Goal: Task Accomplishment & Management: Use online tool/utility

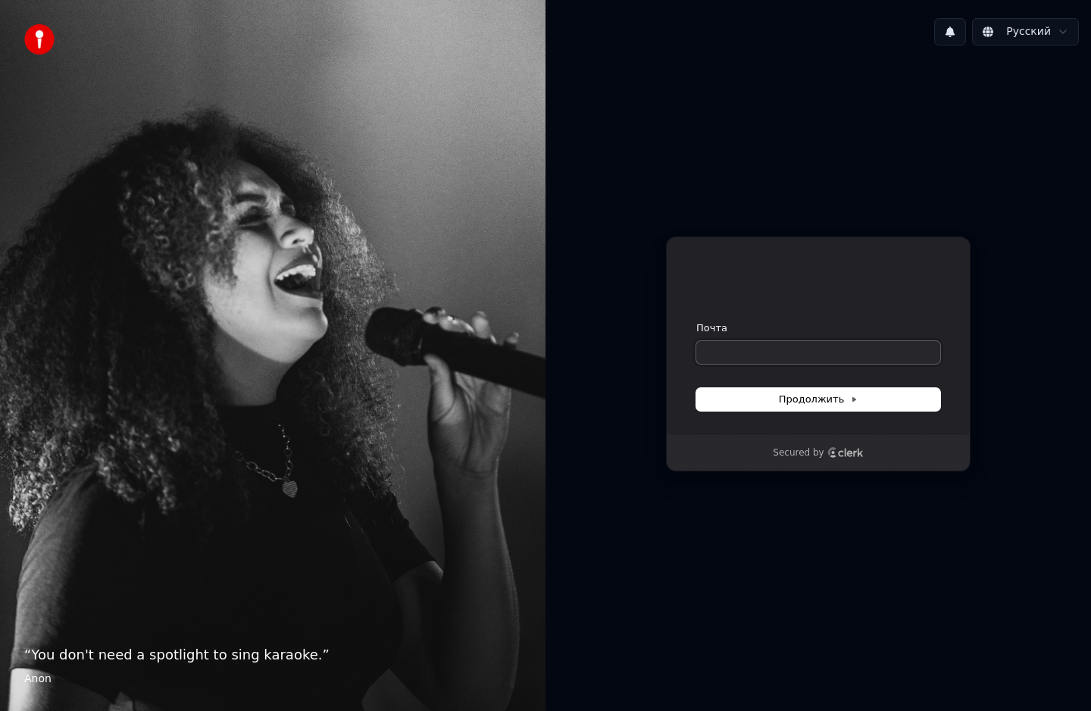
click at [725, 355] on input "Почта" at bounding box center [818, 352] width 244 height 23
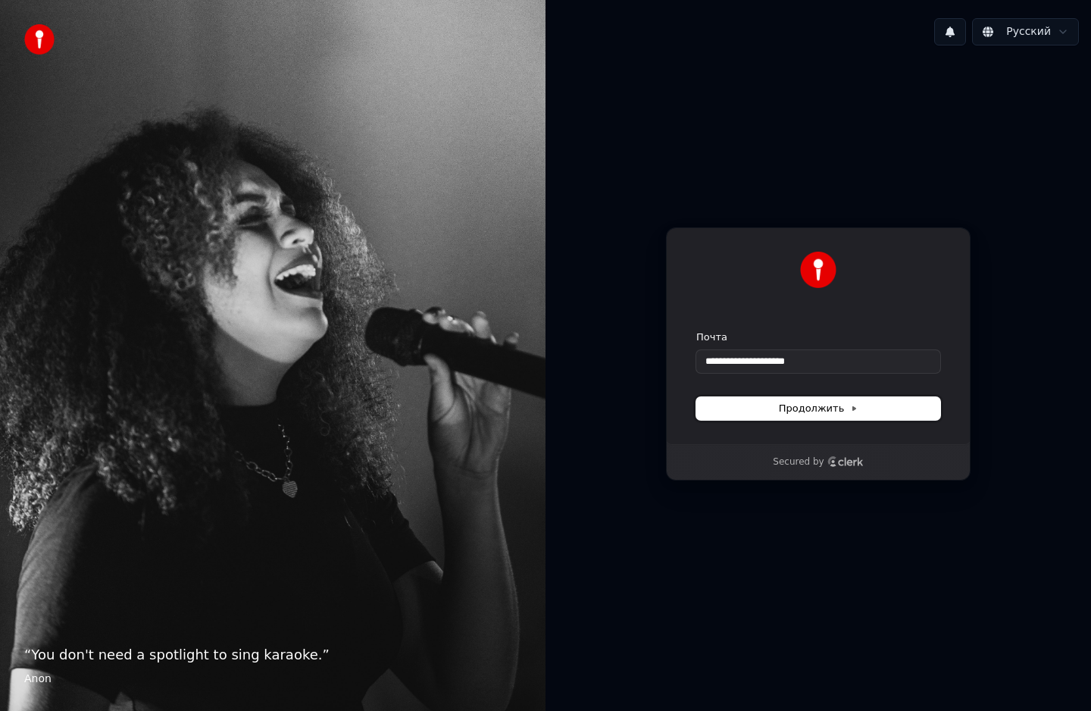
click at [746, 406] on button "Продолжить" at bounding box center [818, 408] width 244 height 23
type input "**********"
click at [758, 355] on div "**********" at bounding box center [819, 354] width 546 height 593
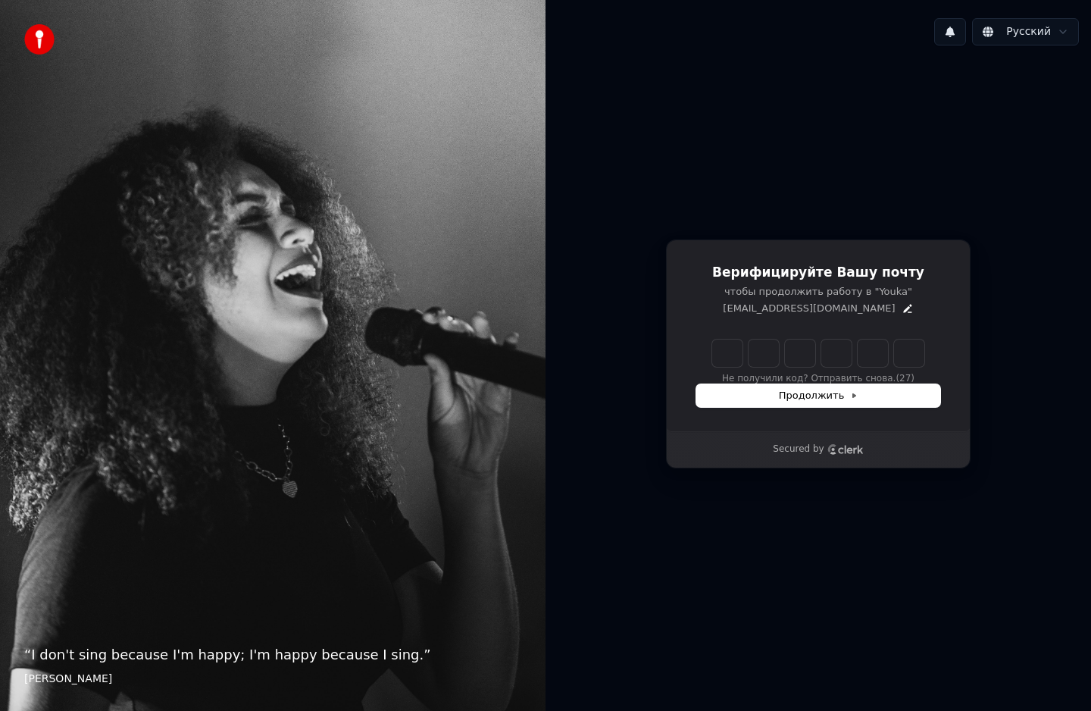
click at [782, 376] on div "Не получили код? Отправить снова. (27)" at bounding box center [818, 361] width 244 height 45
click at [902, 312] on icon "Edit" at bounding box center [908, 308] width 12 height 12
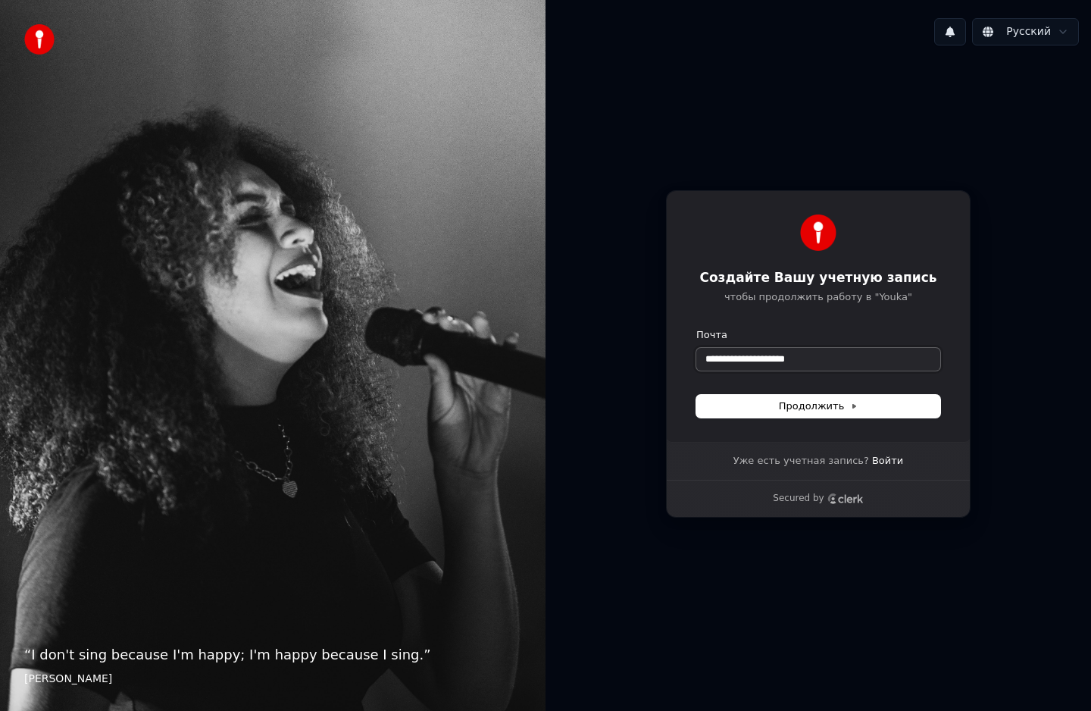
click at [749, 364] on input "**********" at bounding box center [818, 359] width 244 height 23
click at [696, 328] on button "submit" at bounding box center [696, 328] width 0 height 0
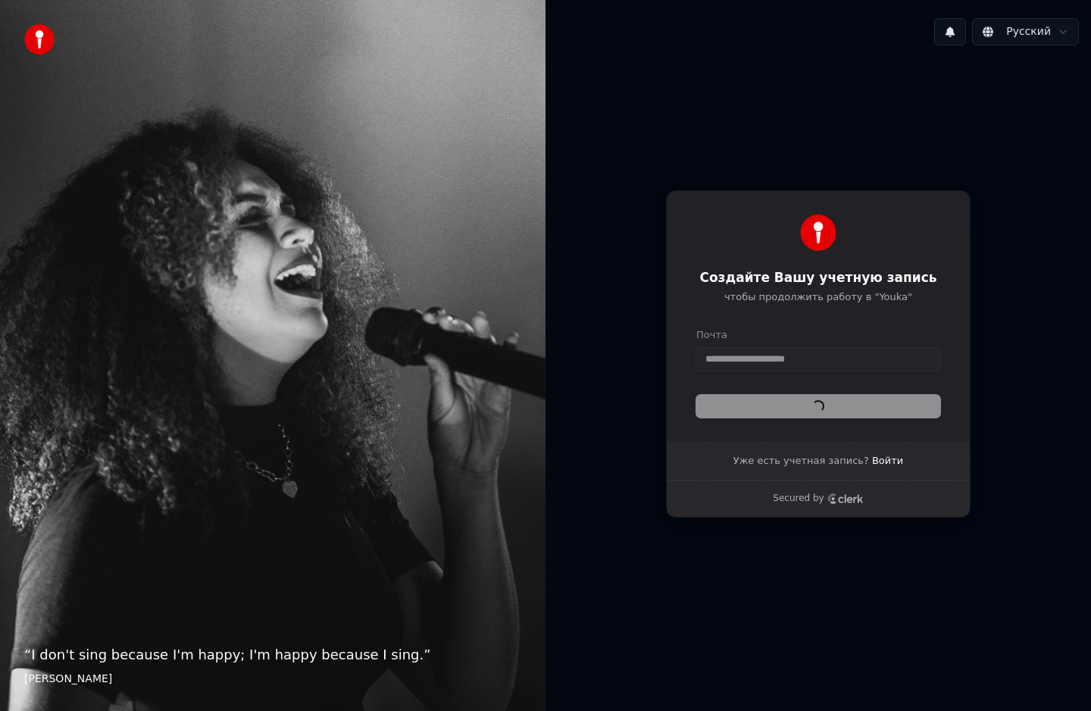
type input "**********"
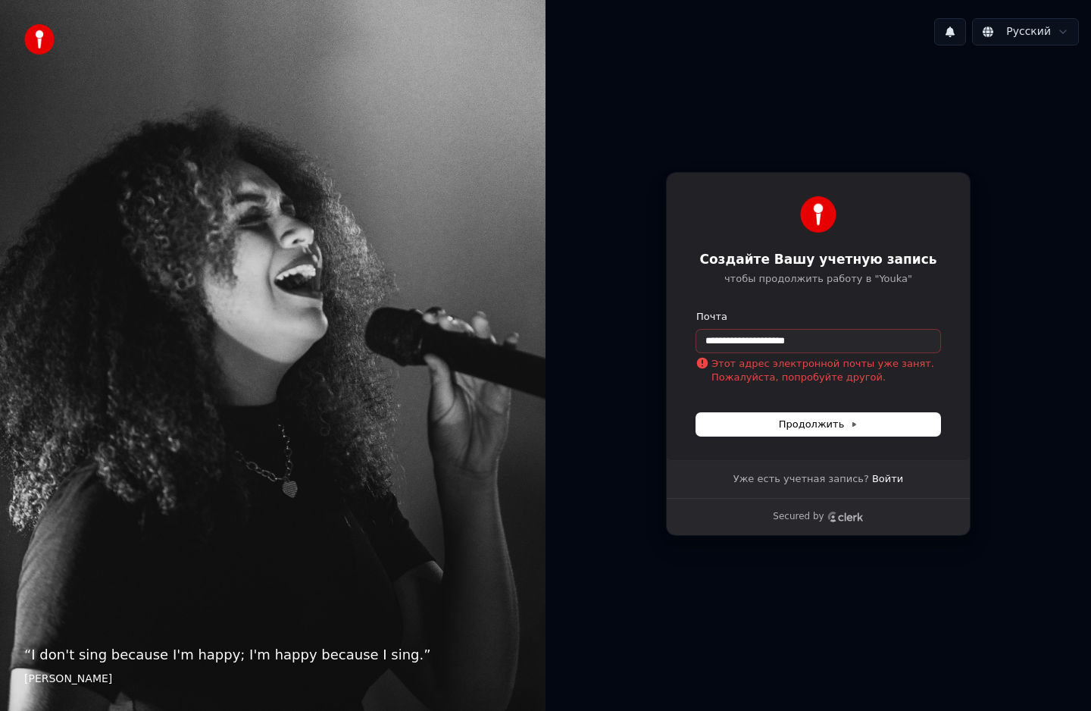
click at [891, 481] on div "Уже есть учетная запись? Войти" at bounding box center [818, 479] width 219 height 38
click at [887, 481] on link "Войти" at bounding box center [887, 479] width 31 height 14
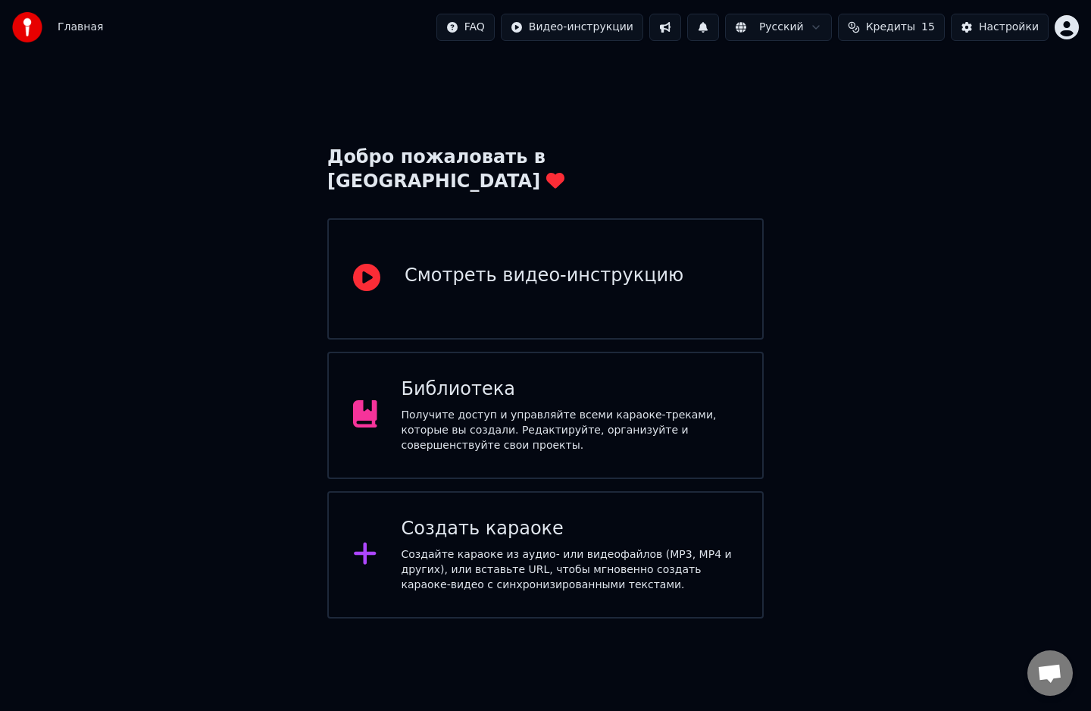
click at [374, 539] on icon at bounding box center [365, 552] width 24 height 27
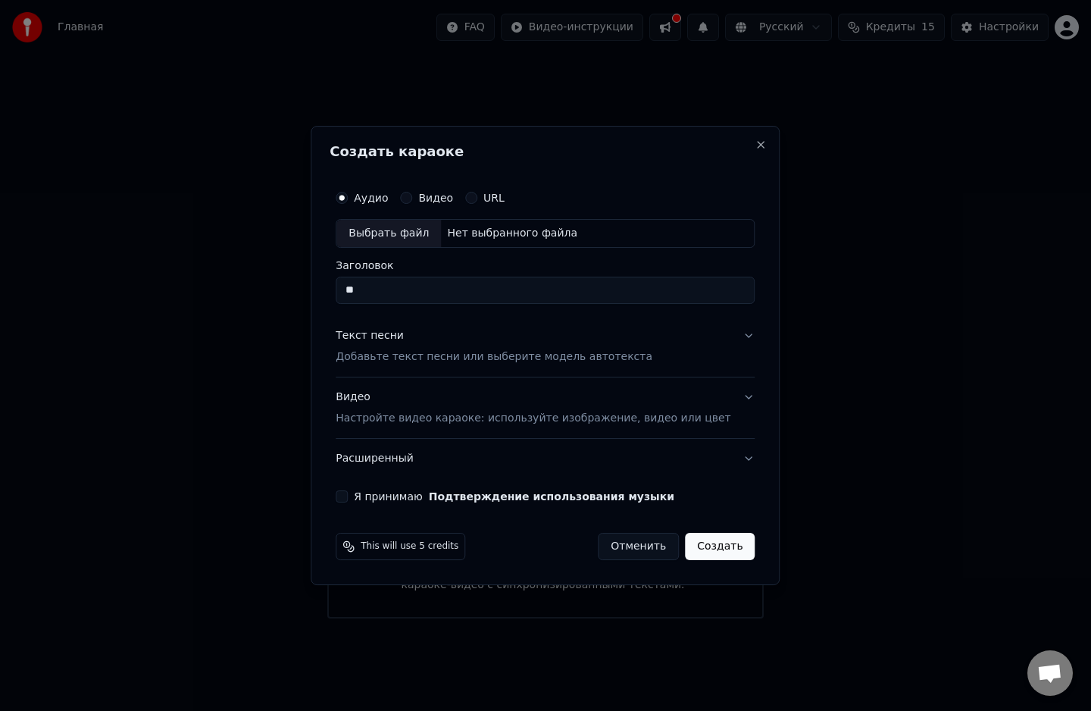
type input "*"
type input "*******"
click at [412, 196] on button "Видео" at bounding box center [406, 198] width 12 height 12
click at [473, 296] on input "Заголовок" at bounding box center [545, 290] width 419 height 27
type input "*******"
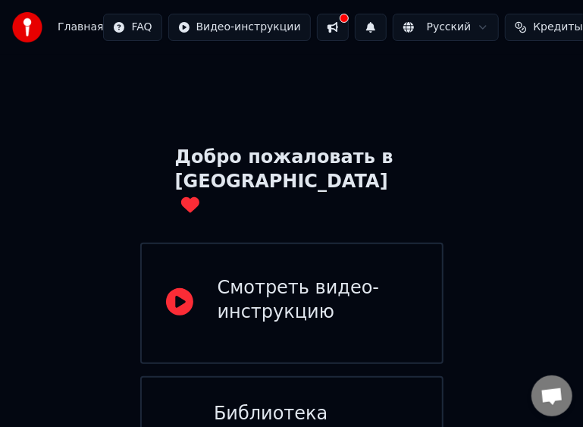
click at [570, 181] on div "Добро пожаловать в Youka Смотреть видео-инструкцию Библиотека Получите доступ и…" at bounding box center [291, 379] width 583 height 649
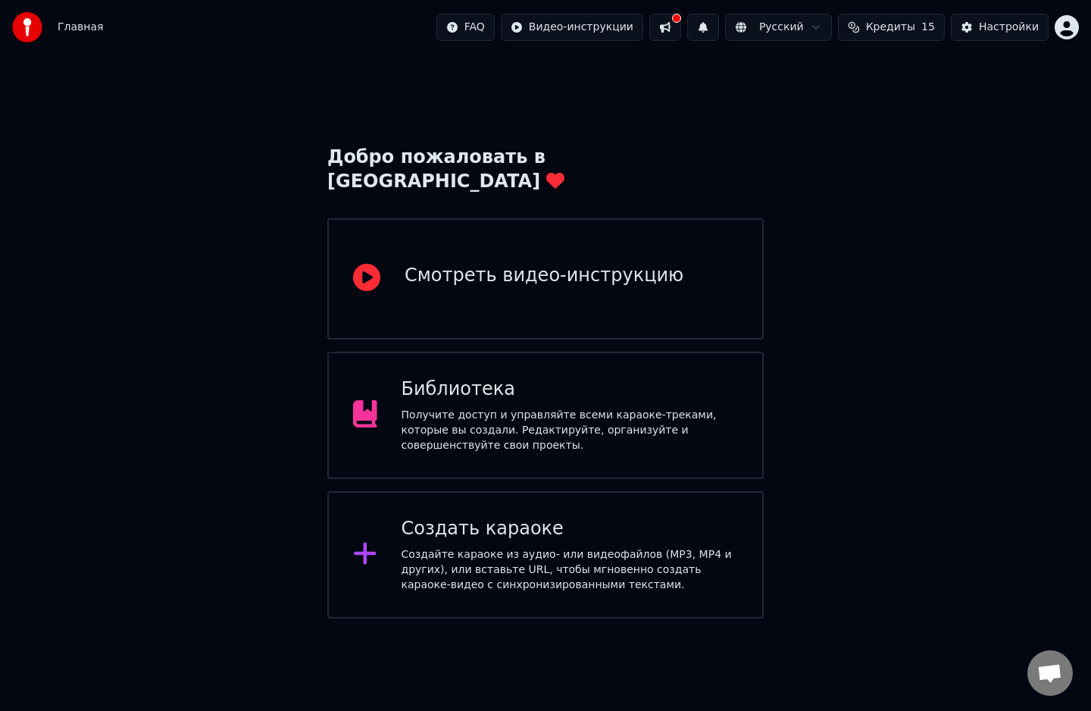
click at [441, 547] on div "Создайте караоке из аудио- или видеофайлов (MP3, MP4 и других), или вставьте UR…" at bounding box center [570, 569] width 337 height 45
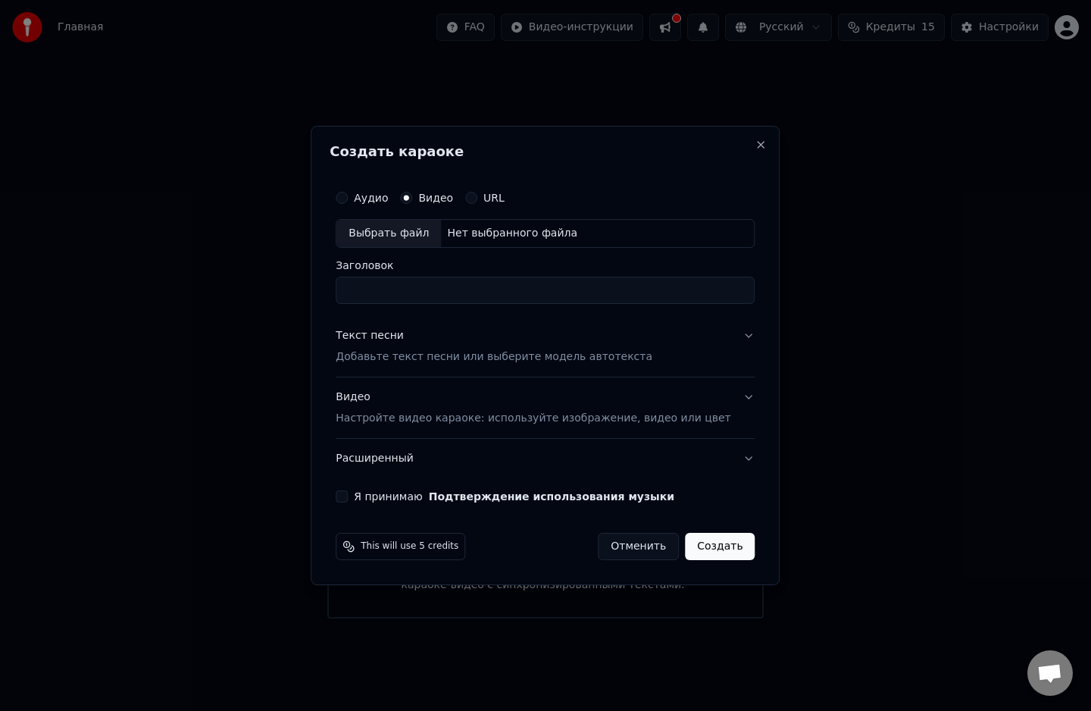
click at [418, 292] on input "Заголовок" at bounding box center [545, 290] width 419 height 27
type input "*******"
click at [377, 336] on div "Текст песни" at bounding box center [370, 335] width 68 height 15
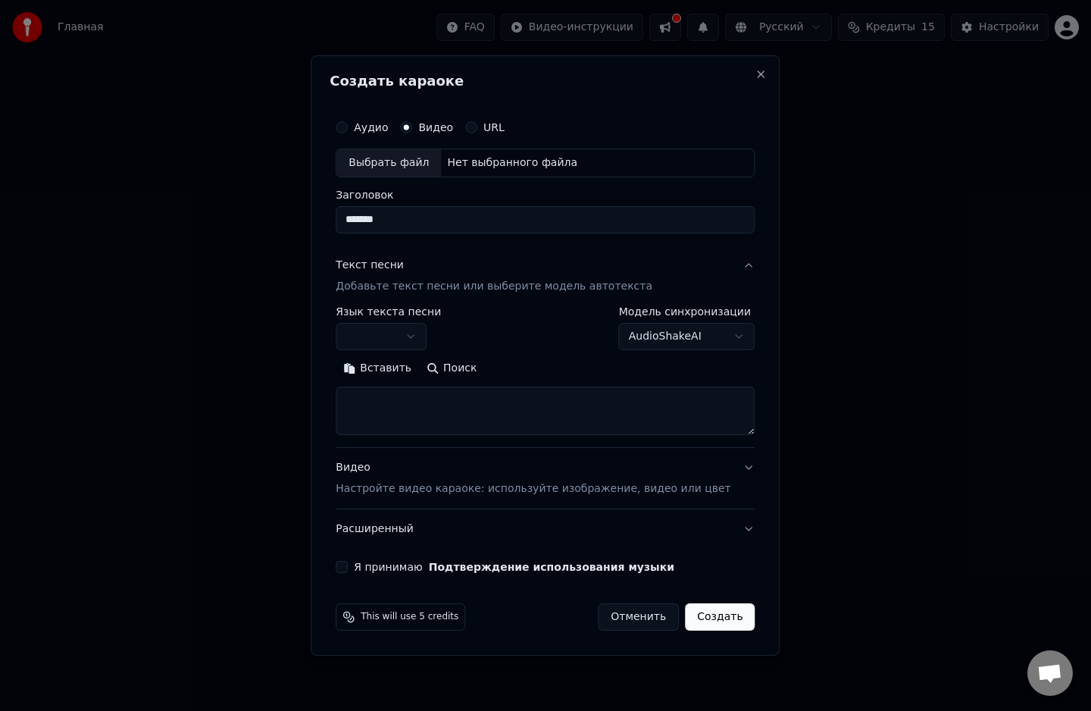
click at [435, 334] on body "Главная FAQ Видео-инструкции Русский Кредиты 15 Настройки Добро пожаловать в Yo…" at bounding box center [545, 309] width 1091 height 618
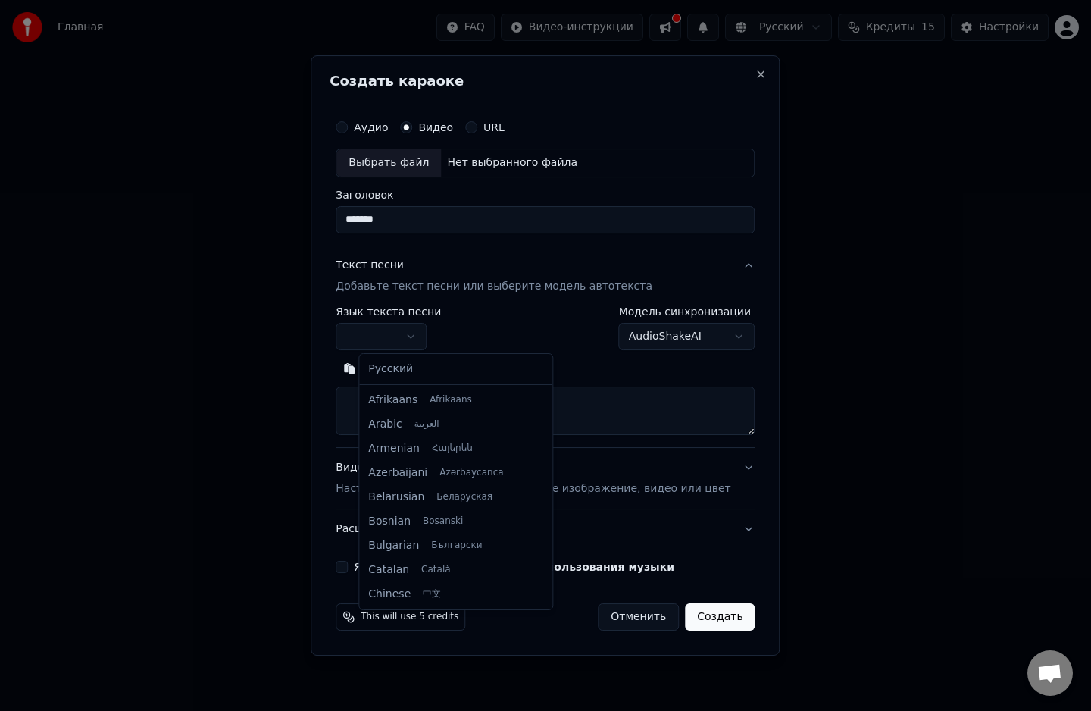
select select "**"
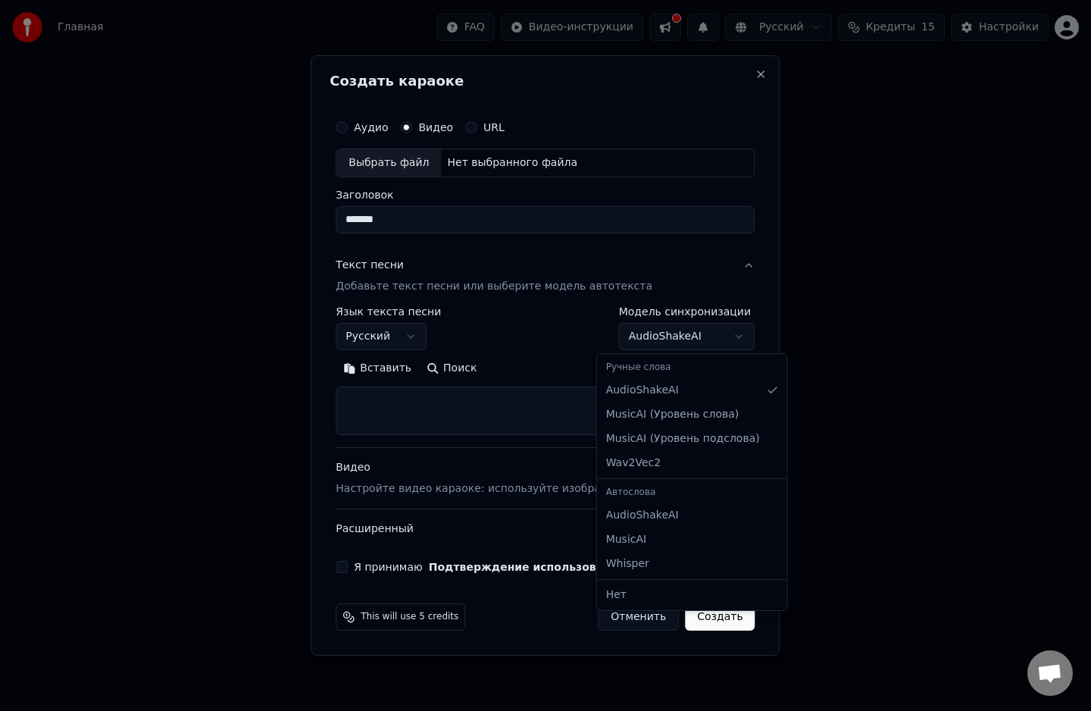
click at [715, 342] on body "Главная FAQ Видео-инструкции Русский Кредиты 15 Настройки Добро пожаловать в Yo…" at bounding box center [545, 309] width 1091 height 618
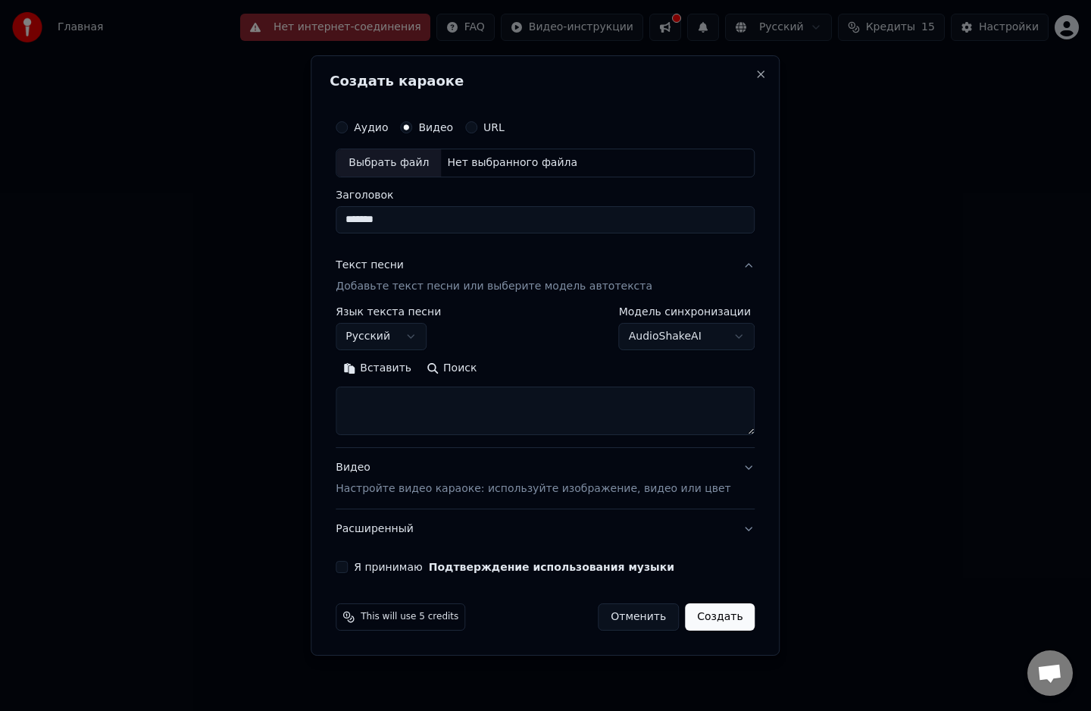
click at [519, 412] on textarea at bounding box center [545, 410] width 419 height 48
paste textarea "**********"
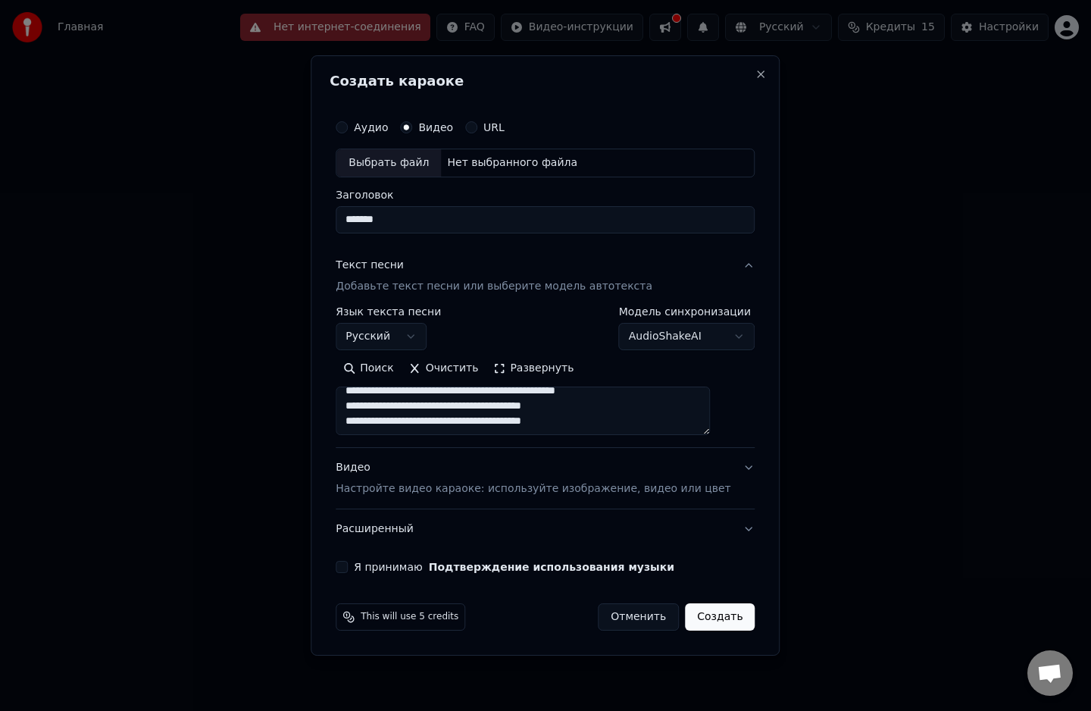
drag, startPoint x: 483, startPoint y: 393, endPoint x: 383, endPoint y: 373, distance: 101.3
click at [383, 373] on div "Поиск Очистить Развернуть" at bounding box center [545, 395] width 419 height 79
type textarea "**********"
drag, startPoint x: 383, startPoint y: 373, endPoint x: 391, endPoint y: 401, distance: 29.0
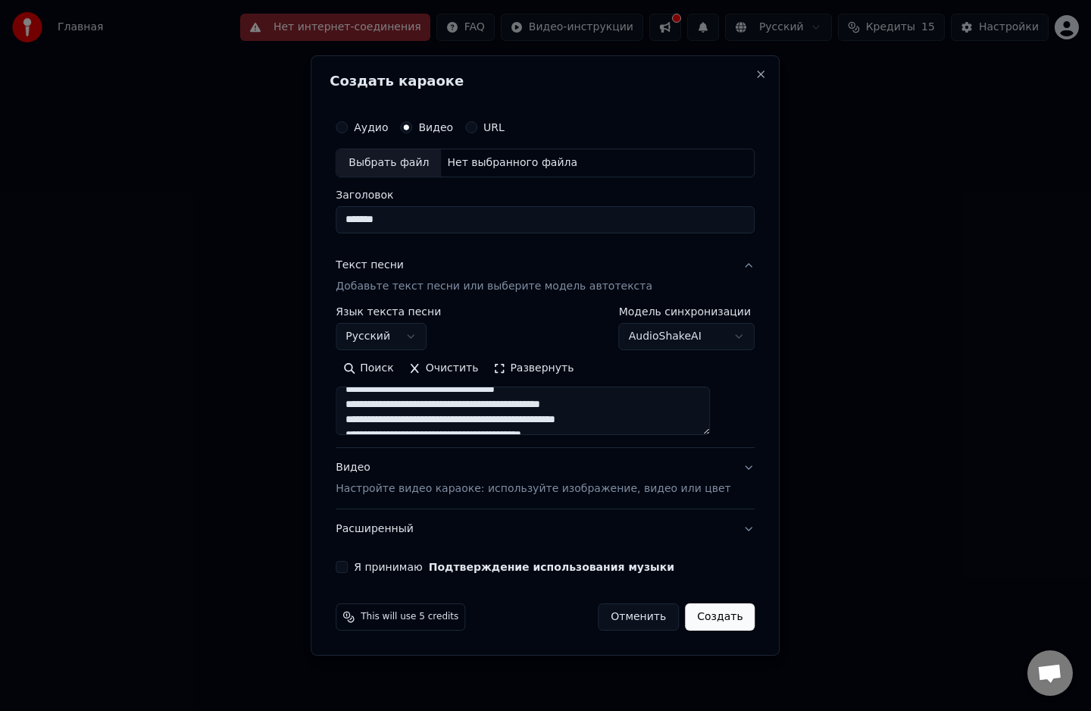
click at [391, 401] on div "Поиск Очистить Развернуть" at bounding box center [545, 395] width 419 height 79
click at [410, 165] on div "Выбрать файл" at bounding box center [388, 162] width 105 height 27
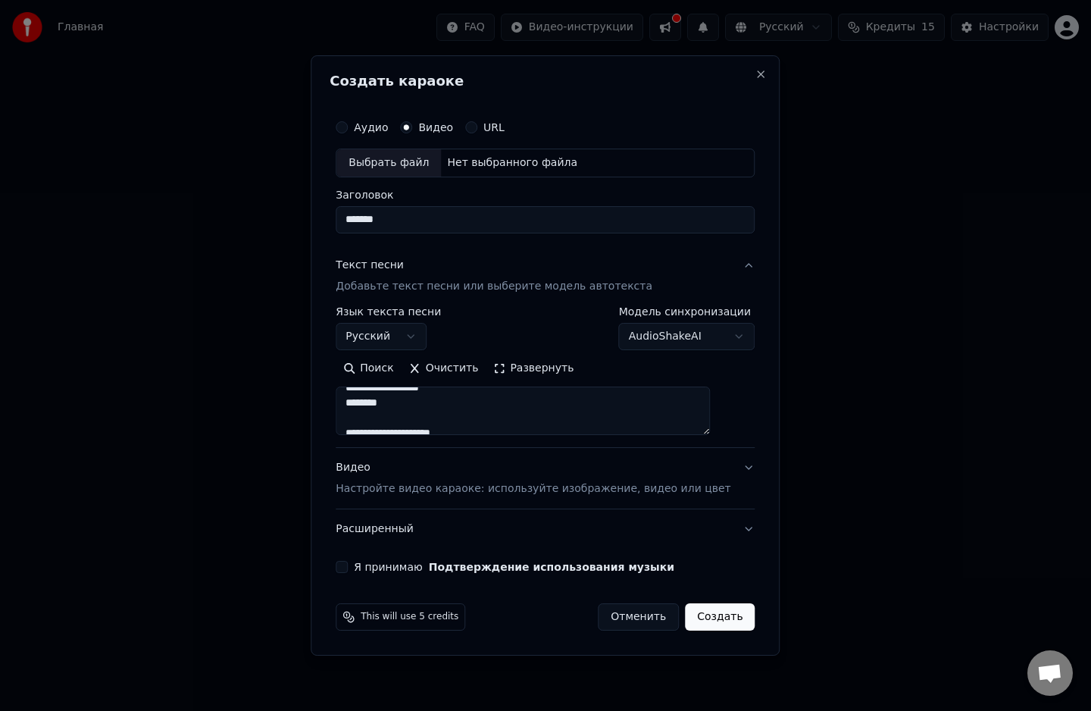
scroll to position [0, 0]
click at [400, 158] on div "Выбрать файл" at bounding box center [388, 162] width 105 height 27
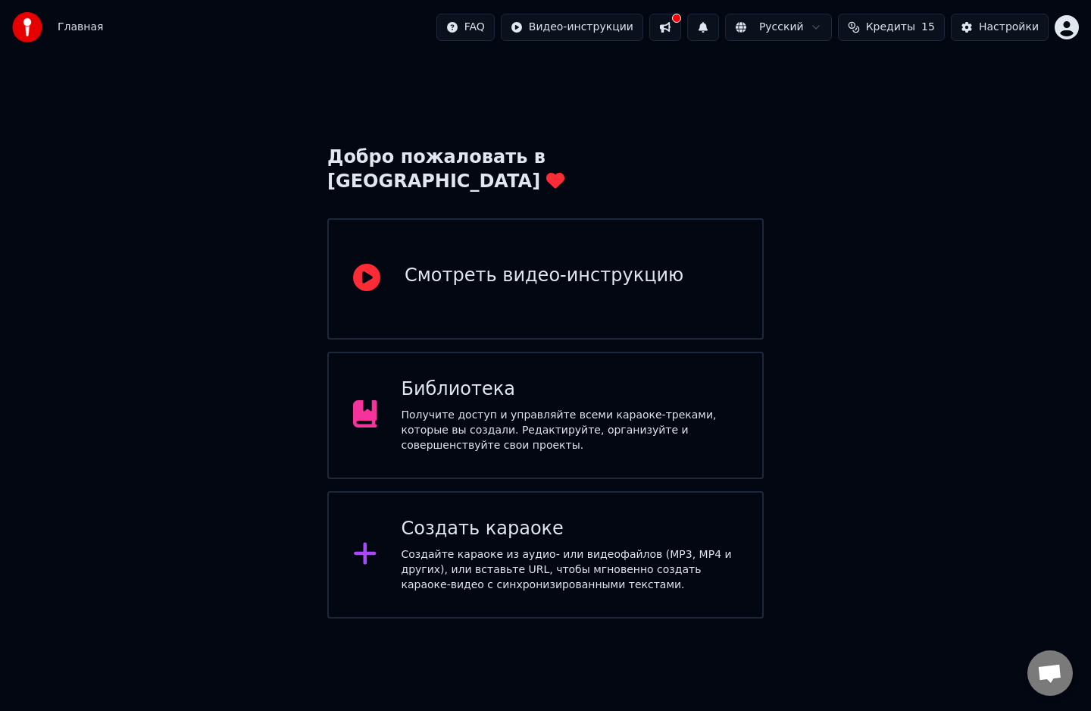
click at [436, 517] on div "Создать караоке" at bounding box center [570, 529] width 337 height 24
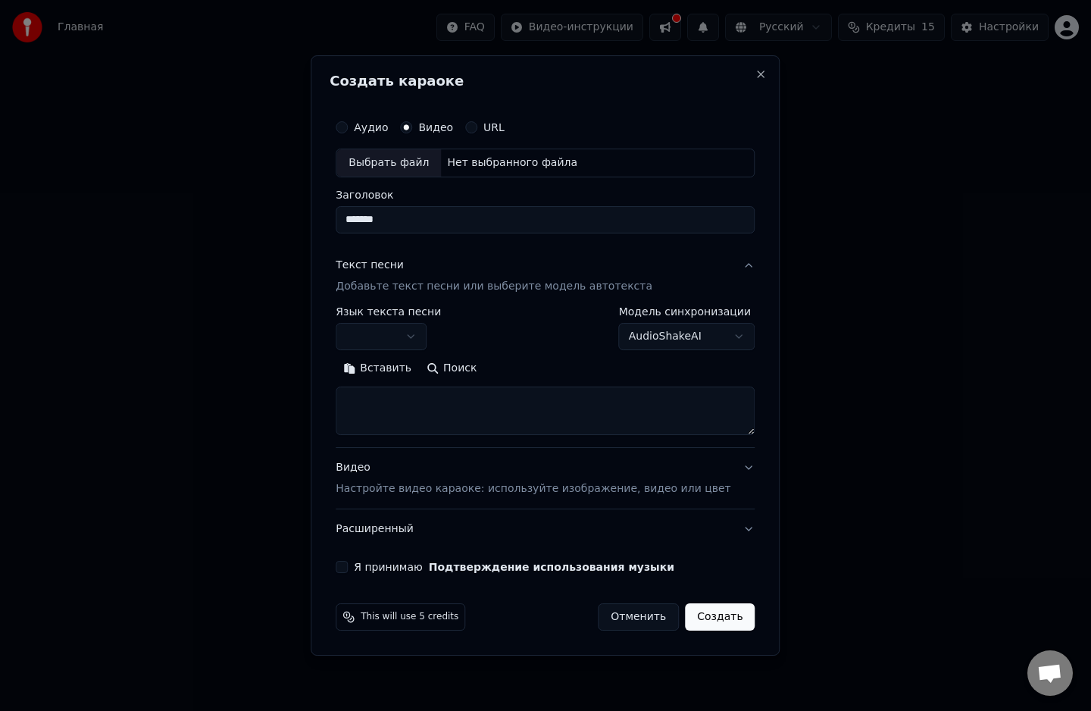
type input "*******"
click at [377, 156] on div "Выбрать файл" at bounding box center [388, 162] width 105 height 27
click at [414, 156] on div "Выбрать файл" at bounding box center [388, 162] width 105 height 27
click at [348, 130] on button "Аудио" at bounding box center [342, 127] width 12 height 12
click at [402, 161] on div "Выбрать файл" at bounding box center [388, 162] width 105 height 27
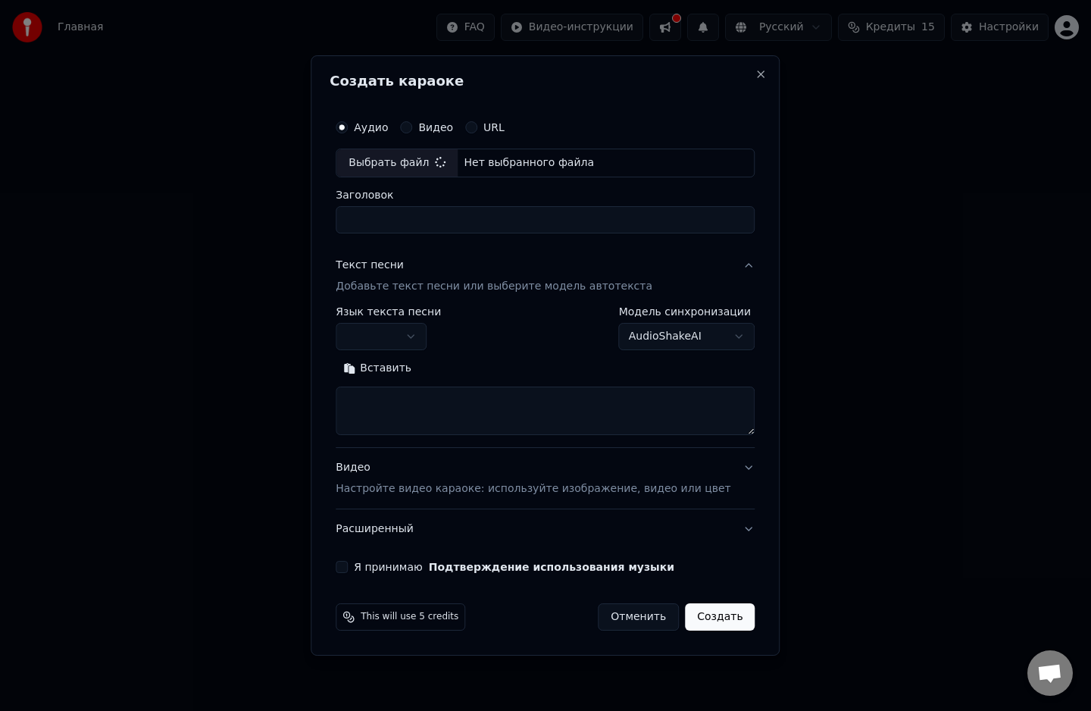
click at [405, 200] on label "Заголовок" at bounding box center [545, 194] width 419 height 11
click at [405, 208] on input "Заголовок" at bounding box center [545, 219] width 419 height 27
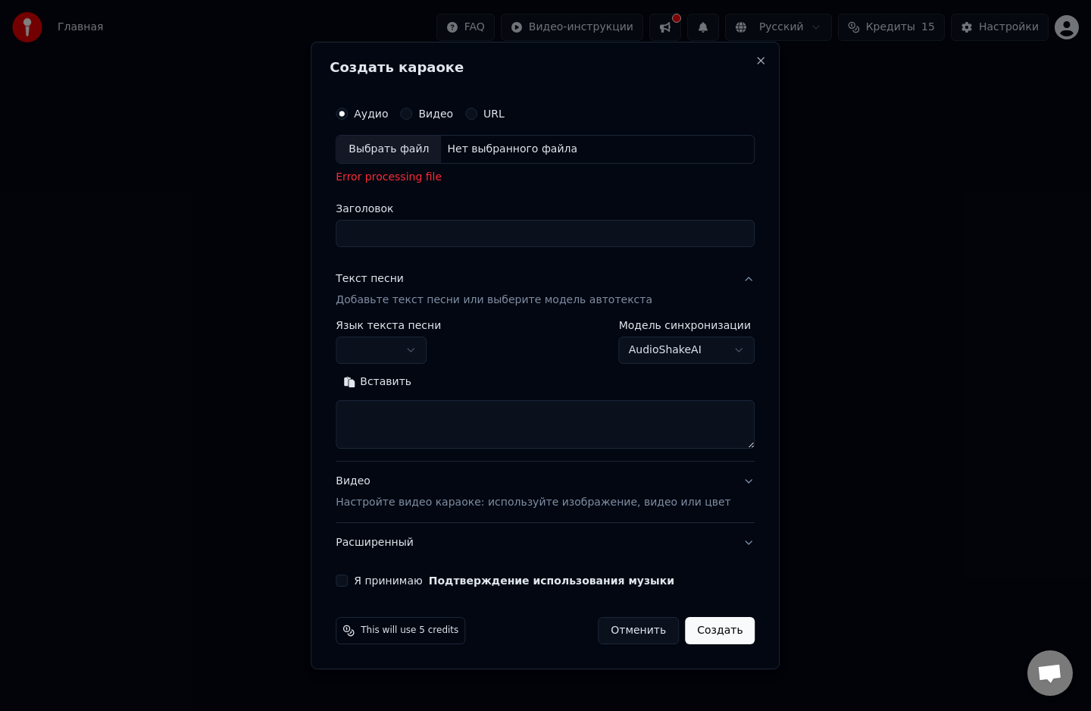
click at [423, 155] on div "Выбрать файл" at bounding box center [388, 149] width 105 height 27
click at [478, 155] on div "Нет выбранного файла" at bounding box center [512, 149] width 142 height 15
click at [424, 155] on div "Выбрать файл" at bounding box center [388, 149] width 105 height 27
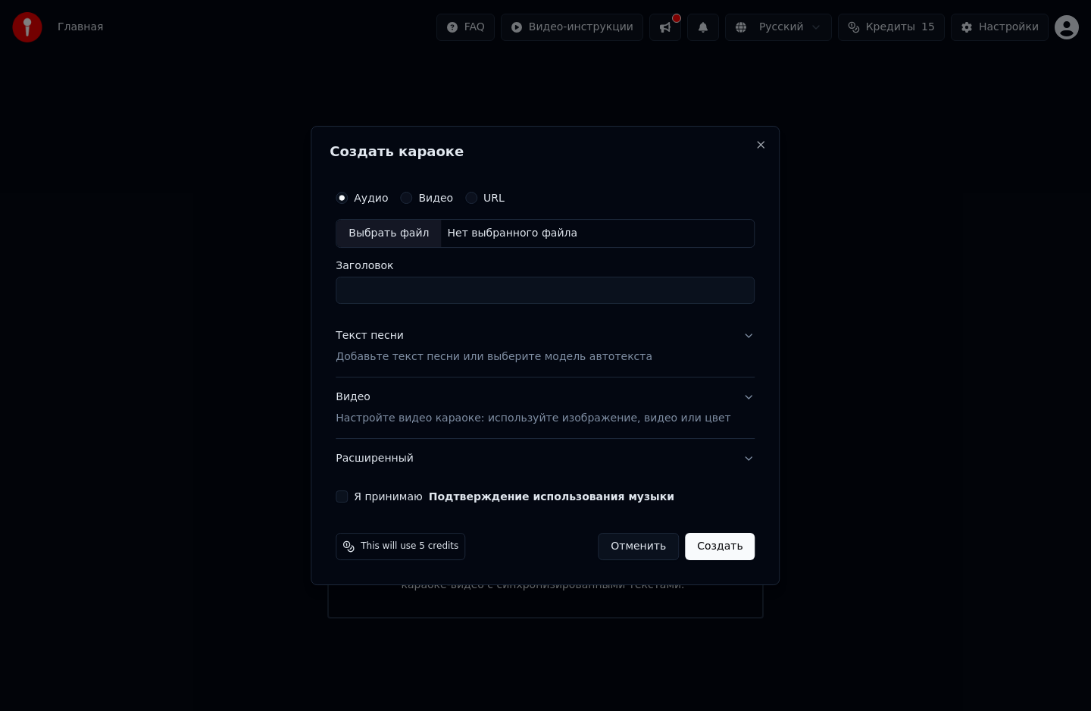
click at [408, 235] on div "Выбрать файл" at bounding box center [388, 233] width 105 height 27
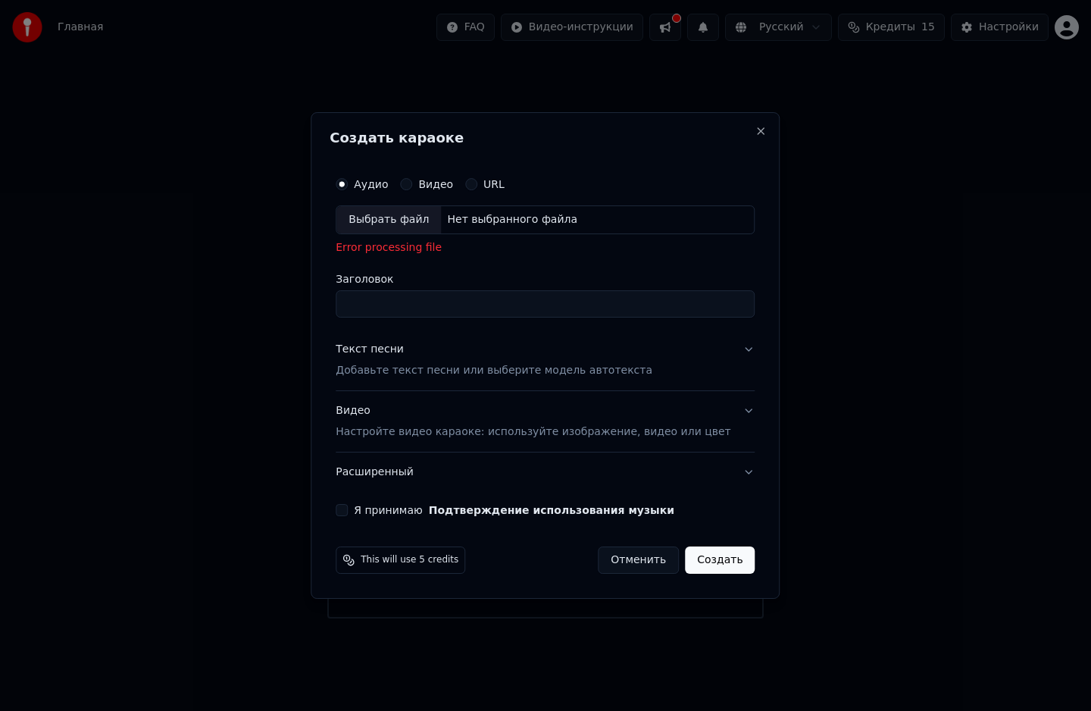
click at [477, 188] on button "URL" at bounding box center [471, 184] width 12 height 12
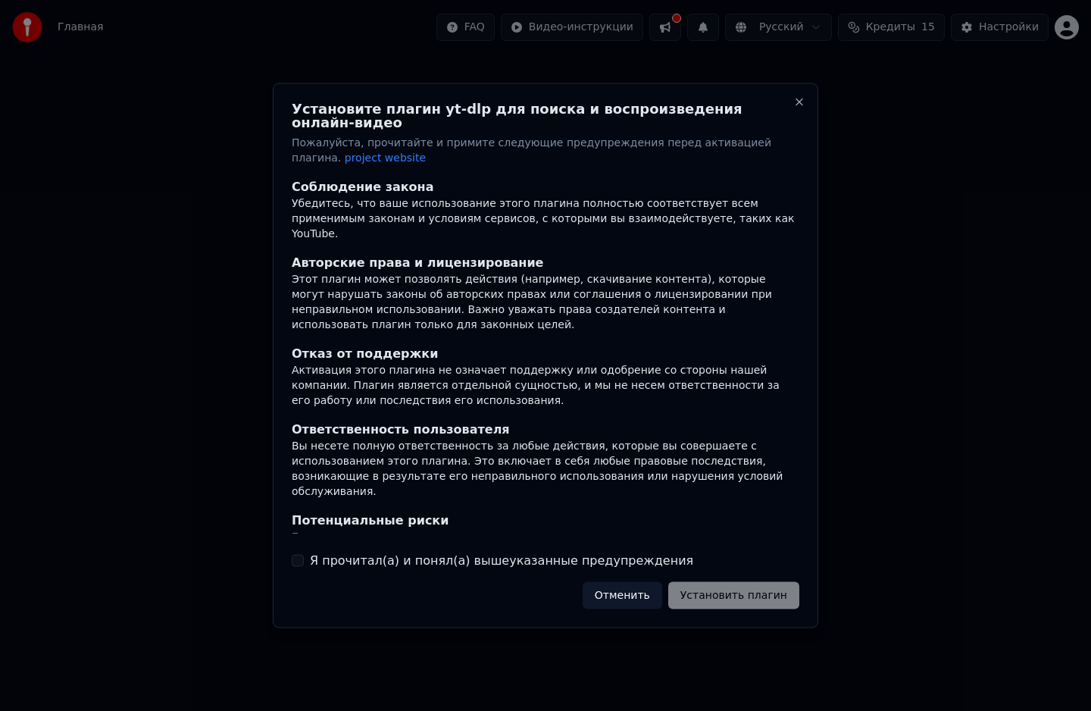
click at [654, 588] on button "Отменить" at bounding box center [623, 594] width 80 height 27
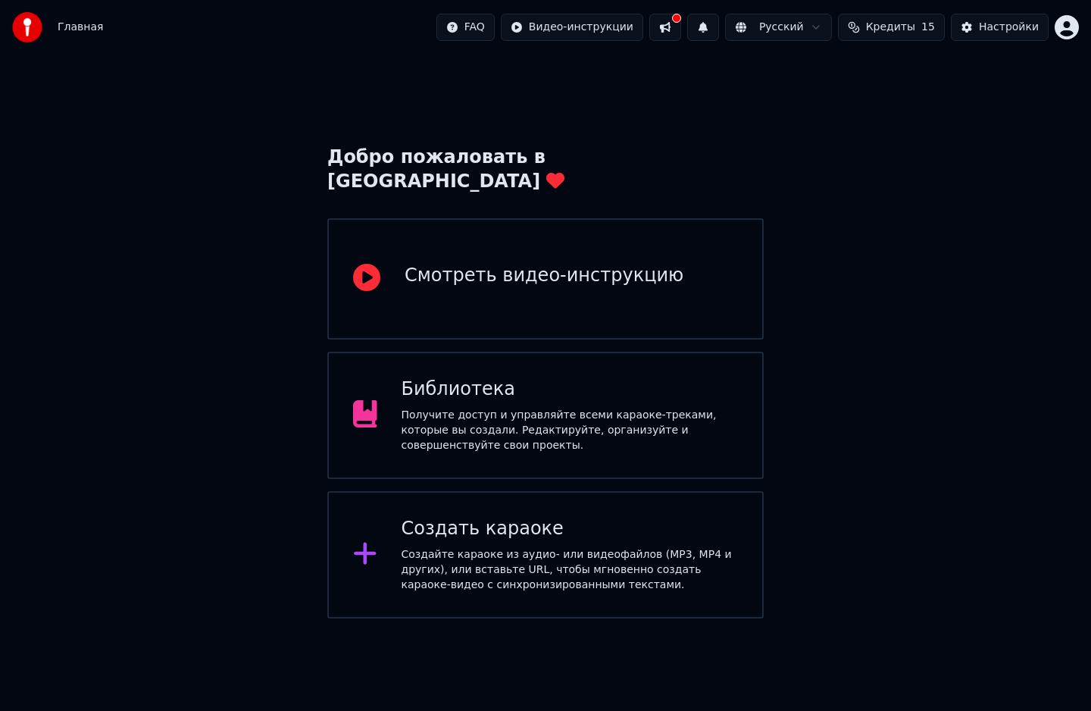
click at [547, 439] on div "Библиотека Получите доступ и управляйте всеми караоке-треками, которые вы созда…" at bounding box center [545, 415] width 436 height 127
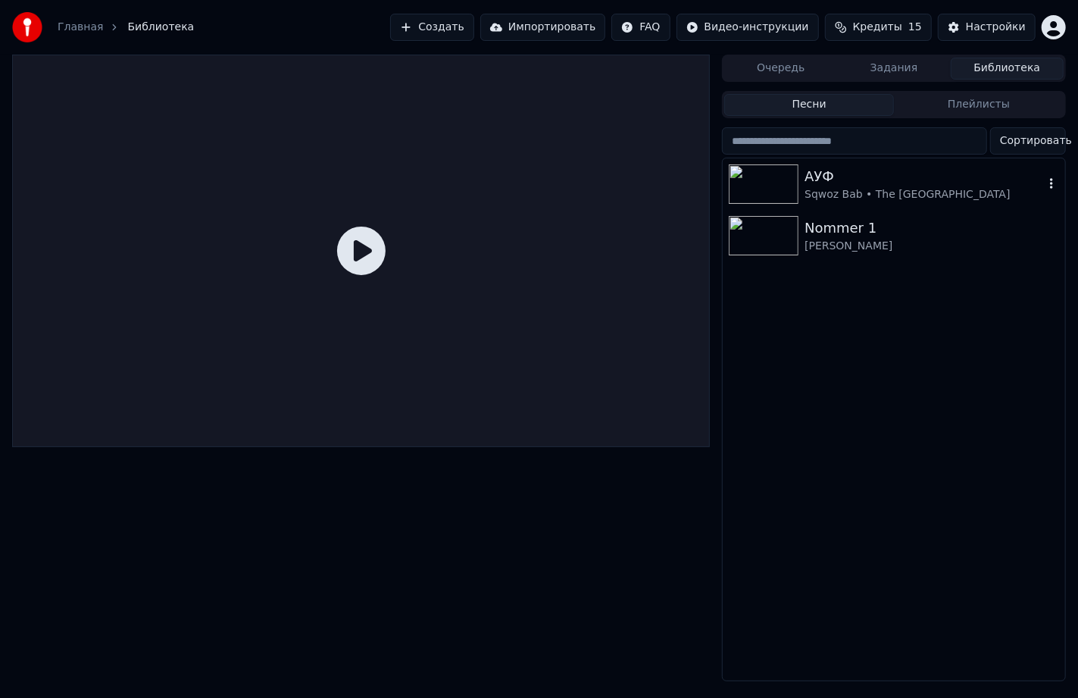
click at [753, 155] on div at bounding box center [894, 156] width 344 height 3
click at [765, 201] on img at bounding box center [764, 183] width 70 height 39
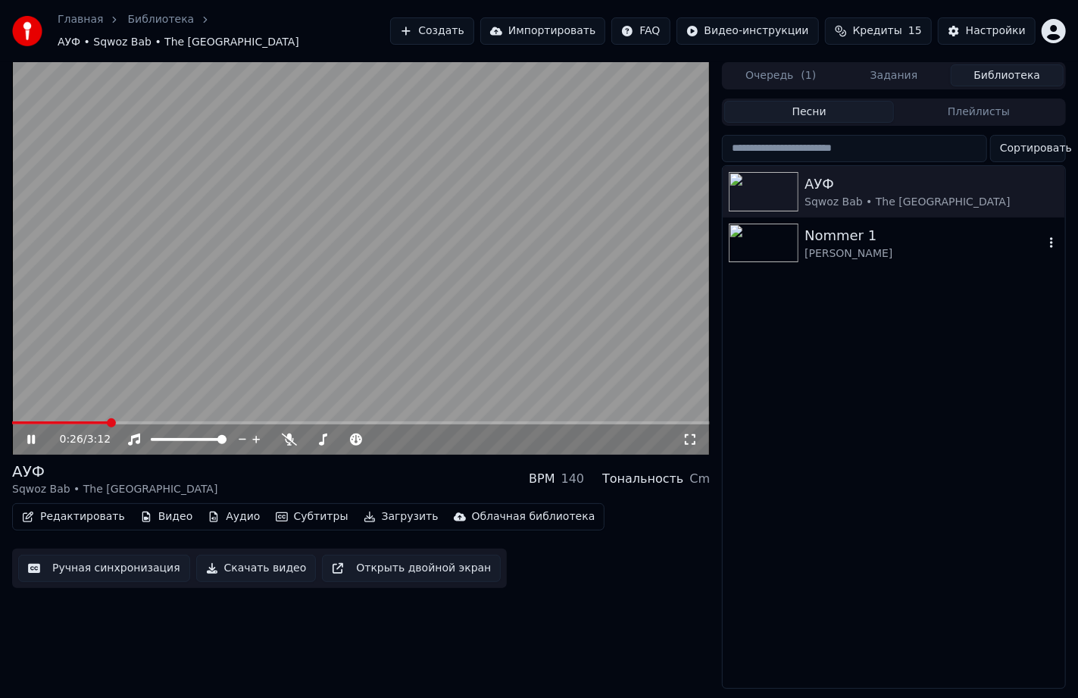
click at [872, 246] on div "Dima Bilan" at bounding box center [924, 253] width 239 height 15
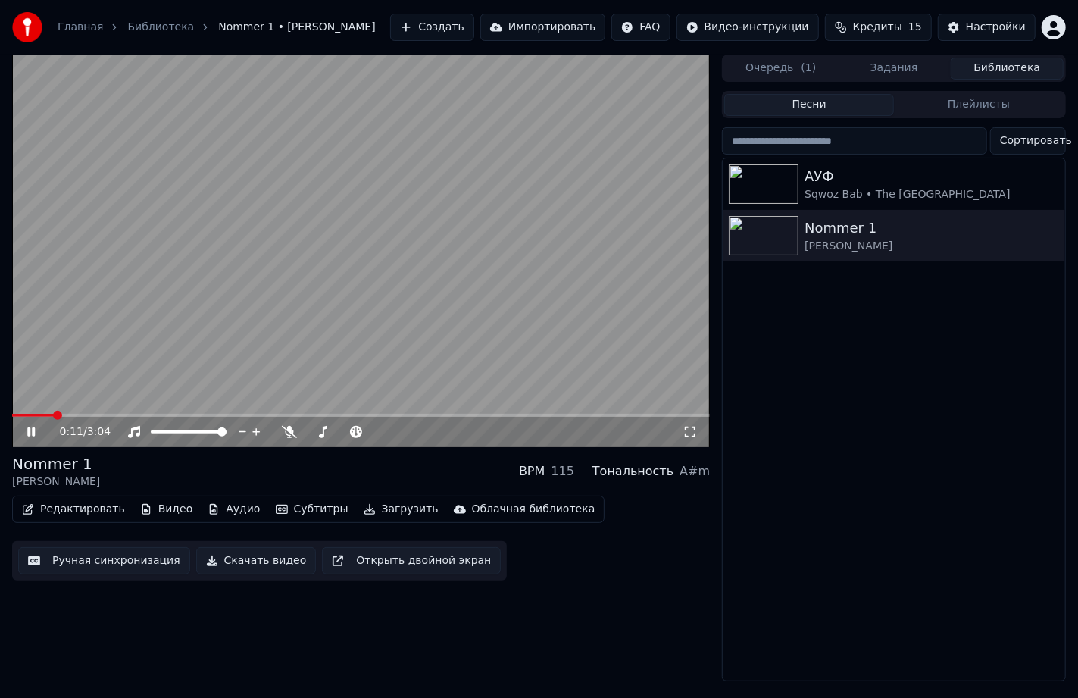
click at [55, 414] on span at bounding box center [361, 415] width 698 height 3
click at [99, 414] on span at bounding box center [361, 415] width 698 height 3
click at [118, 415] on span at bounding box center [70, 415] width 117 height 3
click at [114, 417] on div "0:28 / 3:04" at bounding box center [361, 432] width 698 height 30
click at [103, 417] on div "0:29 / 3:04" at bounding box center [361, 432] width 698 height 30
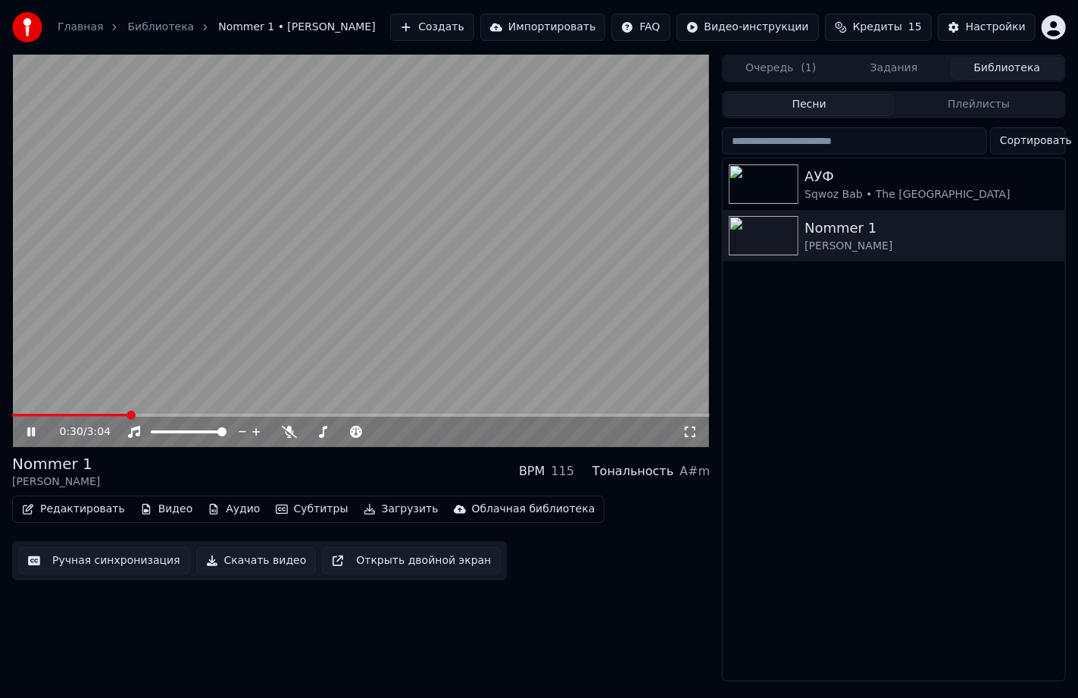
click at [104, 418] on div "0:30 / 3:04" at bounding box center [361, 432] width 698 height 30
click at [77, 416] on span at bounding box center [44, 415] width 64 height 3
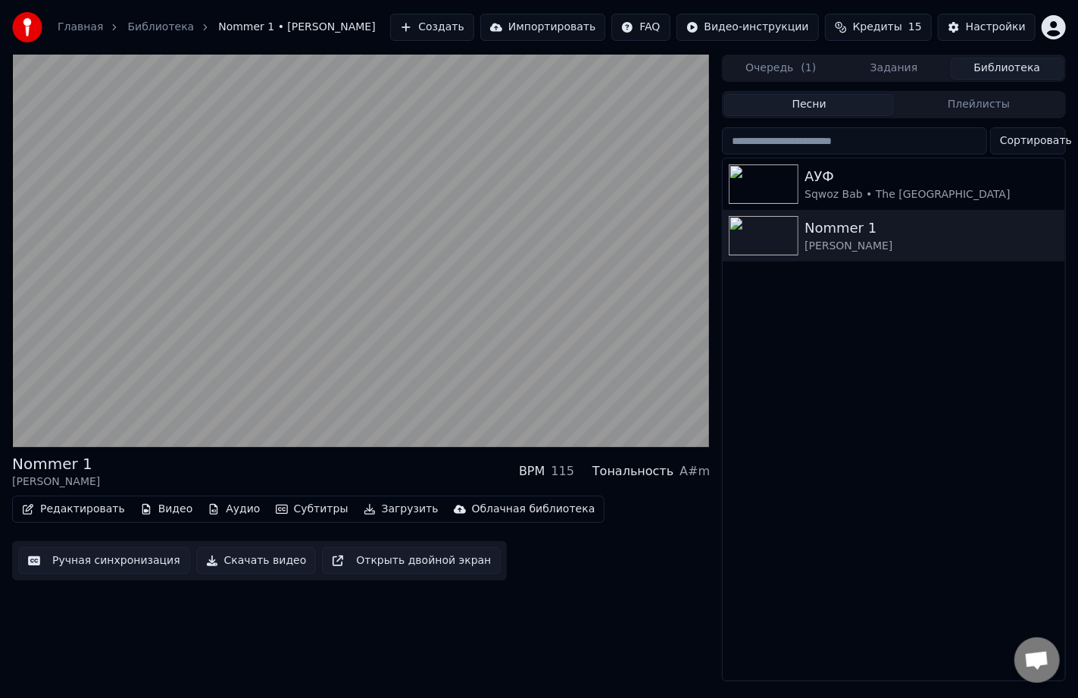
click at [891, 31] on span "Кредиты" at bounding box center [877, 27] width 49 height 15
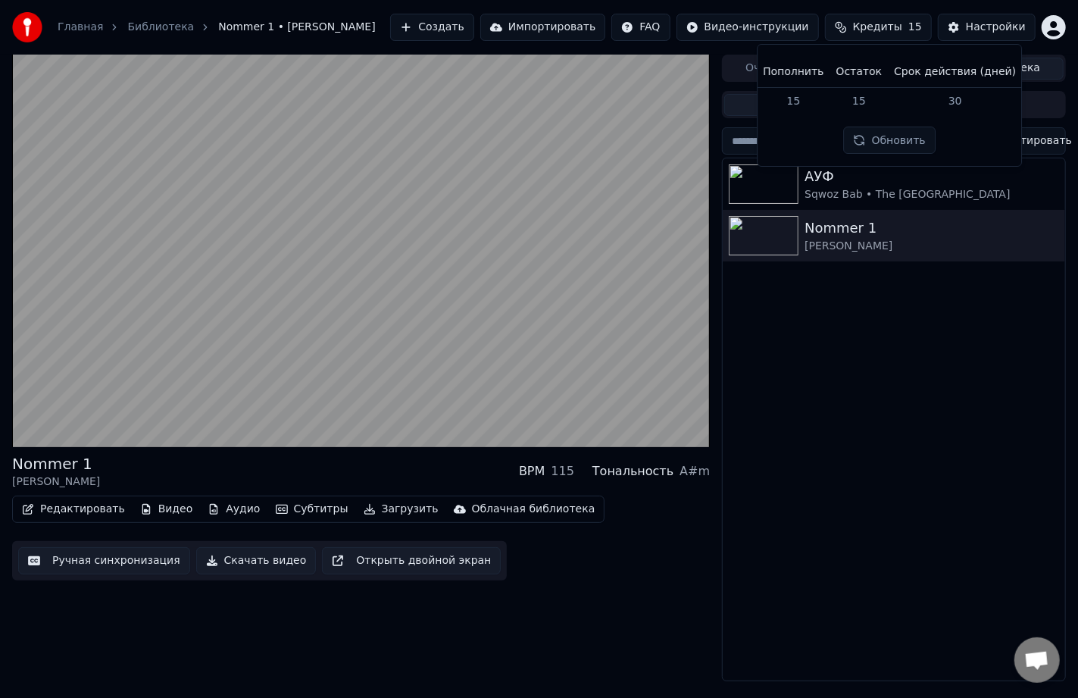
click at [898, 141] on button "Обновить" at bounding box center [890, 140] width 92 height 27
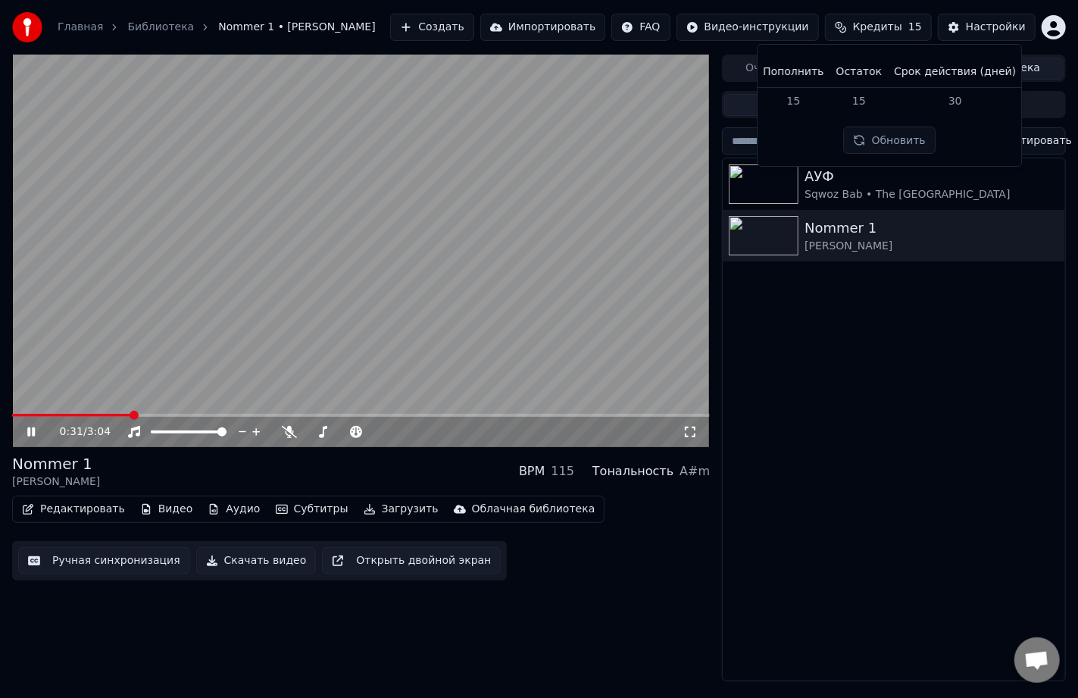
click at [938, 323] on div "АУФ Sqwoz Bab • The First Station Nommer 1 Dima Bilan" at bounding box center [894, 419] width 342 height 522
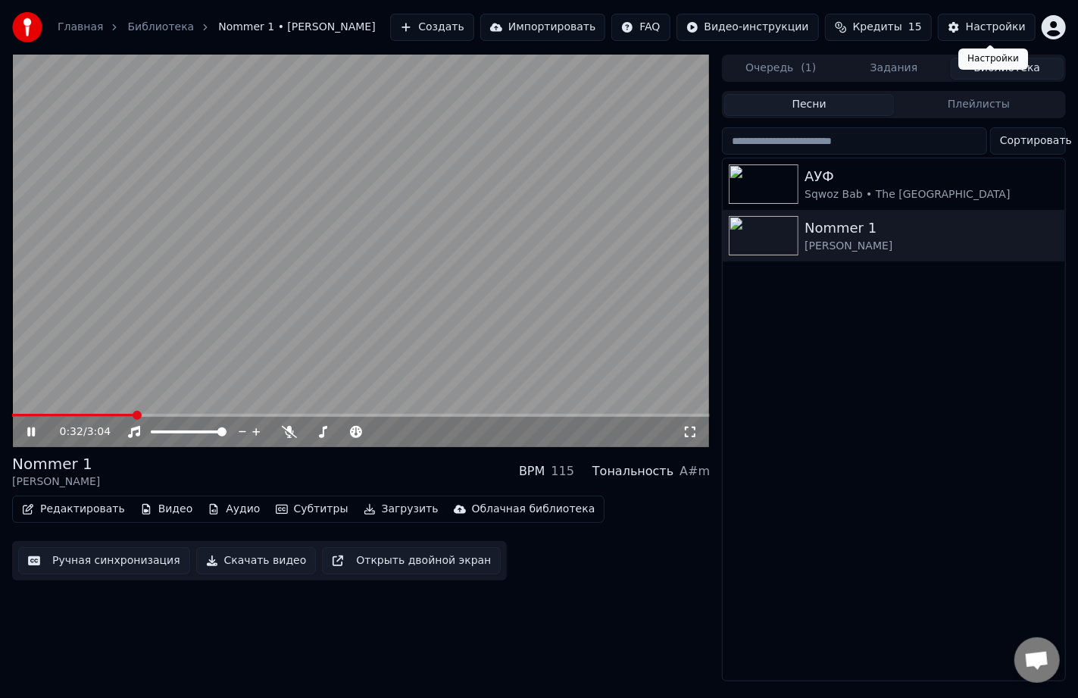
click at [980, 32] on div "Настройки" at bounding box center [996, 27] width 60 height 15
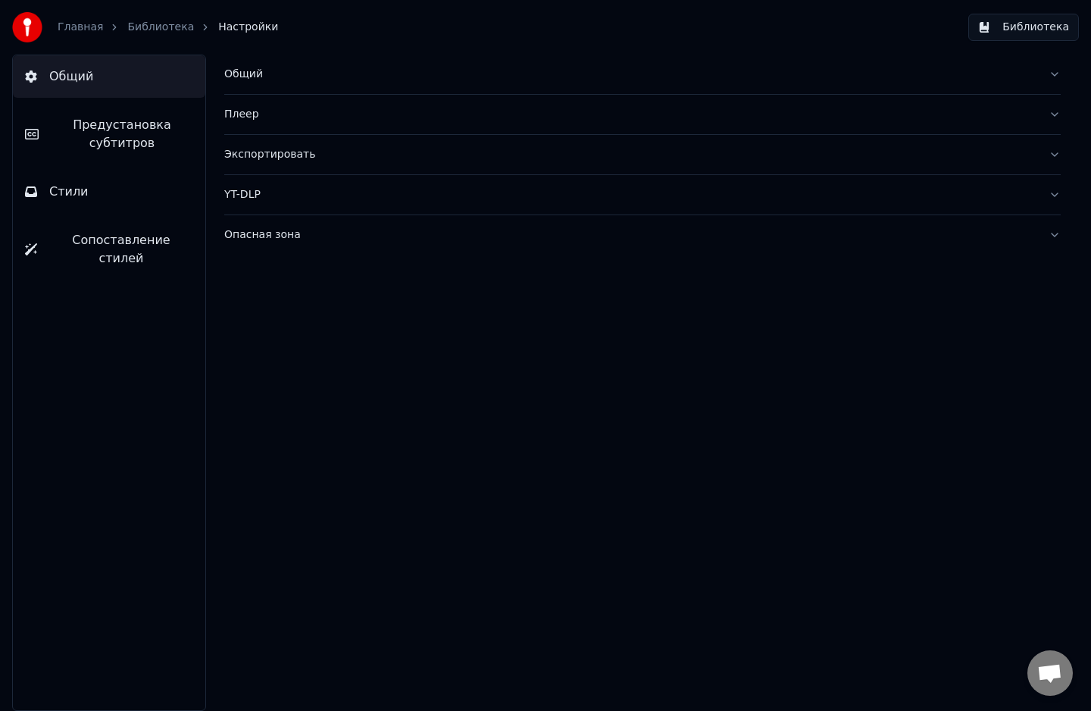
click at [82, 30] on link "Главная" at bounding box center [80, 27] width 45 height 15
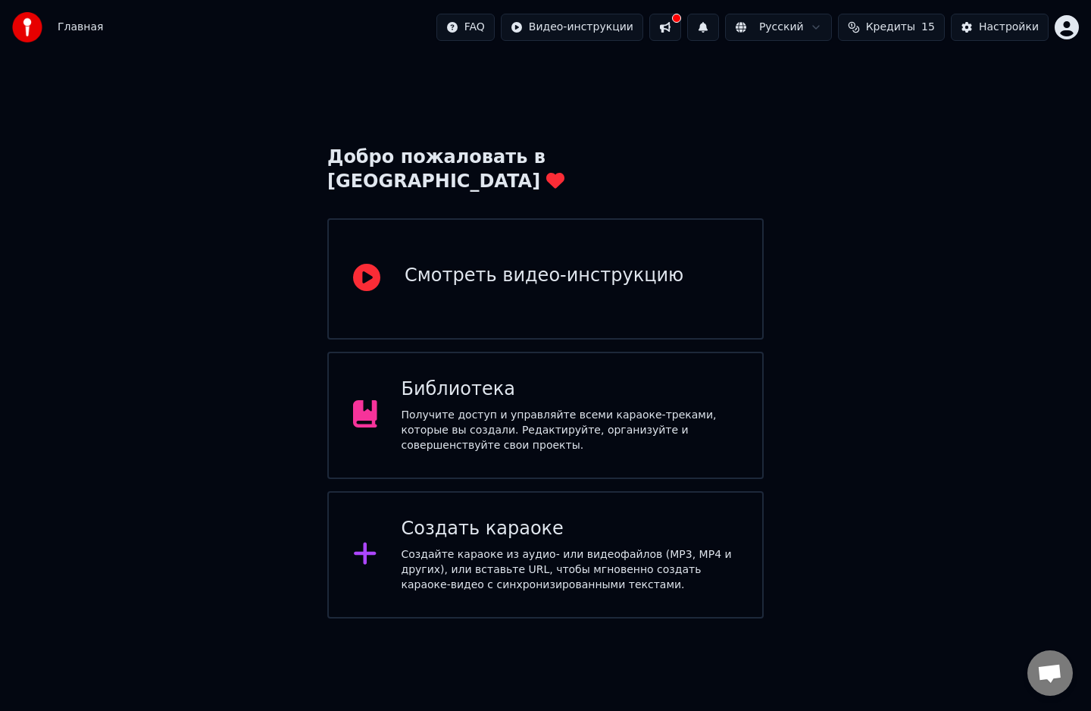
click at [681, 38] on button at bounding box center [665, 27] width 32 height 27
click at [681, 26] on button at bounding box center [665, 27] width 32 height 27
click at [486, 547] on div "Создайте караоке из аудио- или видеофайлов (MP3, MP4 и других), или вставьте UR…" at bounding box center [570, 569] width 337 height 45
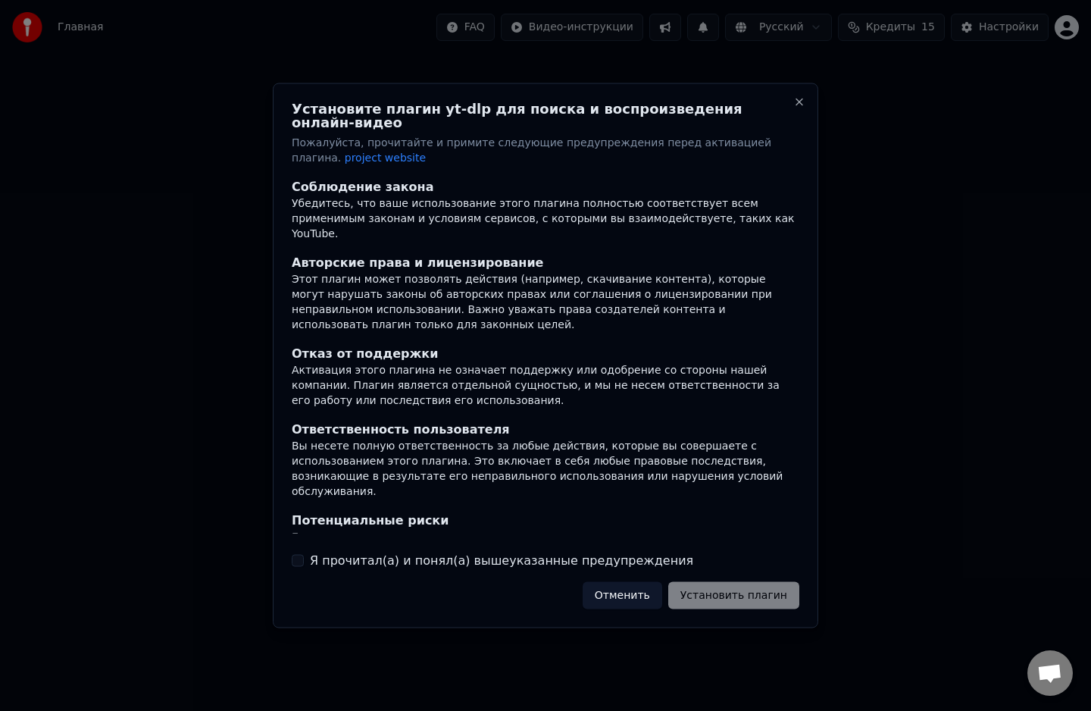
scroll to position [41, 0]
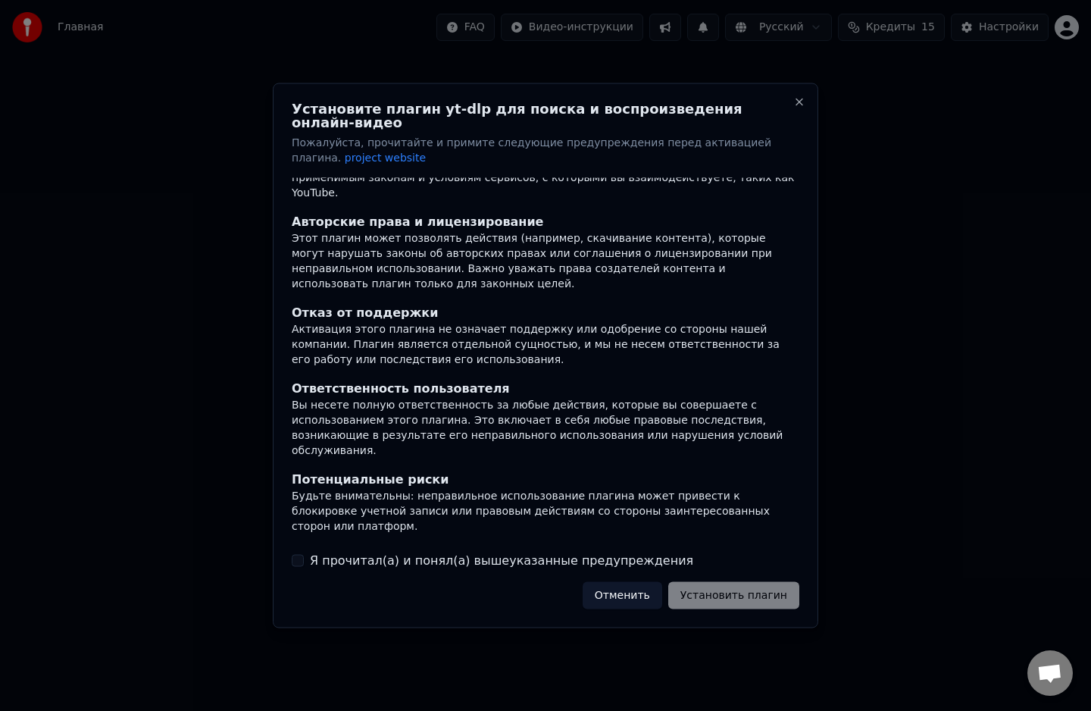
click at [297, 554] on button "Я прочитал(а) и понял(а) вышеуказанные предупреждения" at bounding box center [298, 560] width 12 height 12
click at [740, 593] on button "Установить плагин" at bounding box center [733, 594] width 131 height 27
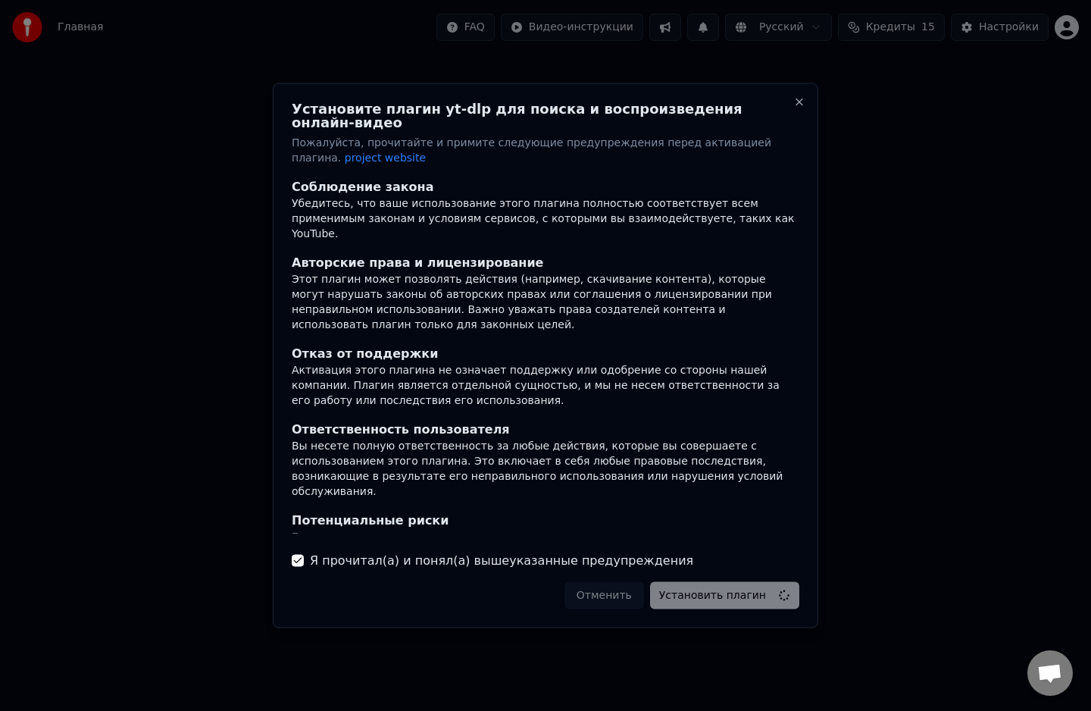
click at [885, 333] on div at bounding box center [545, 355] width 1091 height 711
click at [192, 342] on div at bounding box center [545, 355] width 1091 height 711
click at [800, 108] on button "Close" at bounding box center [799, 102] width 12 height 12
click at [803, 108] on button "Close" at bounding box center [799, 102] width 12 height 12
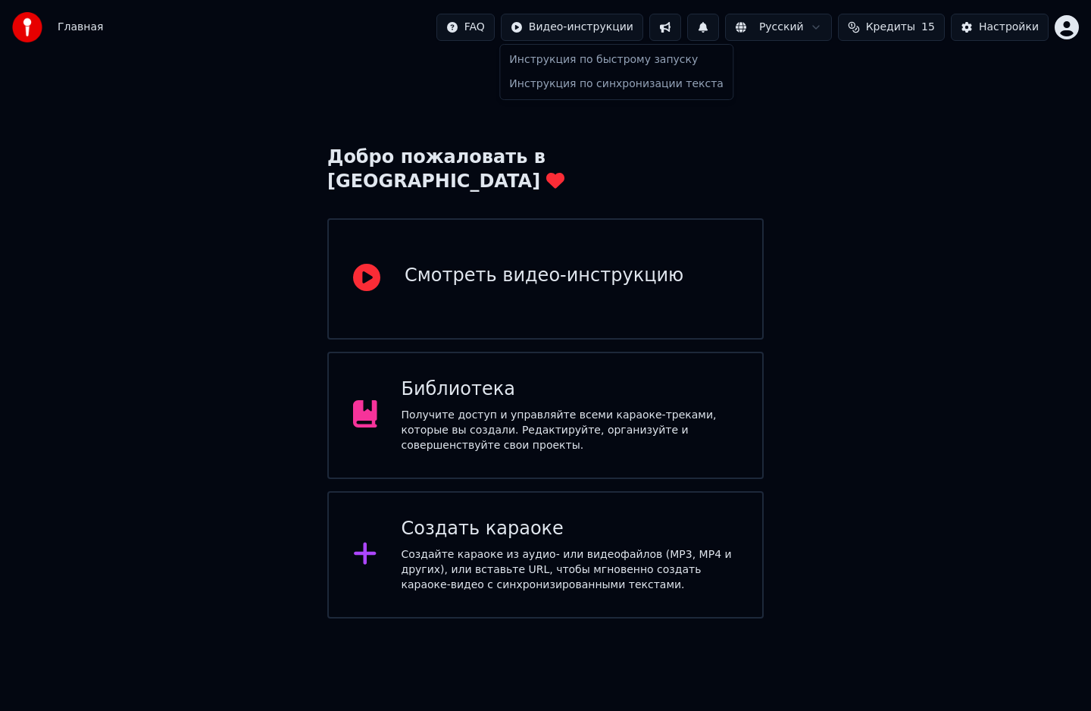
click at [559, 18] on html "Главная FAQ Видео-инструкции Русский Кредиты 15 Настройки Добро пожаловать в Yo…" at bounding box center [545, 309] width 1091 height 618
click at [637, 95] on div "Инструкция по синхронизации текста" at bounding box center [616, 84] width 227 height 24
click at [470, 547] on div "Создайте караоке из аудио- или видеофайлов (MP3, MP4 и других), или вставьте UR…" at bounding box center [570, 569] width 337 height 45
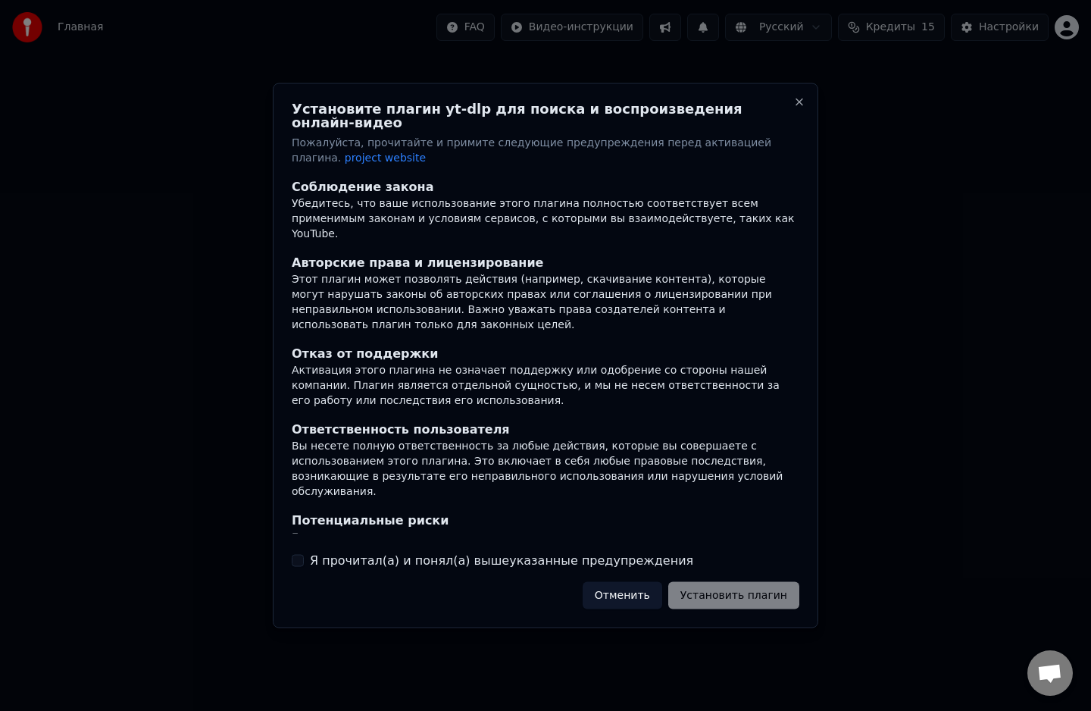
click at [299, 559] on button "Я прочитал(а) и понял(а) вышеуказанные предупреждения" at bounding box center [298, 560] width 12 height 12
click at [734, 582] on button "Установить плагин" at bounding box center [733, 594] width 131 height 27
click at [803, 108] on button "Close" at bounding box center [799, 102] width 12 height 12
click at [799, 108] on button "Close" at bounding box center [799, 102] width 12 height 12
click at [791, 117] on h2 "Установите плагин yt-dlp для поиска и воспроизведения онлайн-видео" at bounding box center [546, 115] width 508 height 27
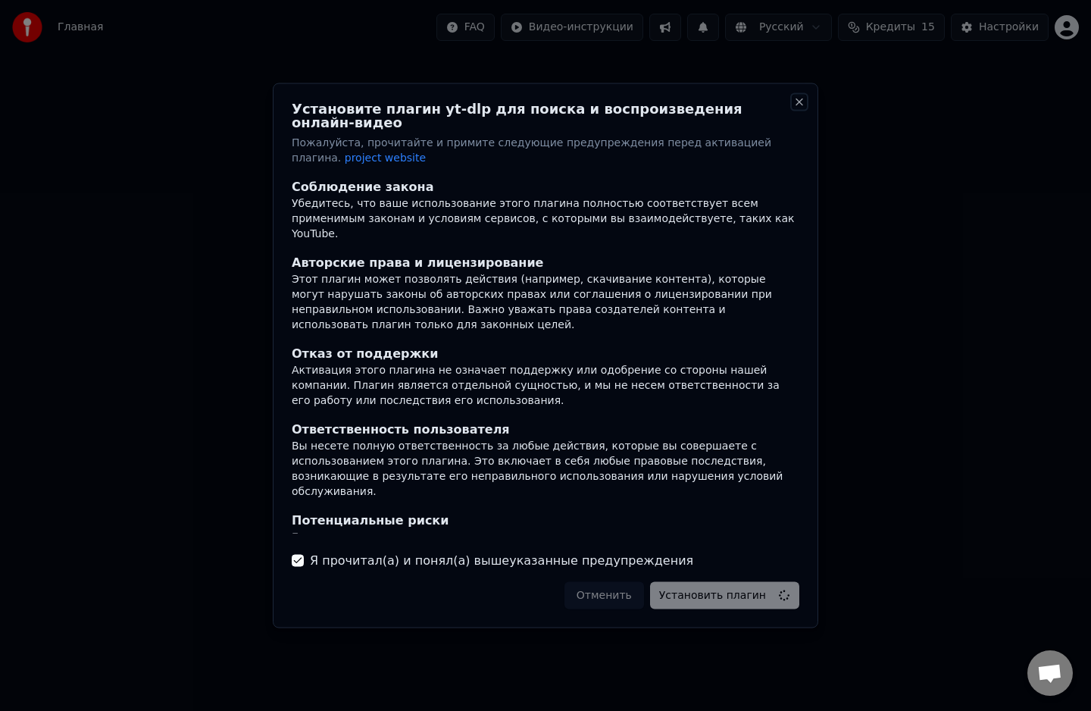
click at [805, 108] on button "Close" at bounding box center [799, 102] width 12 height 12
click at [800, 108] on button "Close" at bounding box center [799, 102] width 12 height 12
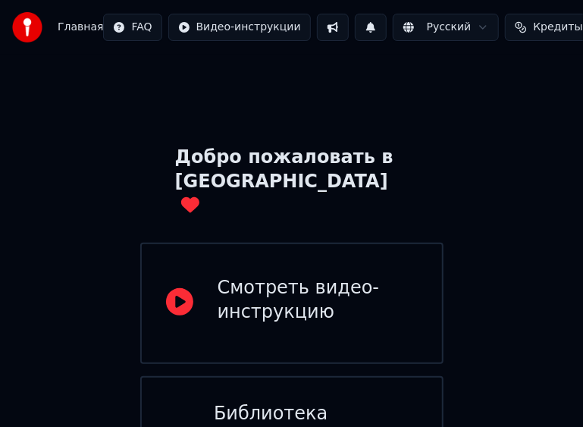
click at [515, 233] on div "Добро пожаловать в Youka Смотреть видео-инструкцию Библиотека Получите доступ и…" at bounding box center [291, 379] width 583 height 649
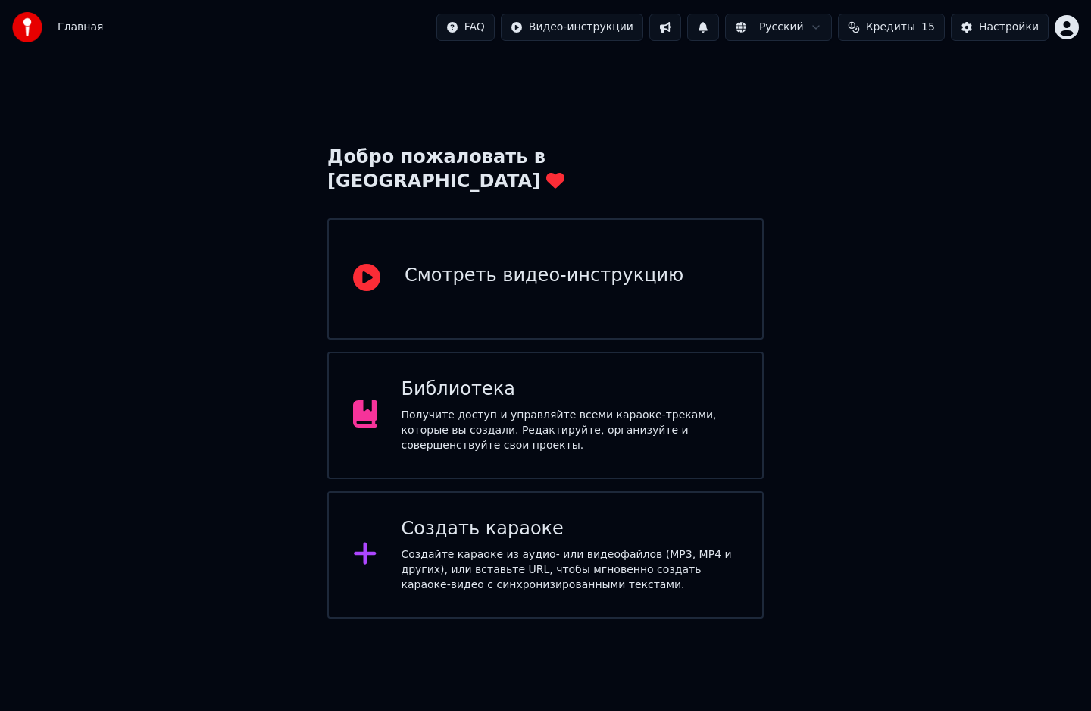
click at [529, 519] on div "Создать караоке Создайте караоке из аудио- или видеофайлов (MP3, MP4 и других),…" at bounding box center [570, 555] width 337 height 76
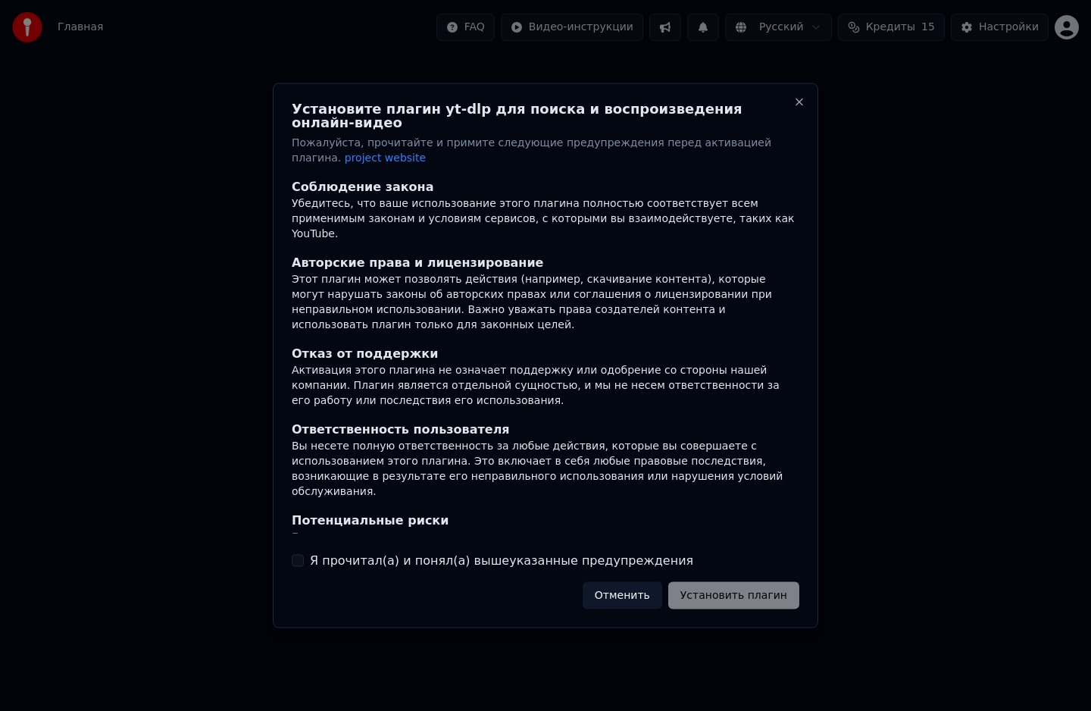
click at [301, 554] on button "Я прочитал(а) и понял(а) вышеуказанные предупреждения" at bounding box center [298, 560] width 12 height 12
click at [723, 585] on button "Установить плагин" at bounding box center [733, 594] width 131 height 27
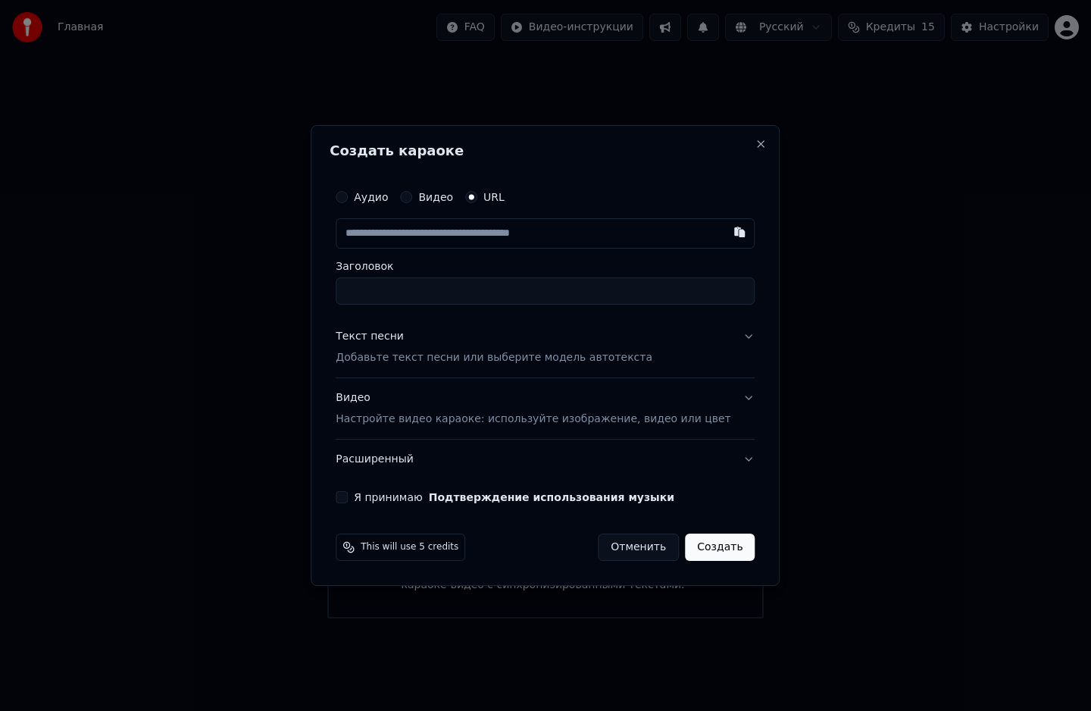
click at [348, 197] on button "Аудио" at bounding box center [342, 197] width 12 height 12
click at [405, 230] on div "Выбрать файл" at bounding box center [388, 233] width 105 height 27
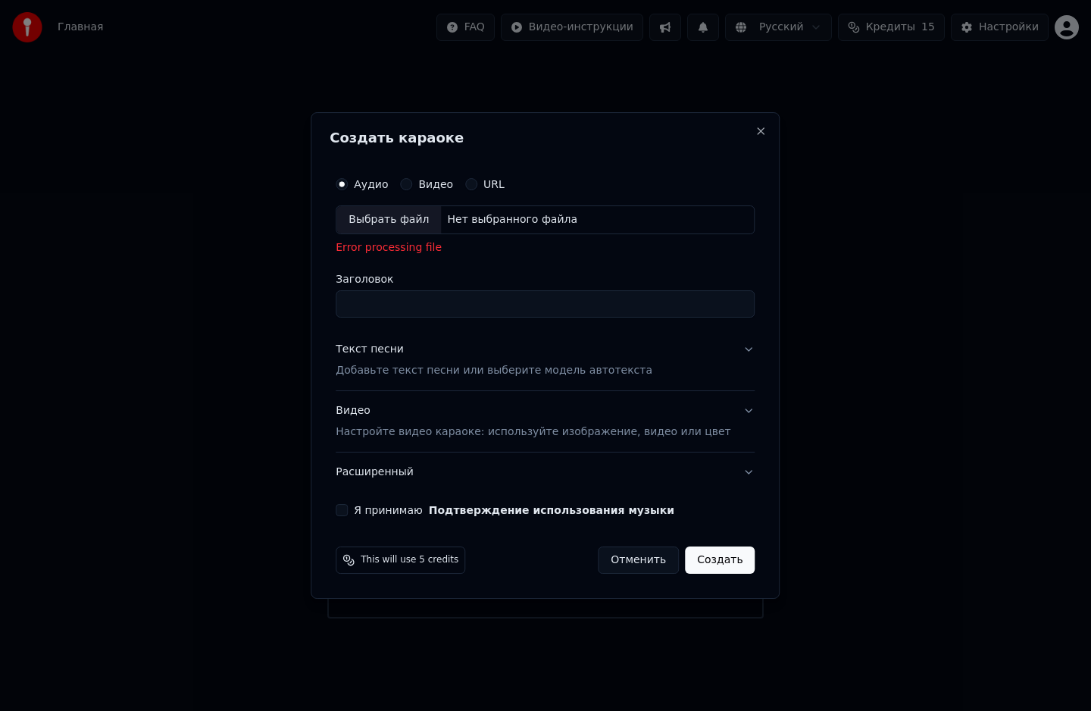
click at [345, 183] on circle "button" at bounding box center [341, 184] width 5 height 5
click at [493, 219] on div "Нет выбранного файла" at bounding box center [512, 219] width 142 height 15
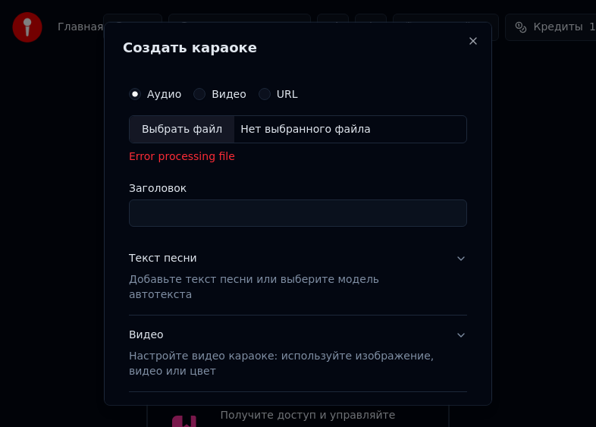
click at [185, 155] on div "Error processing file" at bounding box center [298, 156] width 338 height 15
click at [159, 130] on div "Выбрать файл" at bounding box center [182, 128] width 105 height 27
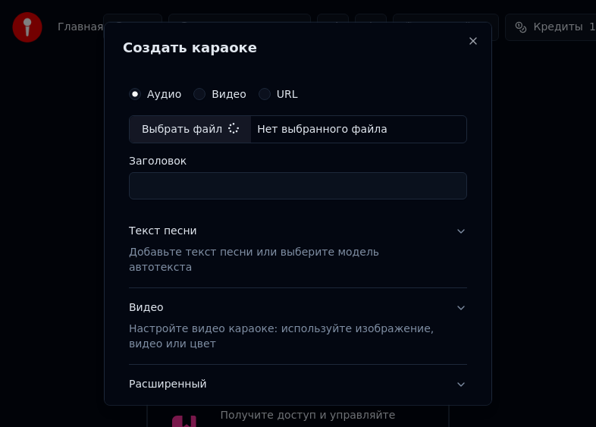
type input "**********"
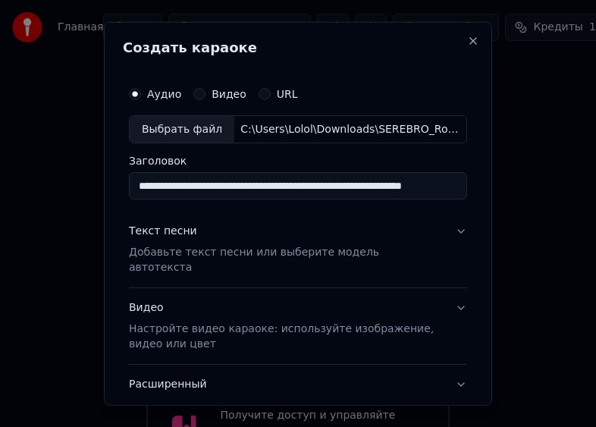
click at [191, 132] on div "Выбрать файл" at bounding box center [182, 128] width 105 height 27
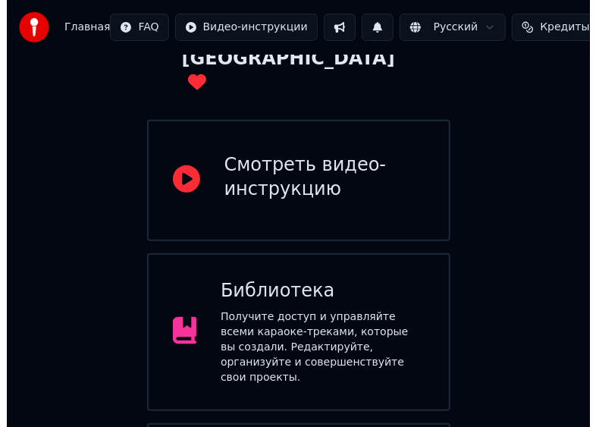
scroll to position [236, 0]
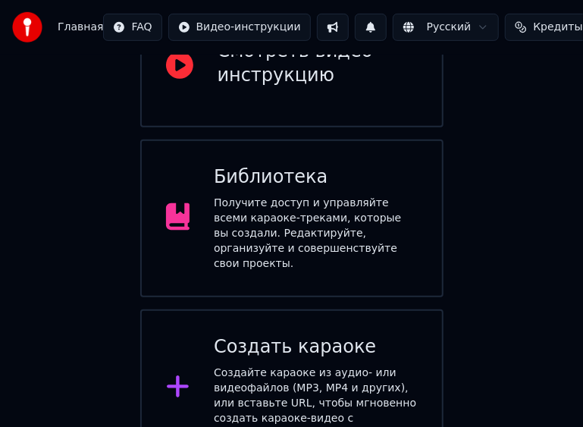
click at [191, 373] on div at bounding box center [184, 388] width 36 height 30
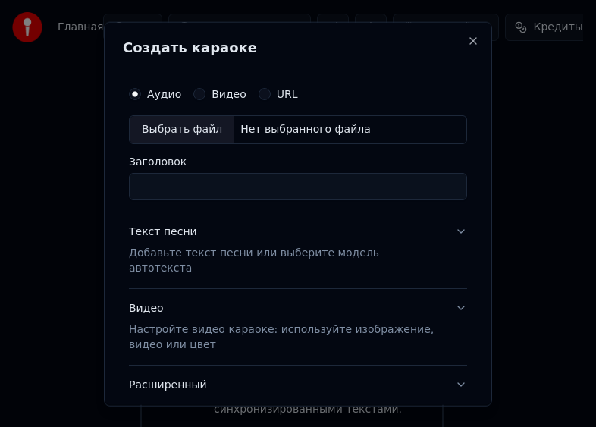
click at [145, 135] on div "Выбрать файл" at bounding box center [182, 128] width 105 height 27
type input "**********"
click at [265, 190] on input "**********" at bounding box center [298, 185] width 338 height 27
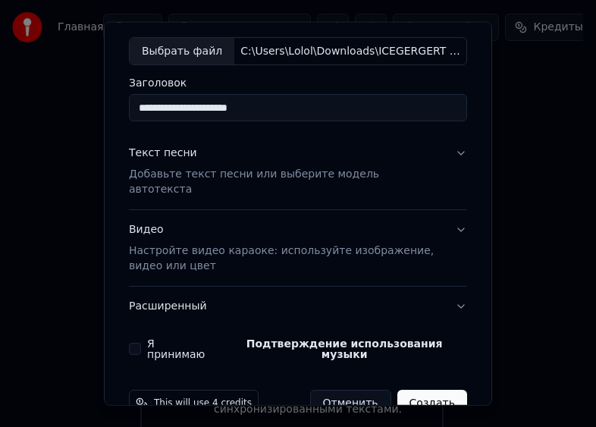
scroll to position [88, 0]
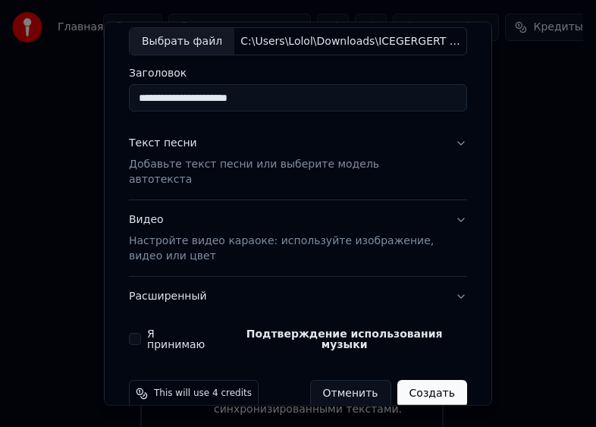
click at [164, 161] on p "Добавьте текст песни или выберите модель автотекста" at bounding box center [286, 172] width 314 height 30
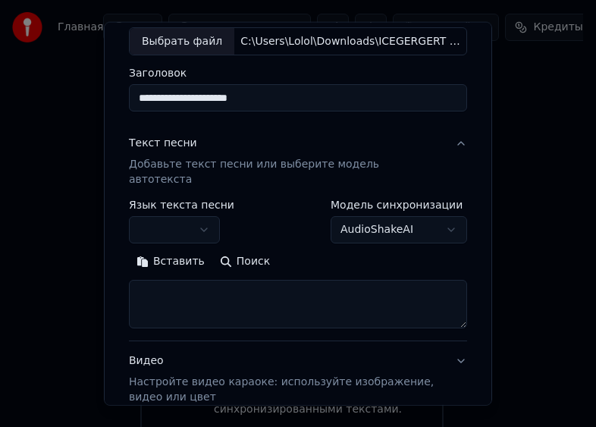
click at [164, 280] on textarea at bounding box center [298, 304] width 338 height 48
paste textarea "**********"
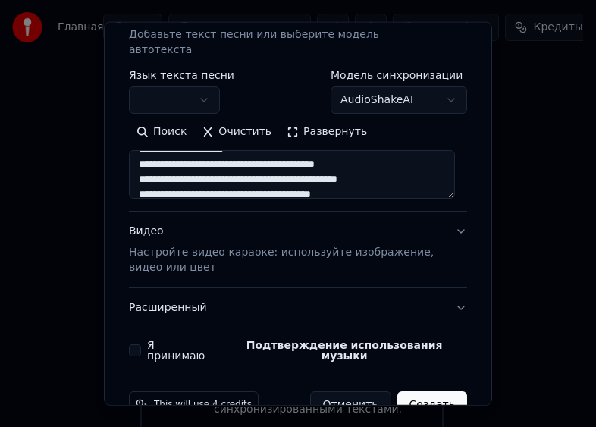
scroll to position [39, 0]
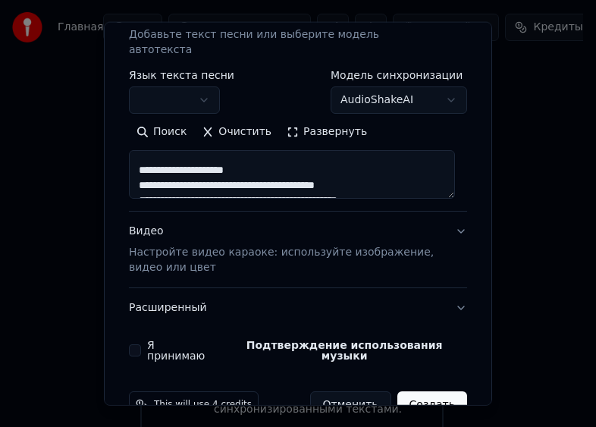
drag, startPoint x: 258, startPoint y: 153, endPoint x: 131, endPoint y: 160, distance: 126.7
click at [131, 160] on textarea "**********" at bounding box center [292, 174] width 326 height 48
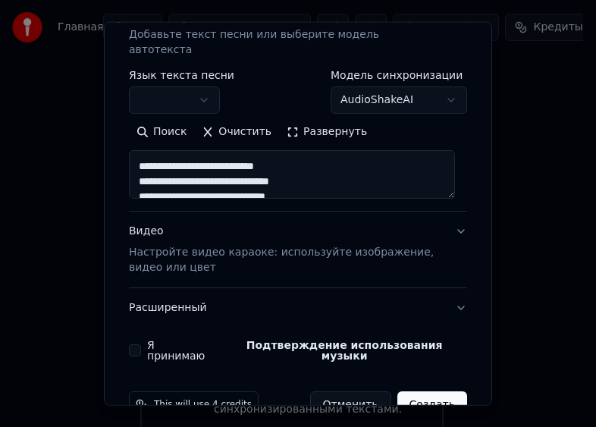
scroll to position [240, 0]
click at [182, 153] on textarea "**********" at bounding box center [292, 174] width 326 height 48
drag, startPoint x: 297, startPoint y: 148, endPoint x: 129, endPoint y: 157, distance: 168.5
click at [129, 157] on textarea "**********" at bounding box center [292, 174] width 326 height 48
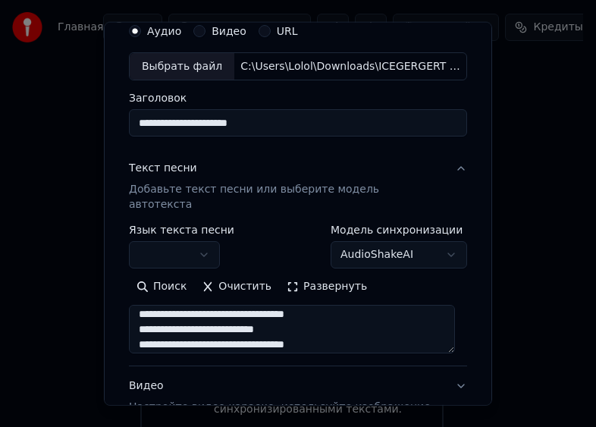
scroll to position [0, 0]
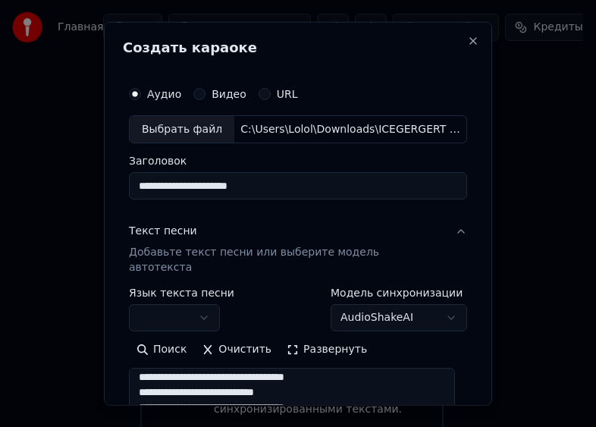
type textarea "**********"
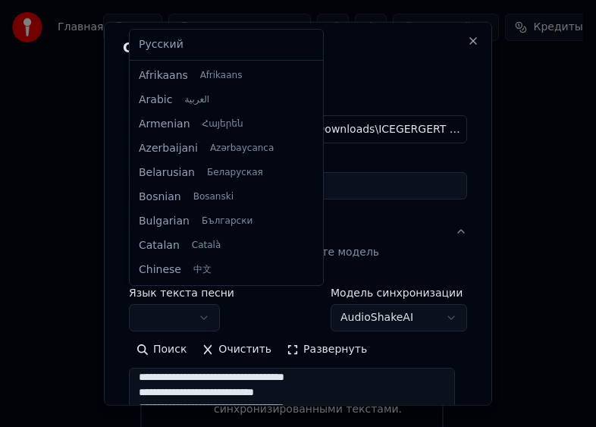
click at [206, 302] on body "**********" at bounding box center [291, 103] width 583 height 679
select select "**"
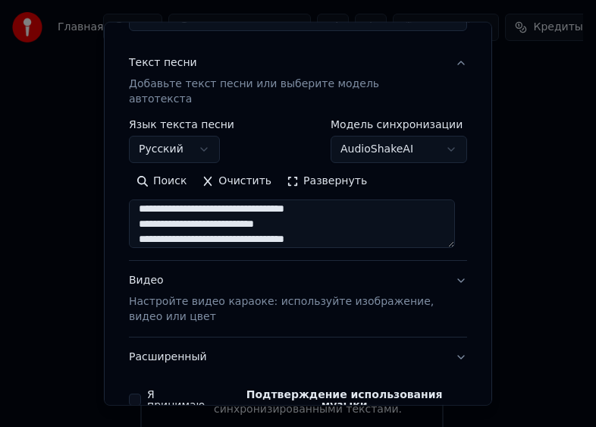
scroll to position [171, 0]
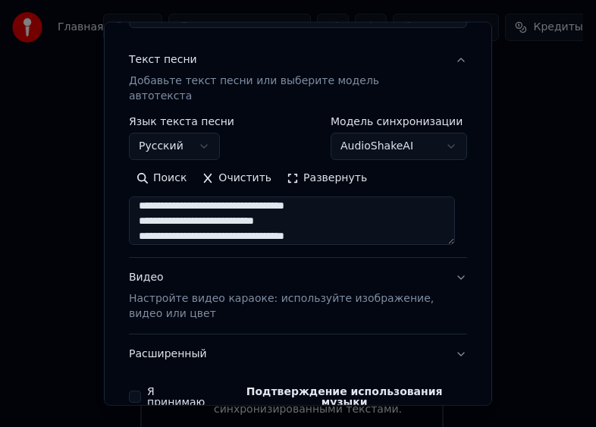
click at [211, 291] on p "Настройте видео караоке: используйте изображение, видео или цвет" at bounding box center [286, 306] width 314 height 30
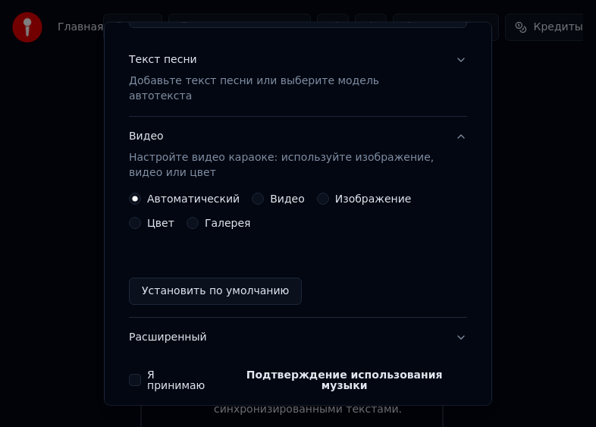
click at [141, 217] on button "Цвет" at bounding box center [135, 223] width 12 height 12
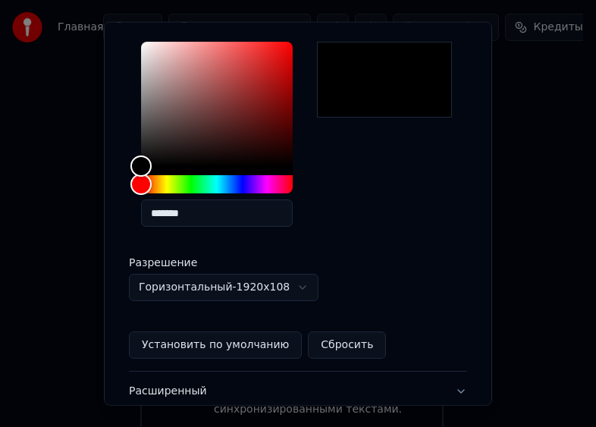
scroll to position [382, 0]
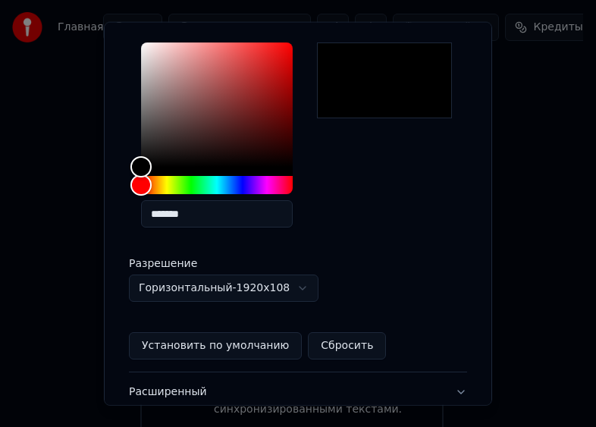
click at [305, 276] on body "**********" at bounding box center [291, 103] width 583 height 679
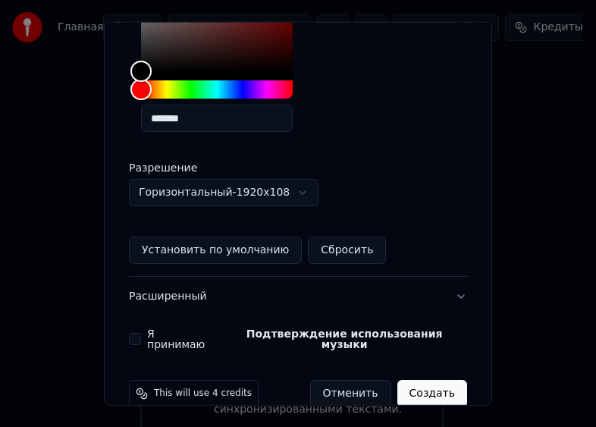
click at [447, 282] on button "Расширенный" at bounding box center [298, 296] width 338 height 39
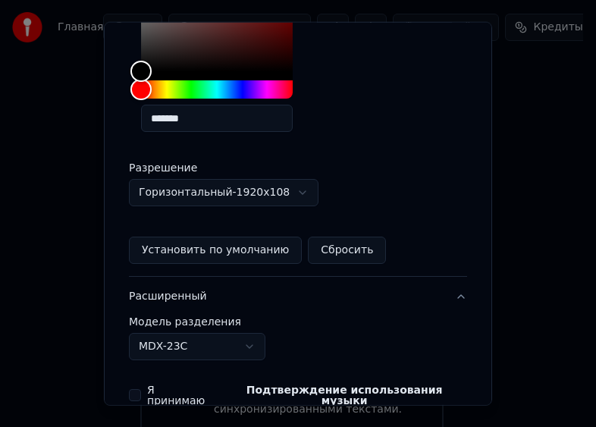
scroll to position [144, 0]
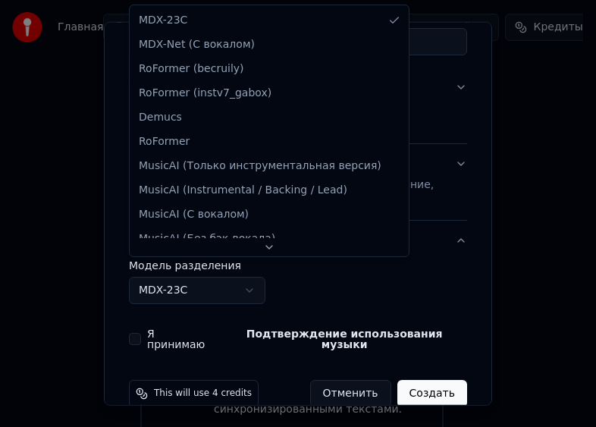
click at [252, 274] on body "**********" at bounding box center [291, 103] width 583 height 679
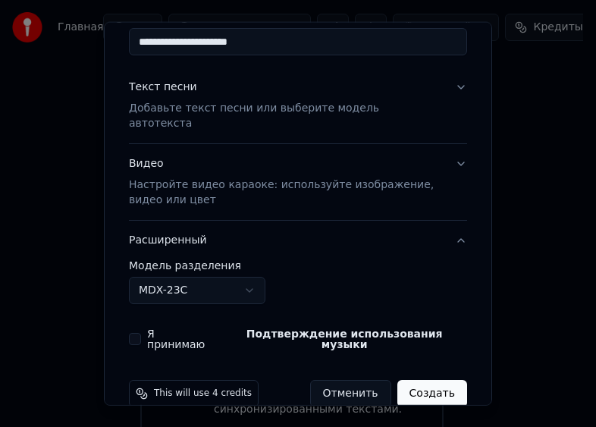
click at [251, 276] on body "**********" at bounding box center [291, 103] width 583 height 679
click at [441, 230] on button "Расширенный" at bounding box center [298, 239] width 338 height 39
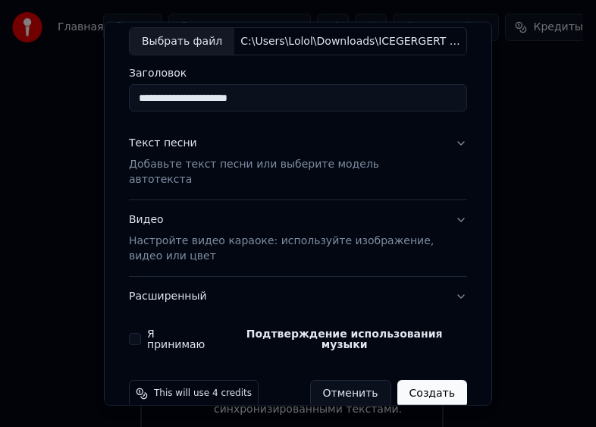
click at [158, 287] on button "Расширенный" at bounding box center [298, 296] width 338 height 39
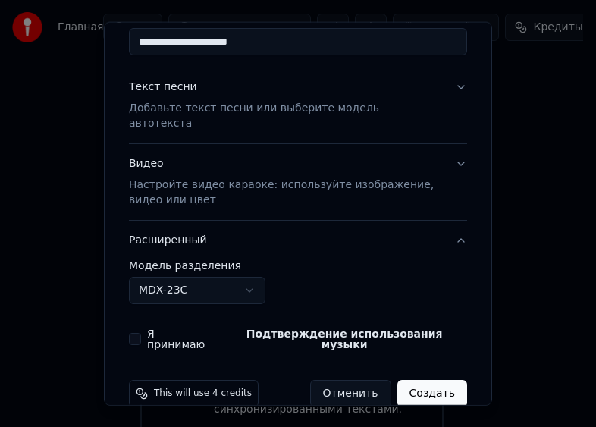
click at [249, 274] on body "**********" at bounding box center [291, 103] width 583 height 679
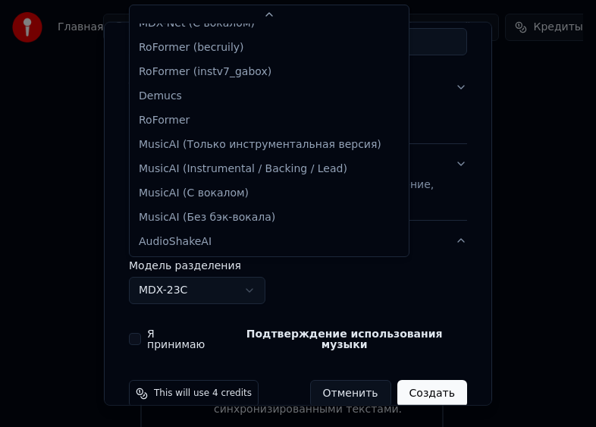
scroll to position [0, 0]
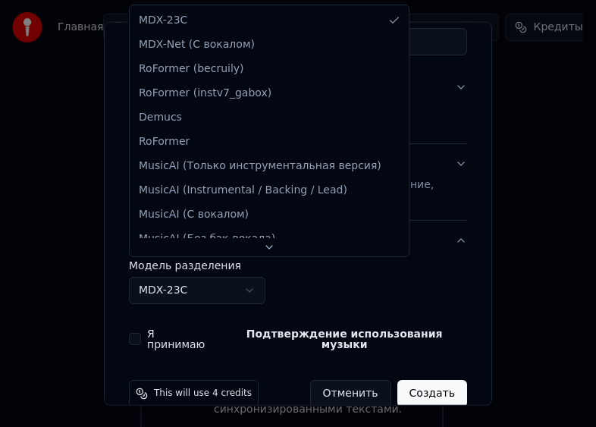
click at [439, 249] on body "**********" at bounding box center [291, 103] width 583 height 679
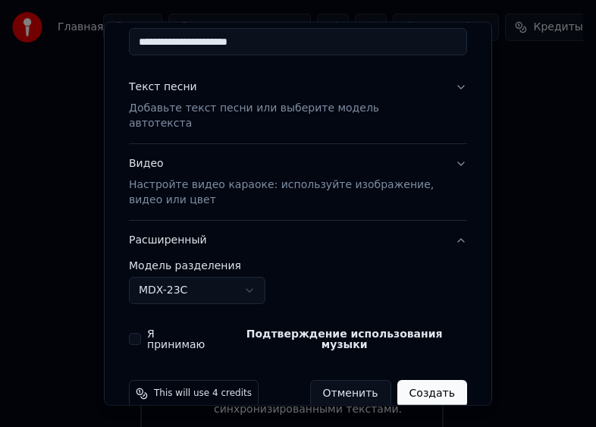
click at [447, 229] on button "Расширенный" at bounding box center [298, 239] width 338 height 39
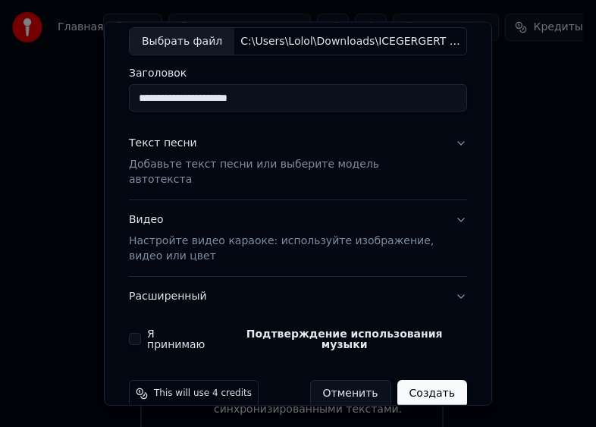
scroll to position [88, 0]
click at [232, 171] on button "Текст песни Добавьте текст песни или выберите модель автотекста" at bounding box center [298, 162] width 338 height 76
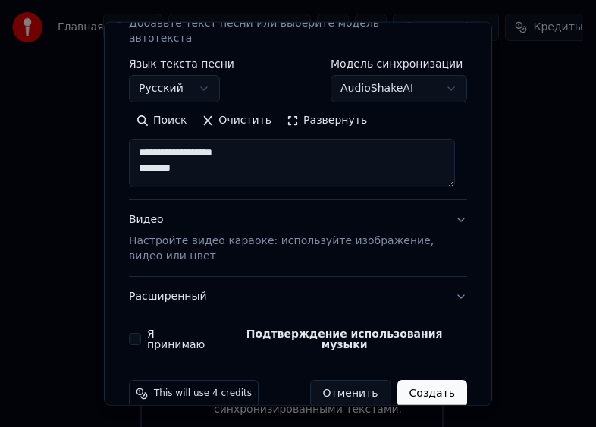
scroll to position [229, 0]
click at [142, 328] on div "Я принимаю Подтверждение использования музыки" at bounding box center [298, 338] width 338 height 21
click at [133, 333] on button "Я принимаю Подтверждение использования музыки" at bounding box center [135, 339] width 12 height 12
click at [418, 380] on button "Создать" at bounding box center [432, 393] width 70 height 27
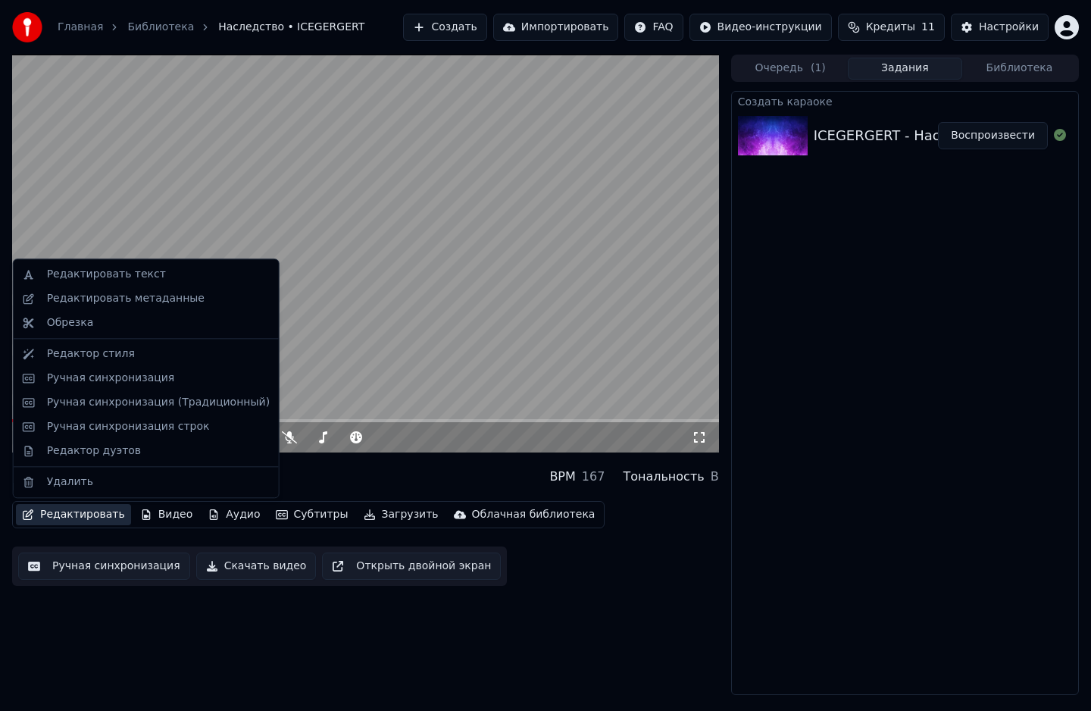
click at [67, 511] on button "Редактировать" at bounding box center [73, 514] width 115 height 21
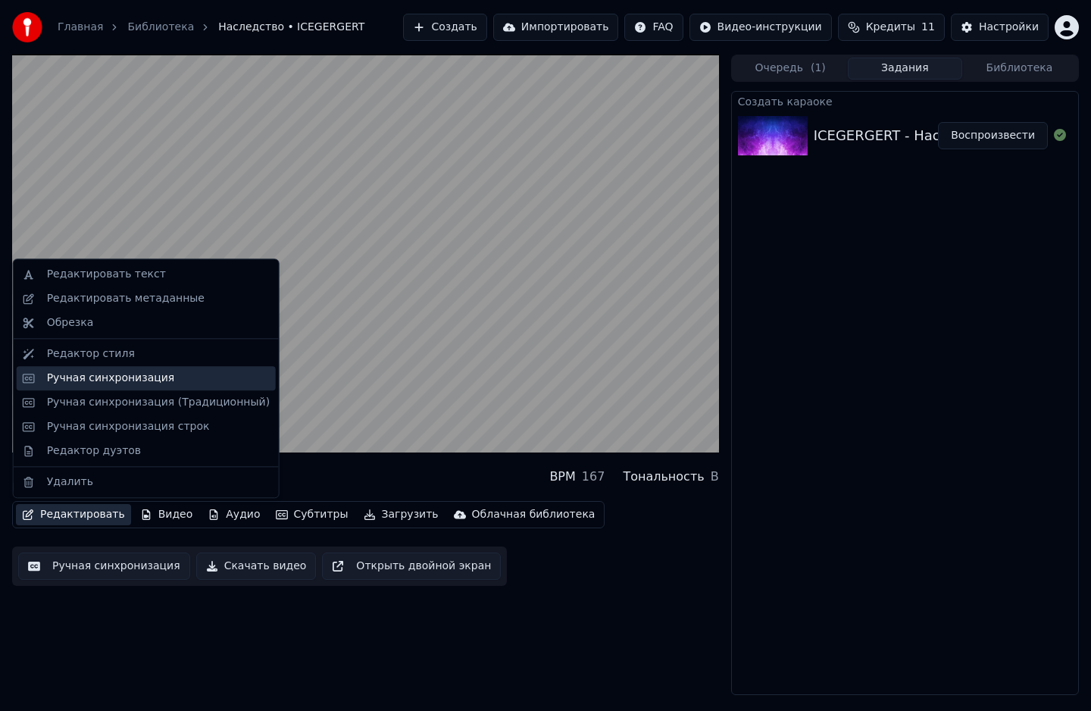
click at [111, 376] on div "Ручная синхронизация" at bounding box center [111, 378] width 128 height 15
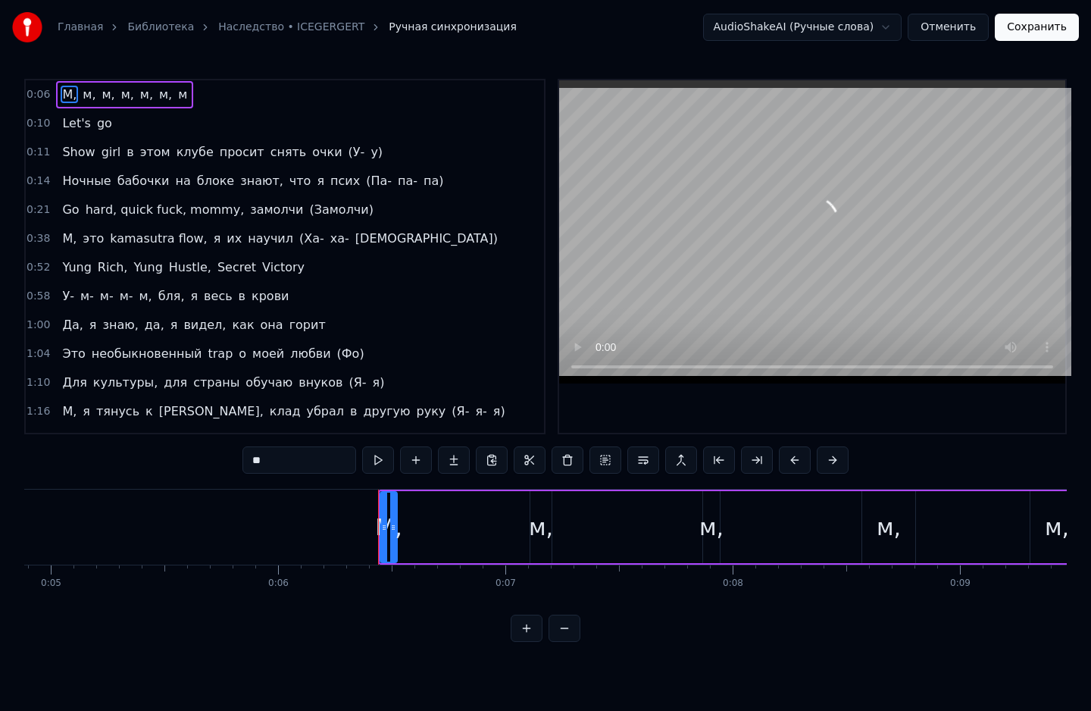
scroll to position [0, 1388]
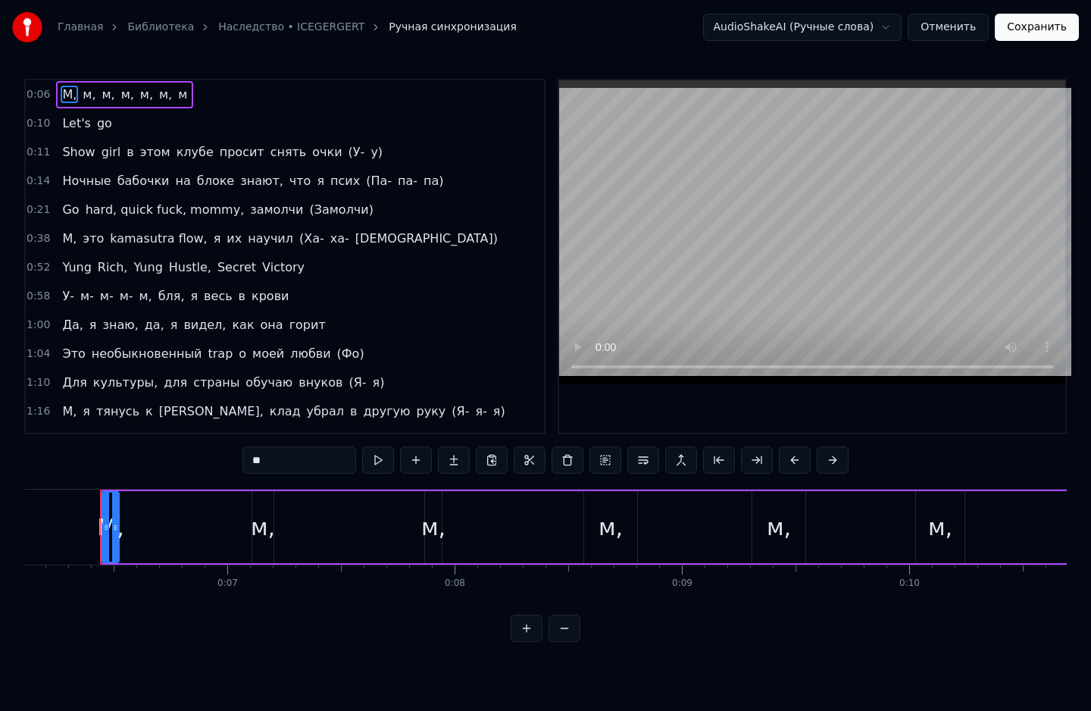
click at [109, 351] on span "необыкновенный" at bounding box center [147, 353] width 114 height 17
type input "**********"
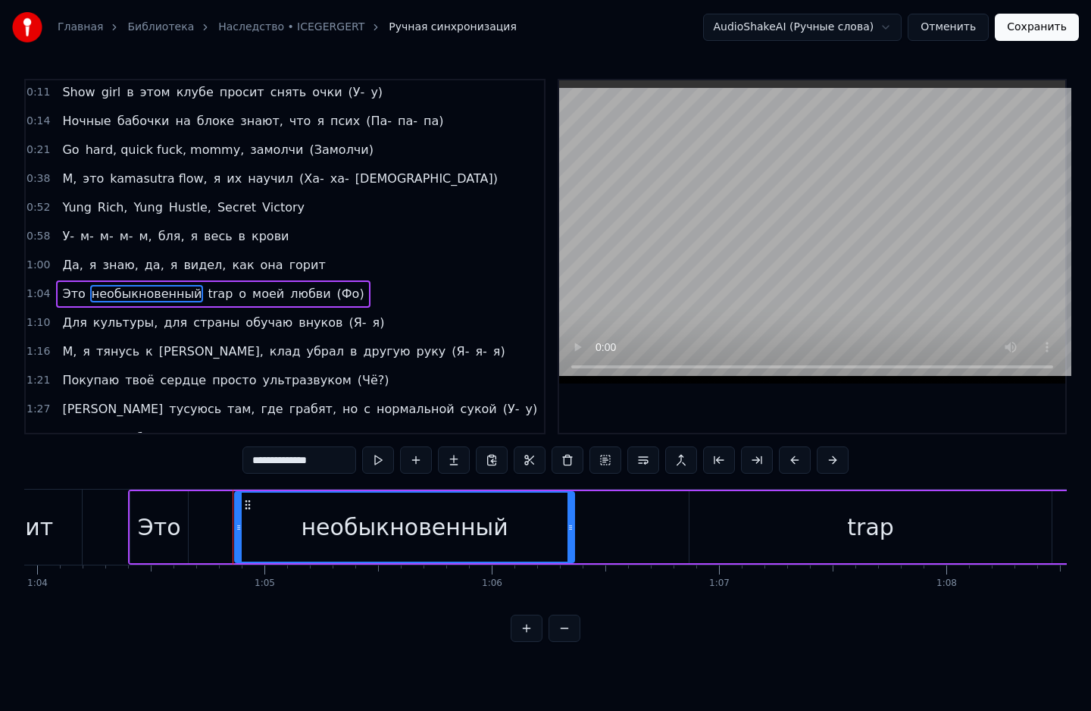
scroll to position [0, 14667]
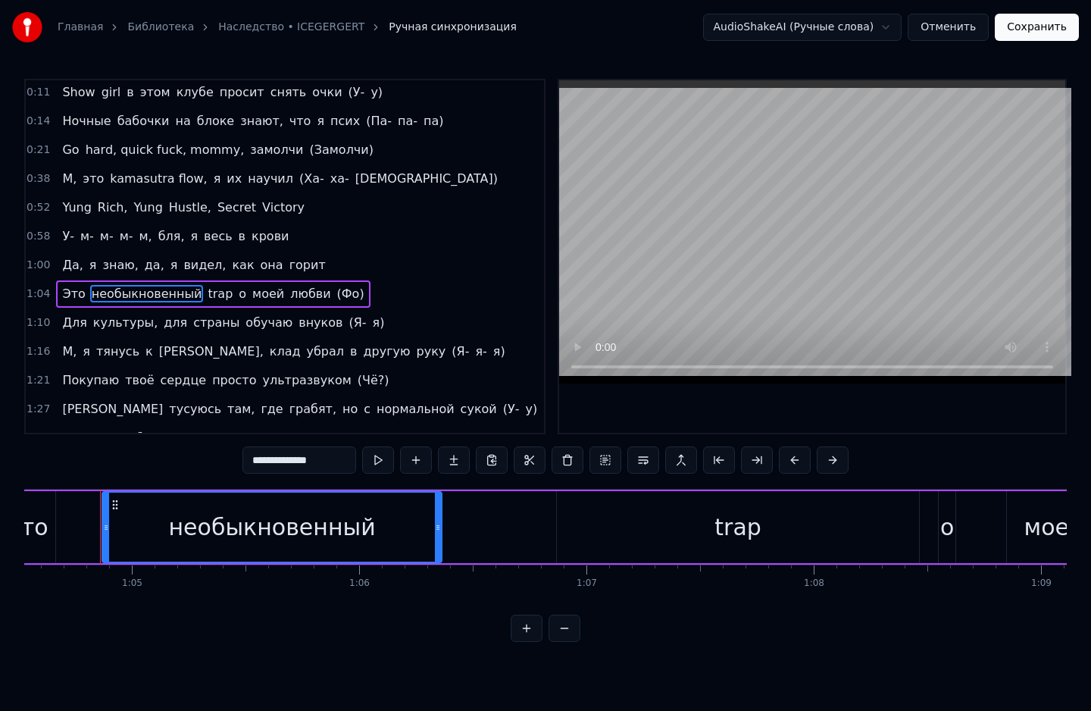
click at [164, 285] on span "необыкновенный" at bounding box center [147, 293] width 114 height 17
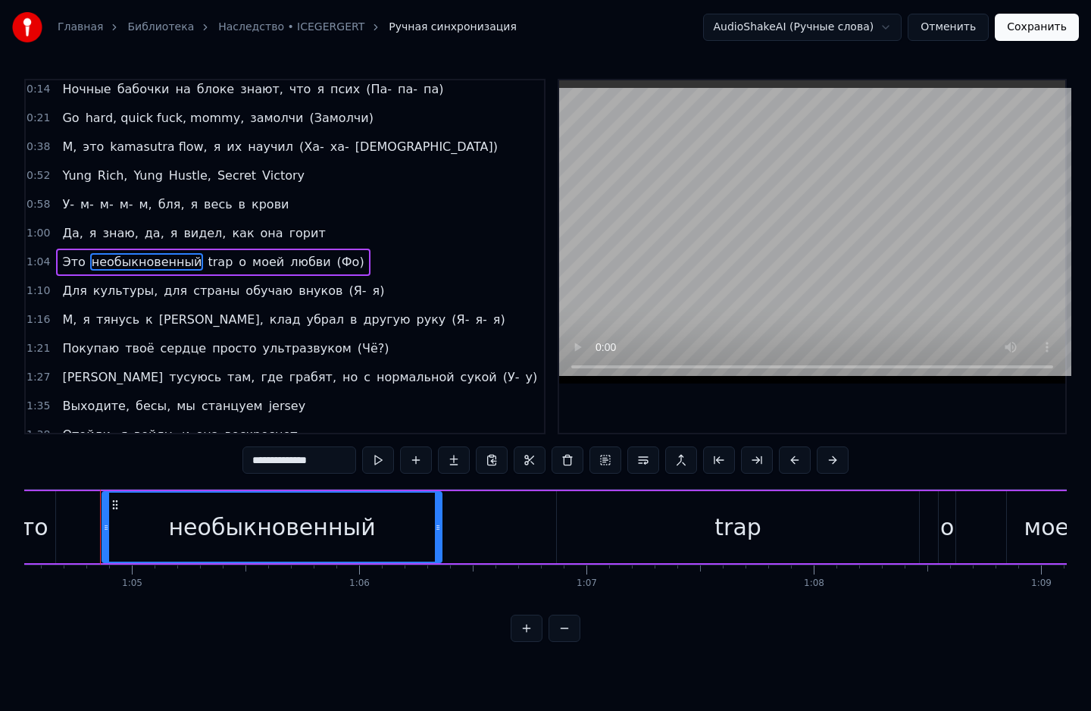
click at [164, 285] on div "Для культуры, для страны обучаю внуков (Я- я)" at bounding box center [223, 290] width 334 height 27
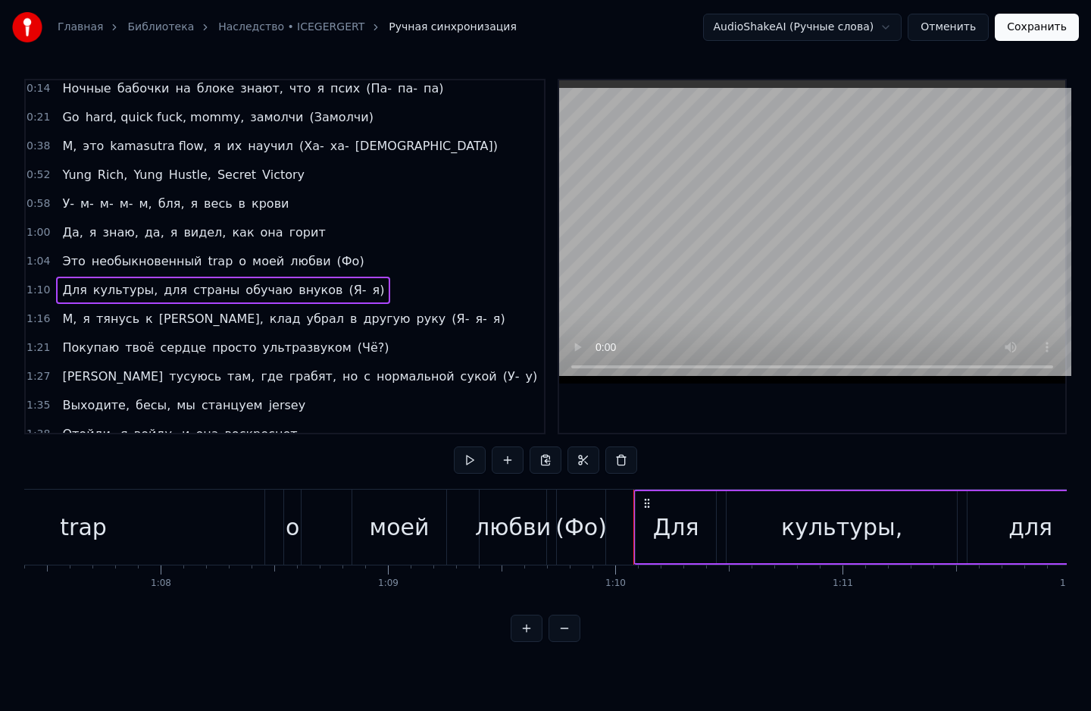
click at [159, 261] on span "необыкновенный" at bounding box center [147, 260] width 114 height 17
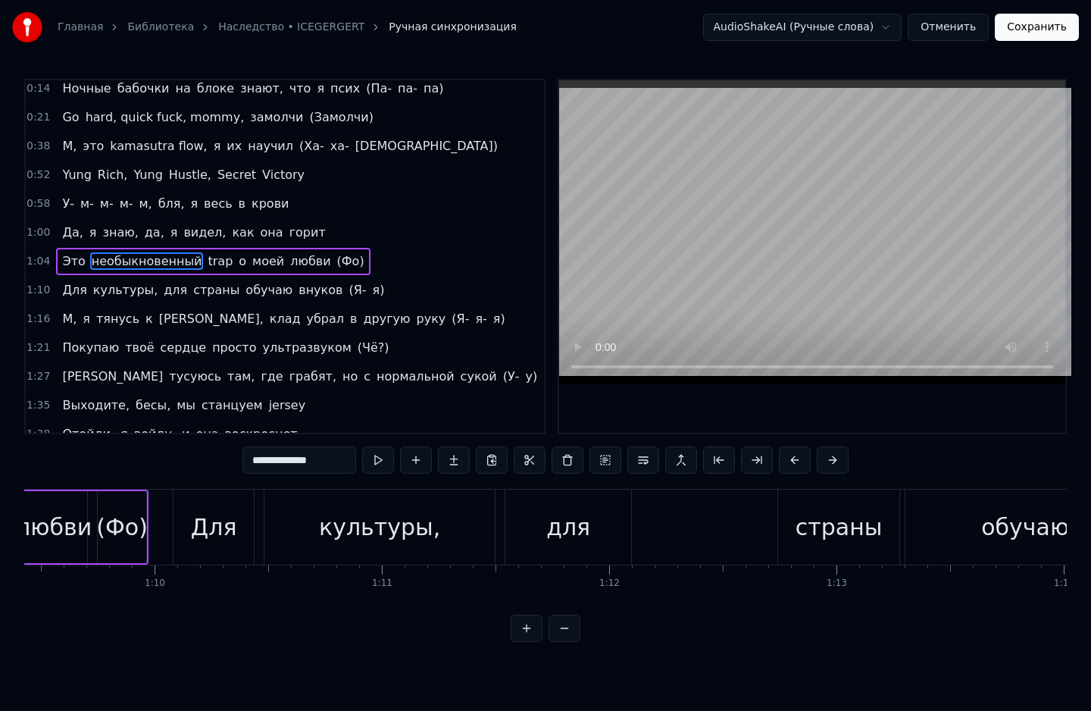
click at [159, 261] on span "необыкновенный" at bounding box center [147, 260] width 114 height 17
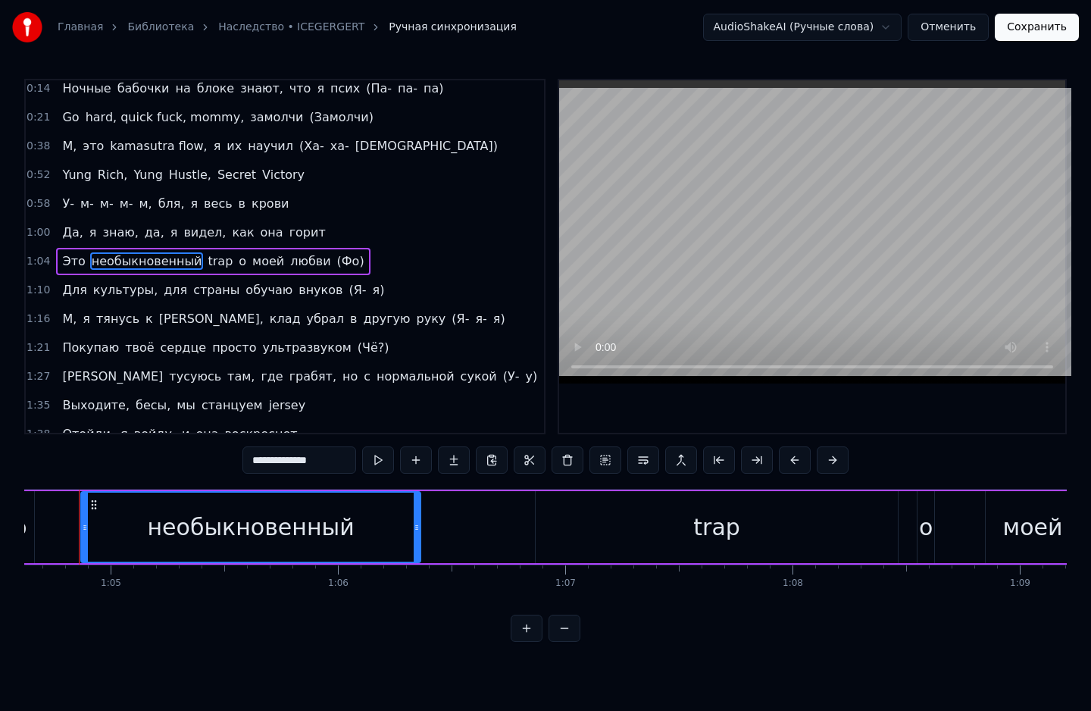
scroll to position [0, 14667]
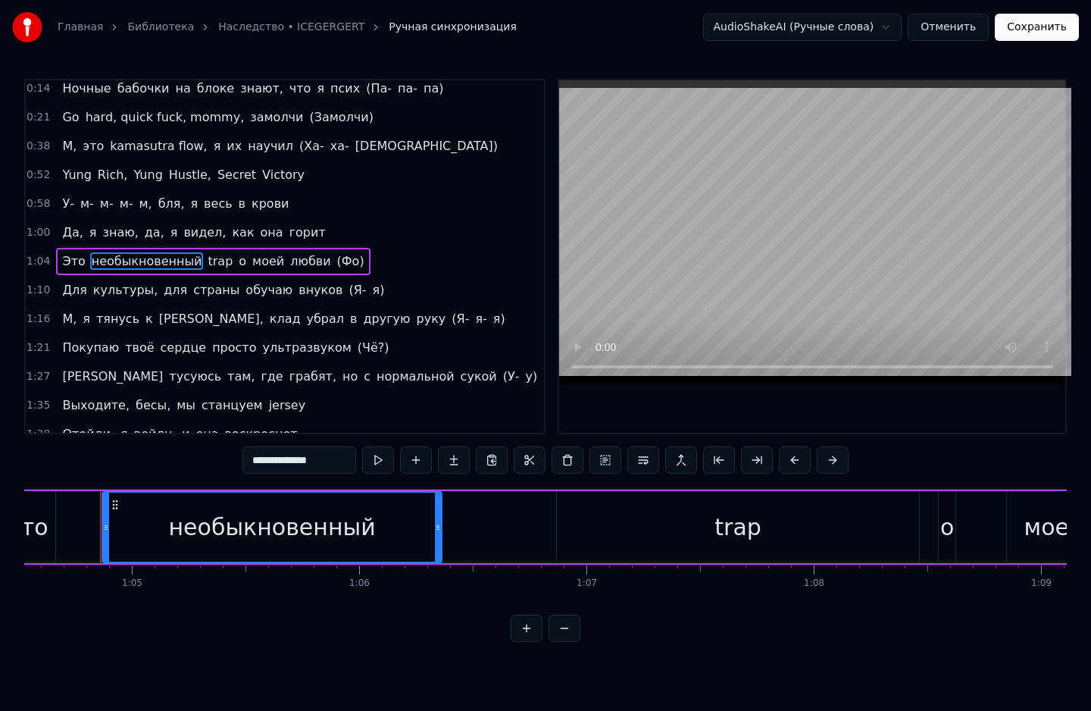
drag, startPoint x: 342, startPoint y: 464, endPoint x: 177, endPoint y: 446, distance: 166.2
click at [177, 446] on div "0:06 М, м, м, м, м, м, м 0:10 Let's go 0:11 Show girl в этом клубе просит снять…" at bounding box center [545, 360] width 1043 height 563
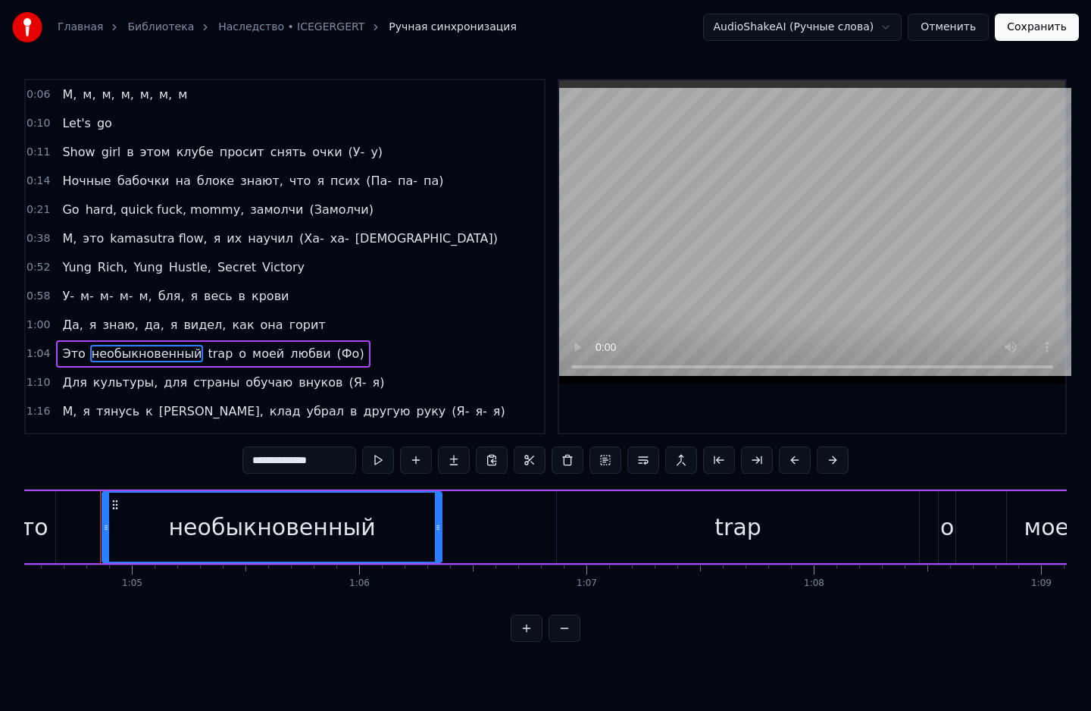
click at [105, 88] on span "м," at bounding box center [109, 94] width 16 height 17
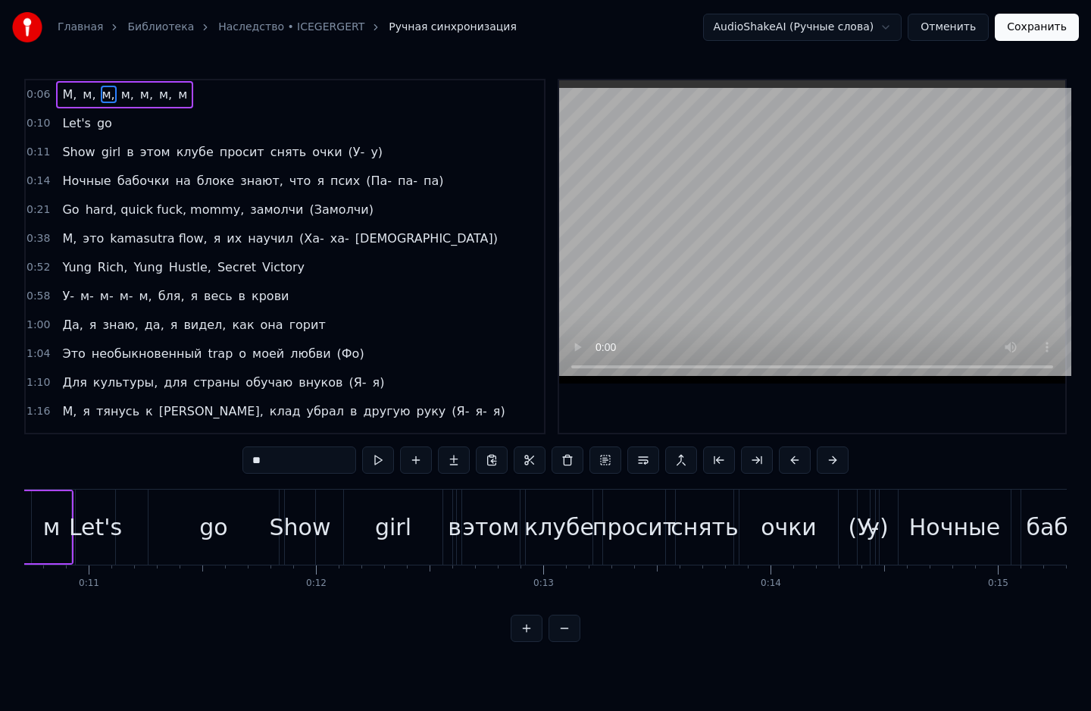
scroll to position [0, 1711]
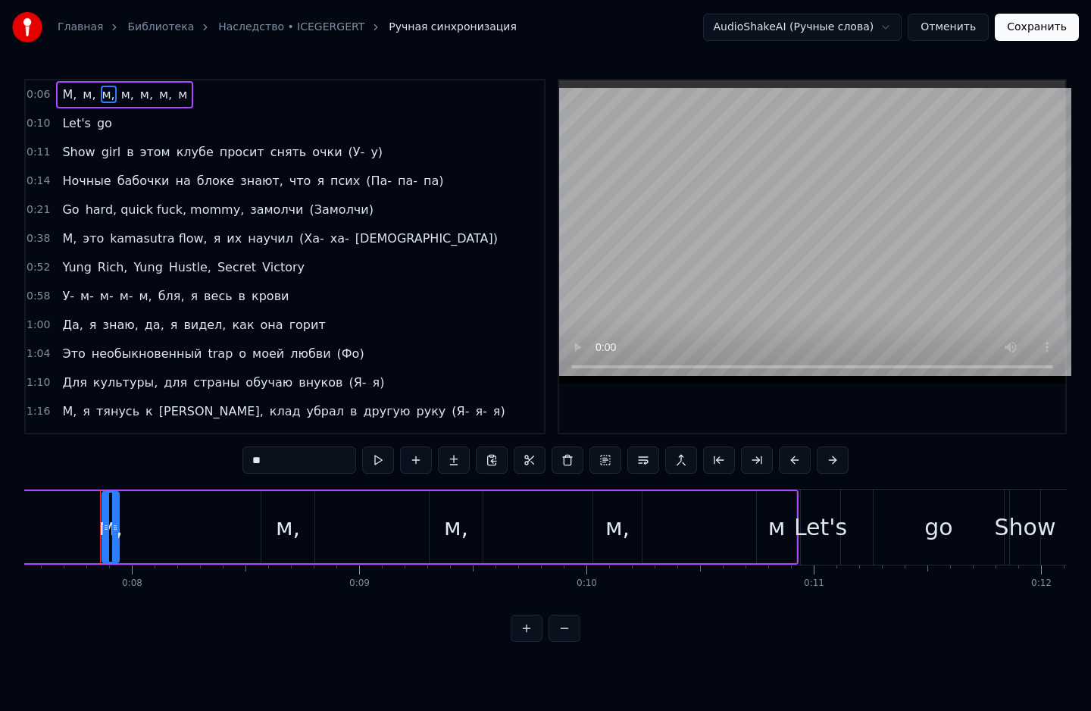
click at [70, 90] on span "М," at bounding box center [69, 94] width 17 height 17
type input "**"
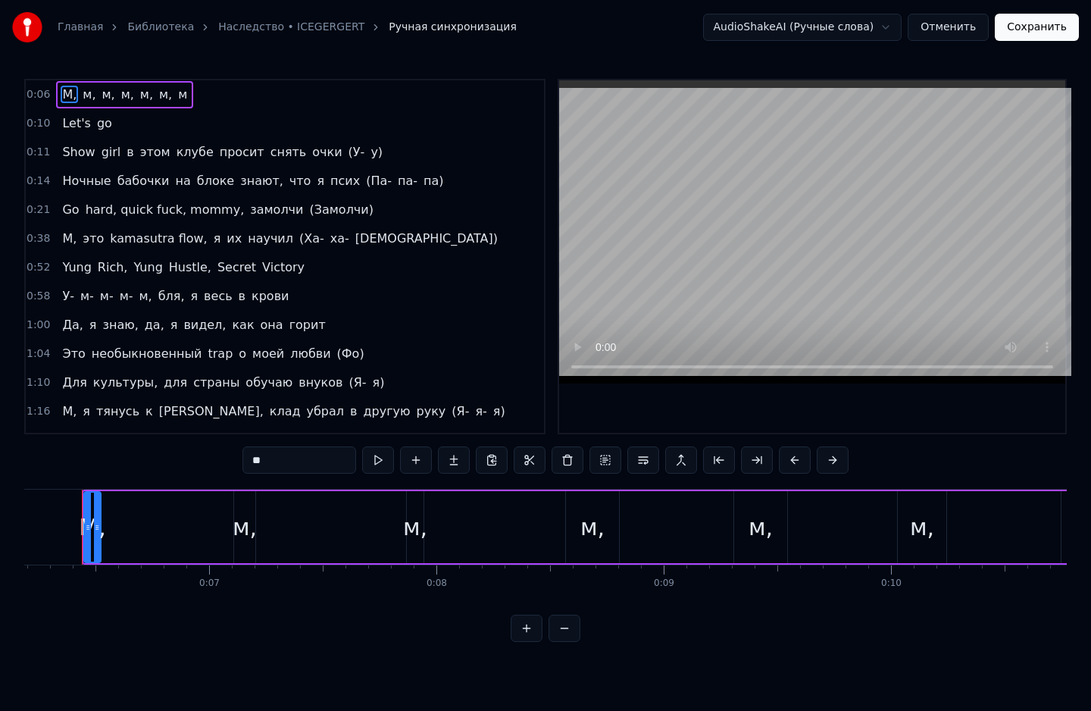
scroll to position [0, 1388]
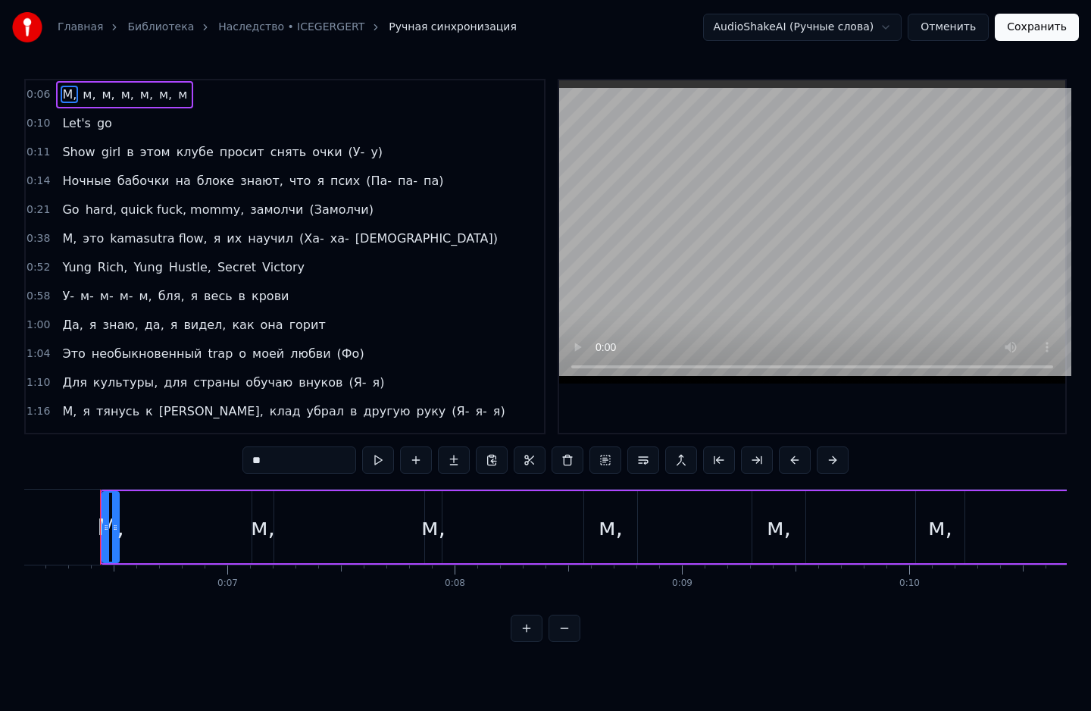
click at [384, 461] on button at bounding box center [378, 459] width 32 height 27
drag, startPoint x: 261, startPoint y: 536, endPoint x: 319, endPoint y: 536, distance: 58.3
click at [319, 536] on div "М, м, м, м, м, м, м" at bounding box center [610, 526] width 1021 height 75
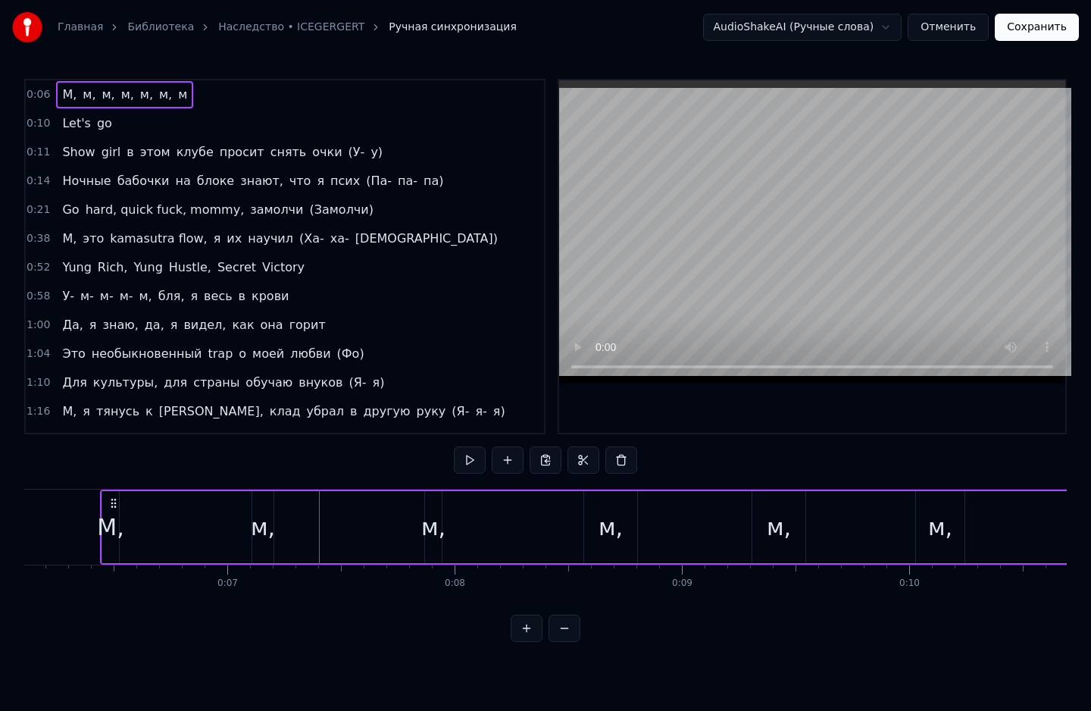
click at [257, 520] on div "м," at bounding box center [263, 527] width 24 height 34
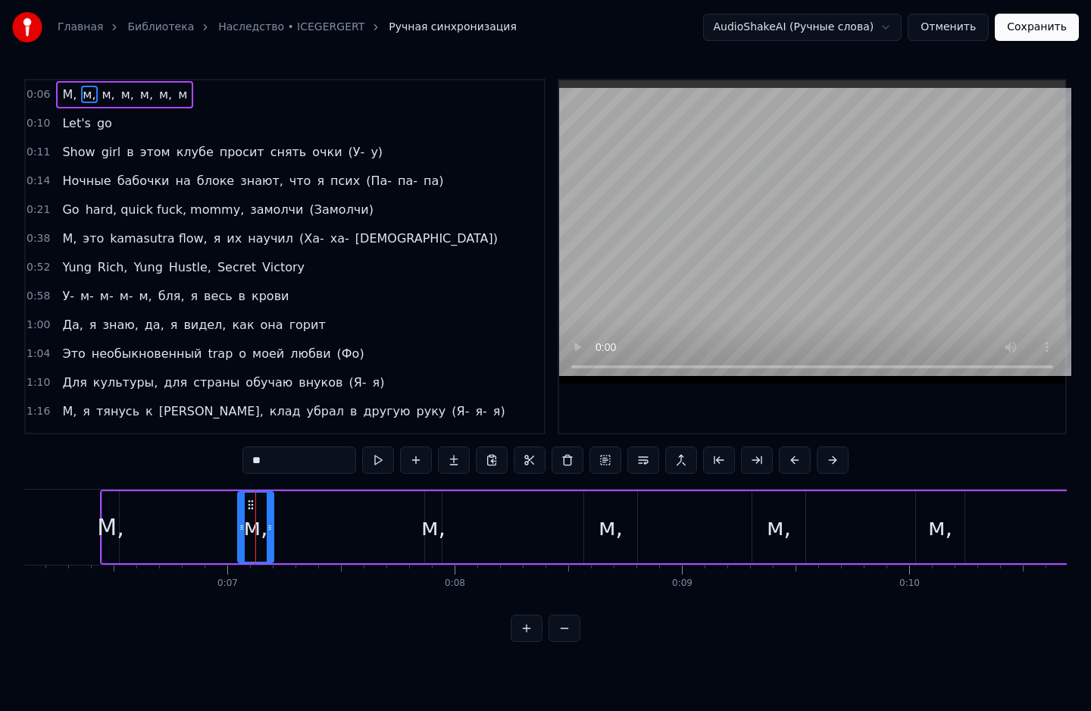
drag, startPoint x: 257, startPoint y: 526, endPoint x: 243, endPoint y: 528, distance: 13.8
click at [243, 528] on icon at bounding box center [242, 527] width 6 height 12
drag, startPoint x: 256, startPoint y: 530, endPoint x: 278, endPoint y: 530, distance: 22.0
click at [278, 530] on div "М, м, м, м, м, м, м" at bounding box center [610, 526] width 1021 height 75
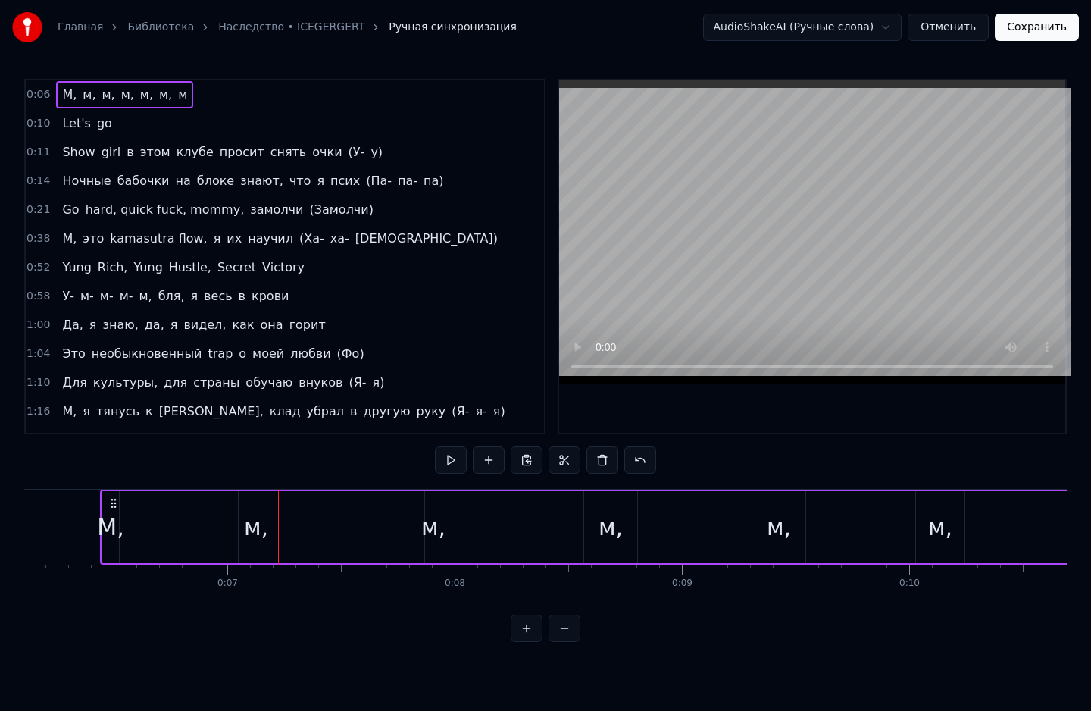
click at [249, 506] on div "м," at bounding box center [256, 527] width 35 height 72
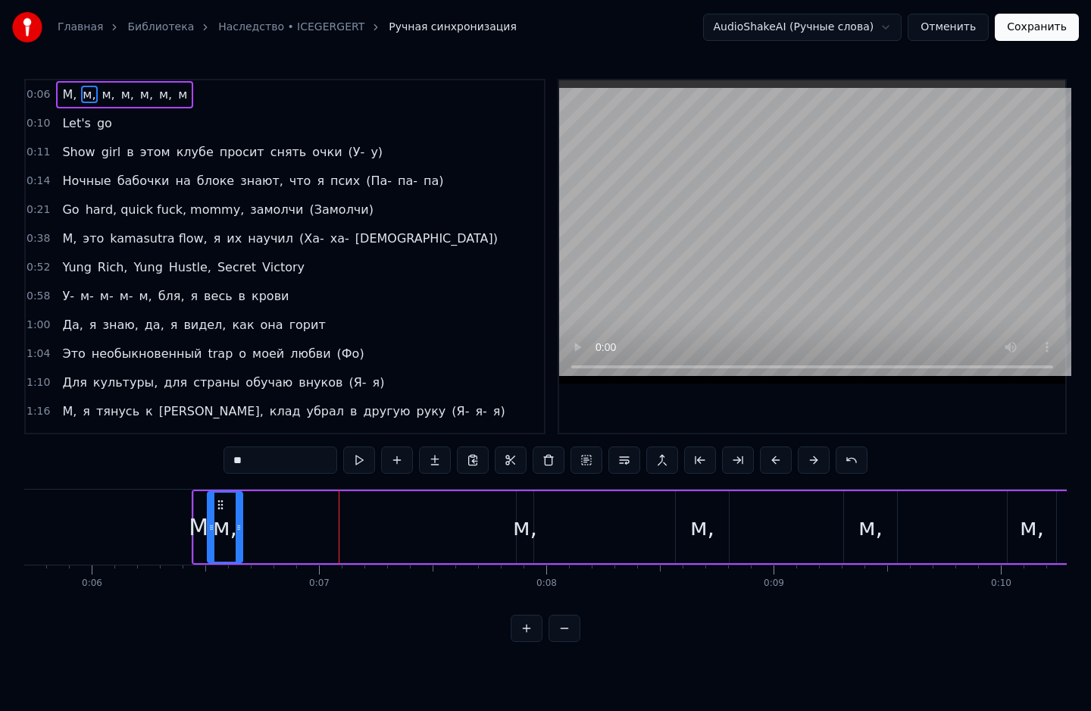
scroll to position [0, 1291]
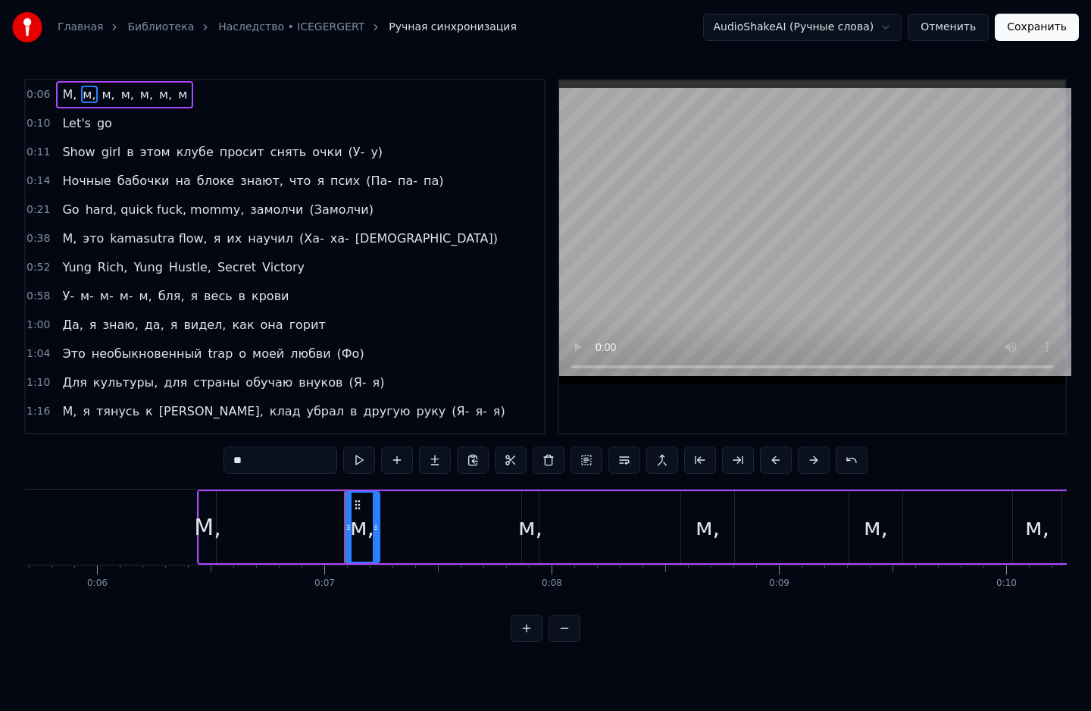
drag, startPoint x: 251, startPoint y: 502, endPoint x: 356, endPoint y: 533, distance: 109.8
click at [356, 533] on div "м," at bounding box center [362, 527] width 33 height 69
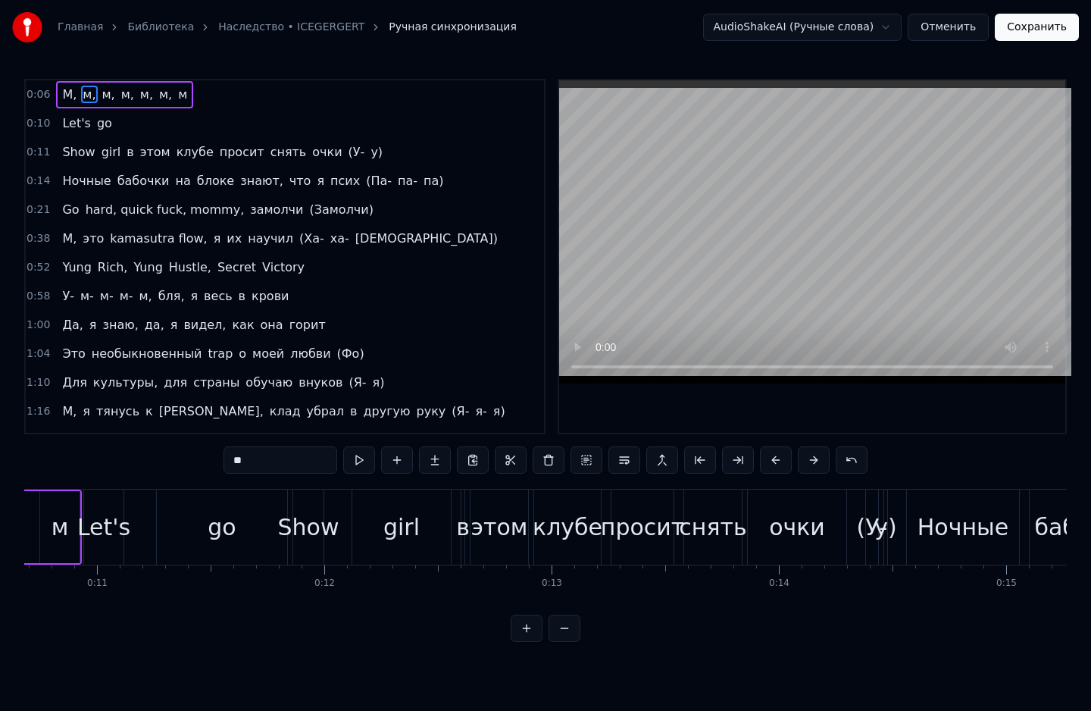
scroll to position [0, 2441]
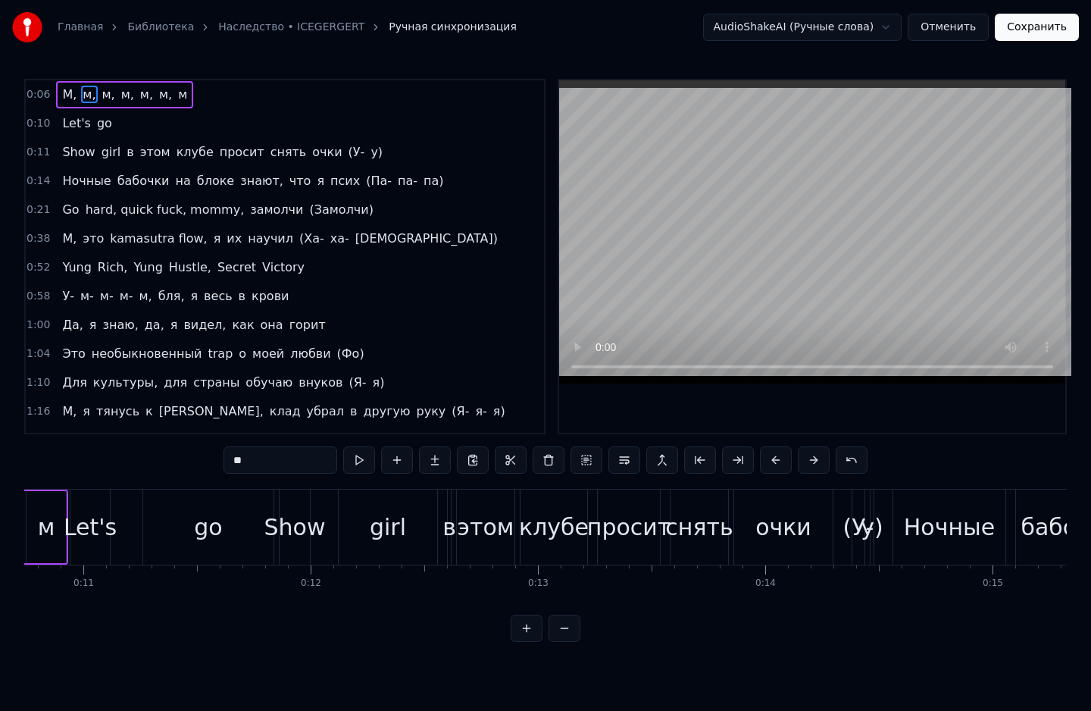
click at [219, 513] on div "go" at bounding box center [208, 527] width 28 height 34
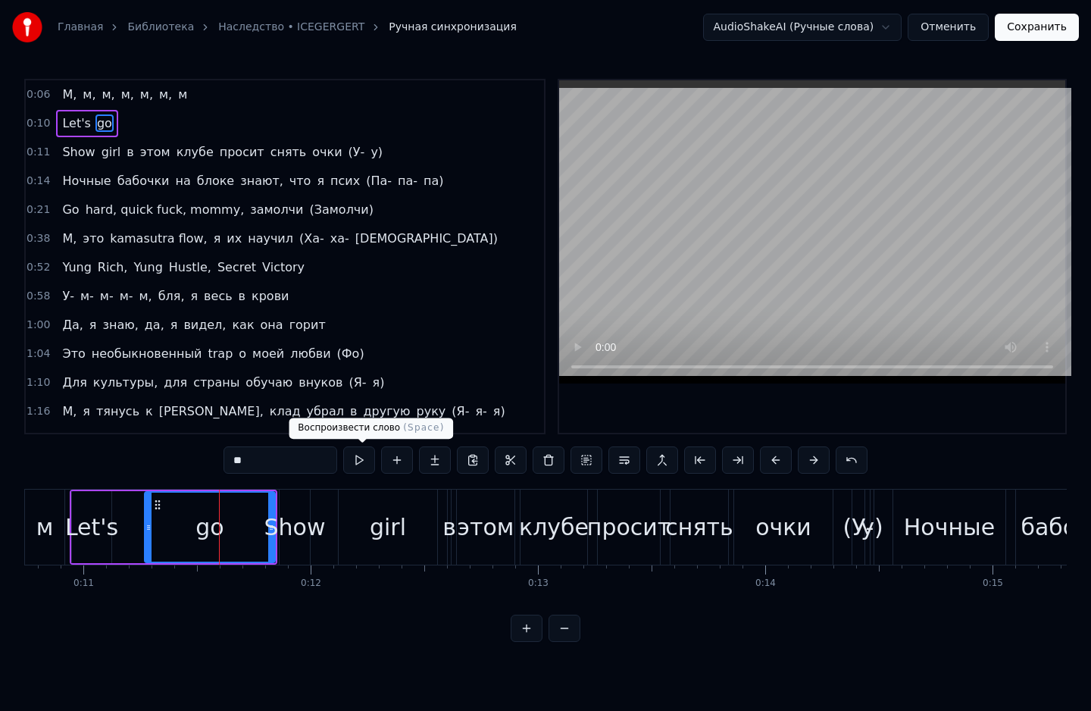
click at [369, 459] on button at bounding box center [359, 459] width 32 height 27
click at [367, 459] on button at bounding box center [359, 459] width 32 height 27
click at [303, 518] on div "Show" at bounding box center [294, 527] width 61 height 34
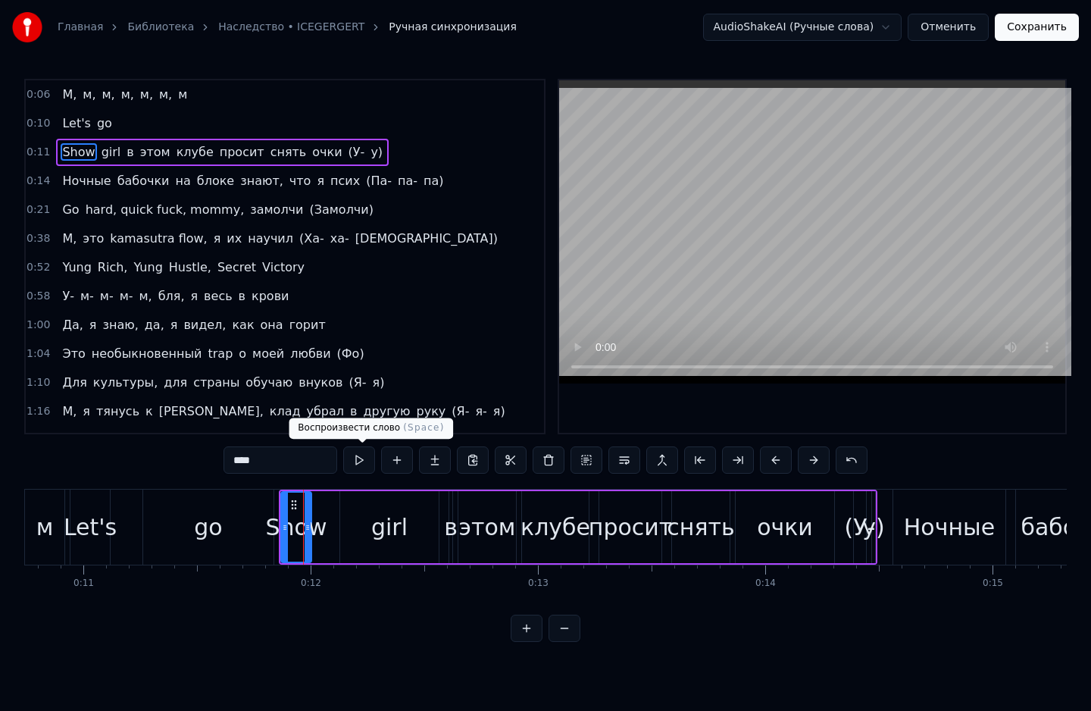
click at [365, 456] on button at bounding box center [359, 459] width 32 height 27
click at [353, 518] on div "girl" at bounding box center [389, 527] width 99 height 72
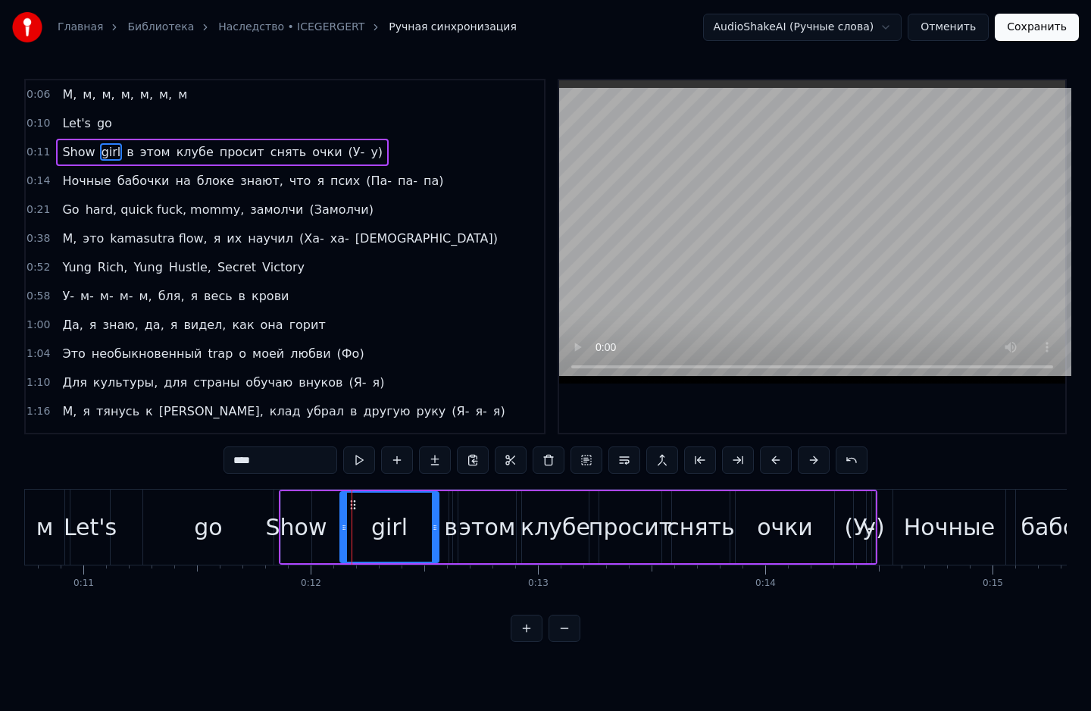
click at [370, 452] on button at bounding box center [359, 459] width 32 height 27
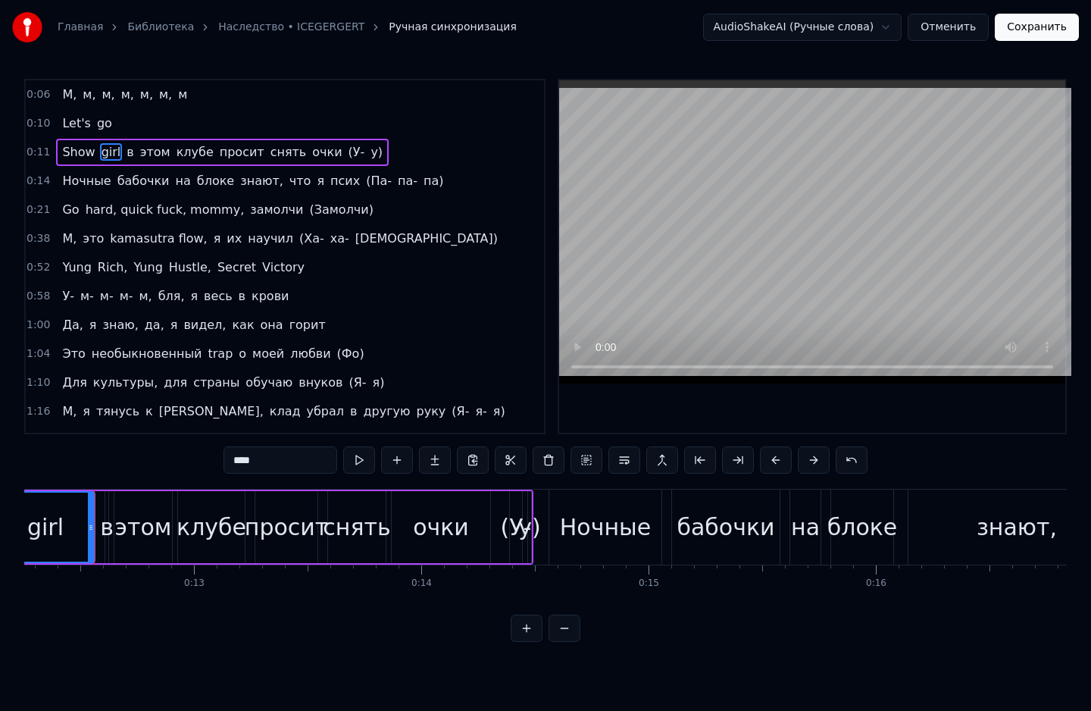
scroll to position [0, 2787]
click at [630, 537] on div "Ночные" at bounding box center [603, 527] width 91 height 34
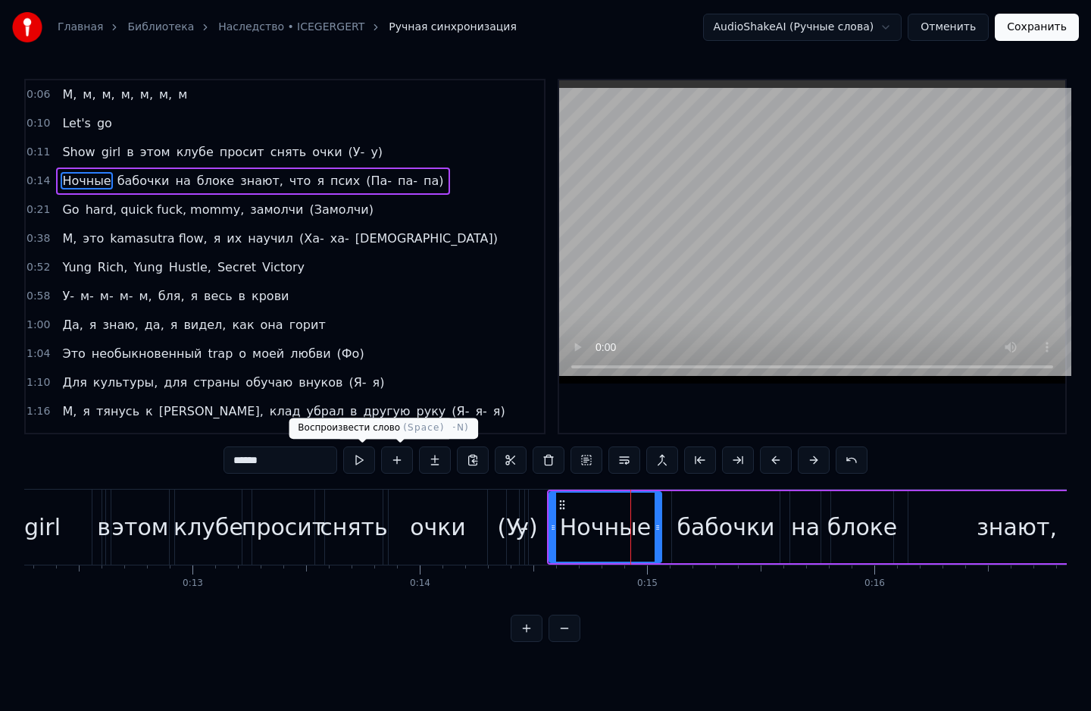
click at [308, 463] on input "******" at bounding box center [281, 459] width 114 height 27
click at [361, 465] on button at bounding box center [359, 459] width 32 height 27
click at [706, 520] on div "бабочки" at bounding box center [726, 527] width 98 height 34
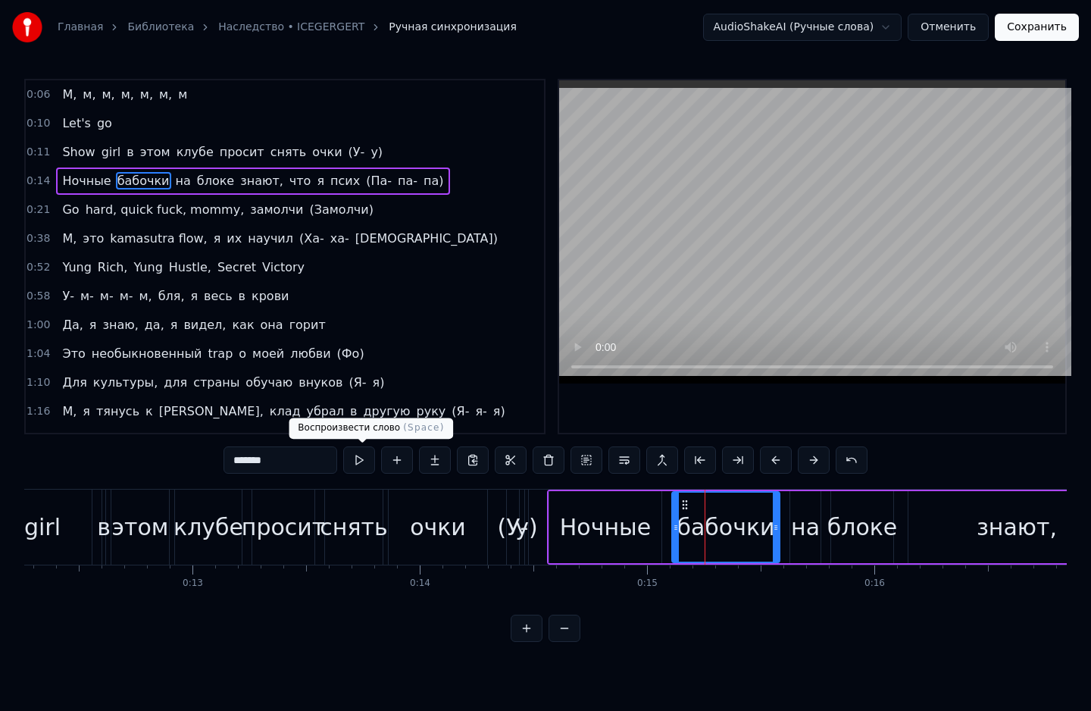
click at [358, 464] on button at bounding box center [359, 459] width 32 height 27
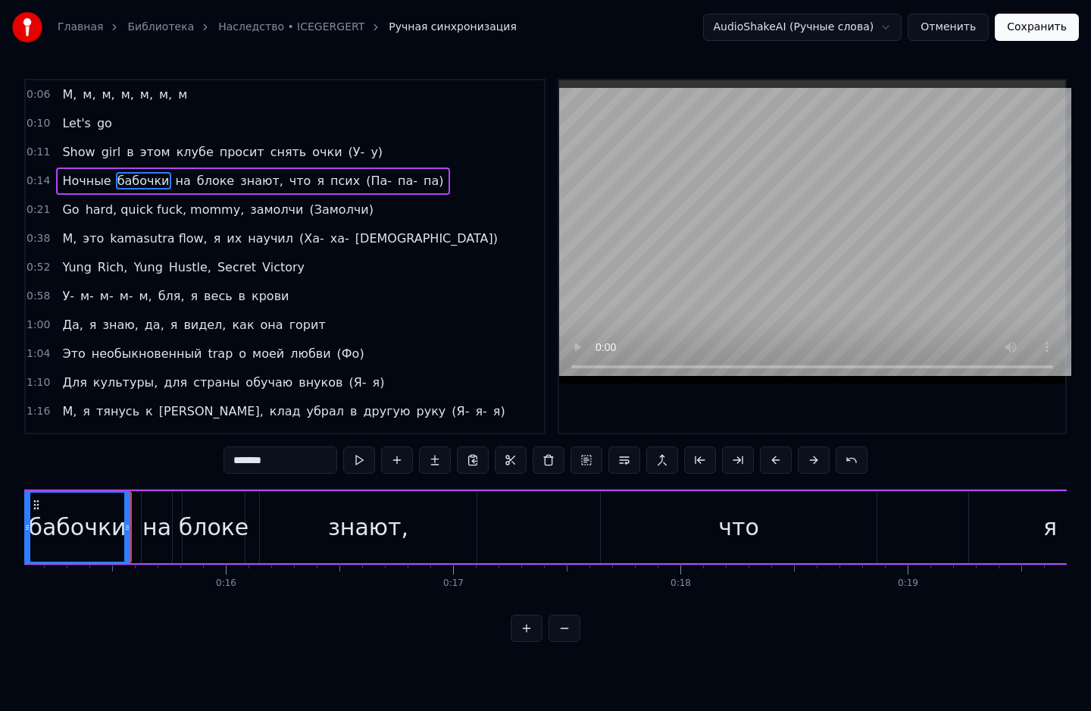
scroll to position [0, 3438]
click at [629, 535] on div "что" at bounding box center [736, 527] width 276 height 72
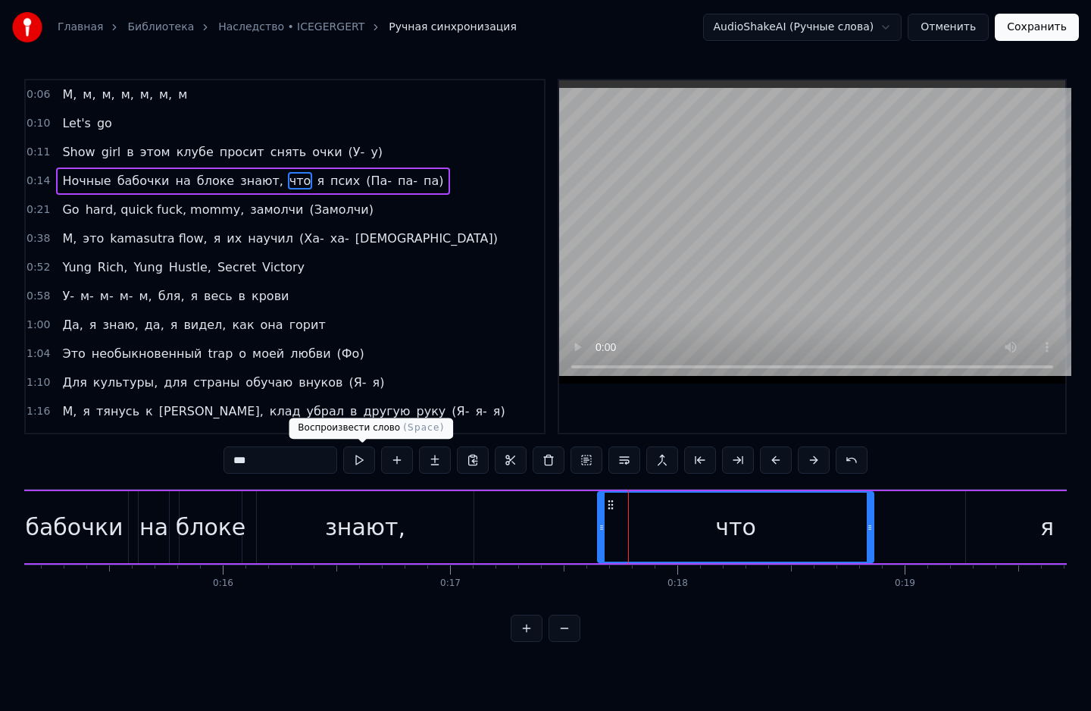
click at [347, 458] on button at bounding box center [359, 459] width 32 height 27
click at [360, 461] on button at bounding box center [359, 459] width 32 height 27
click at [352, 515] on div "знают," at bounding box center [365, 527] width 80 height 34
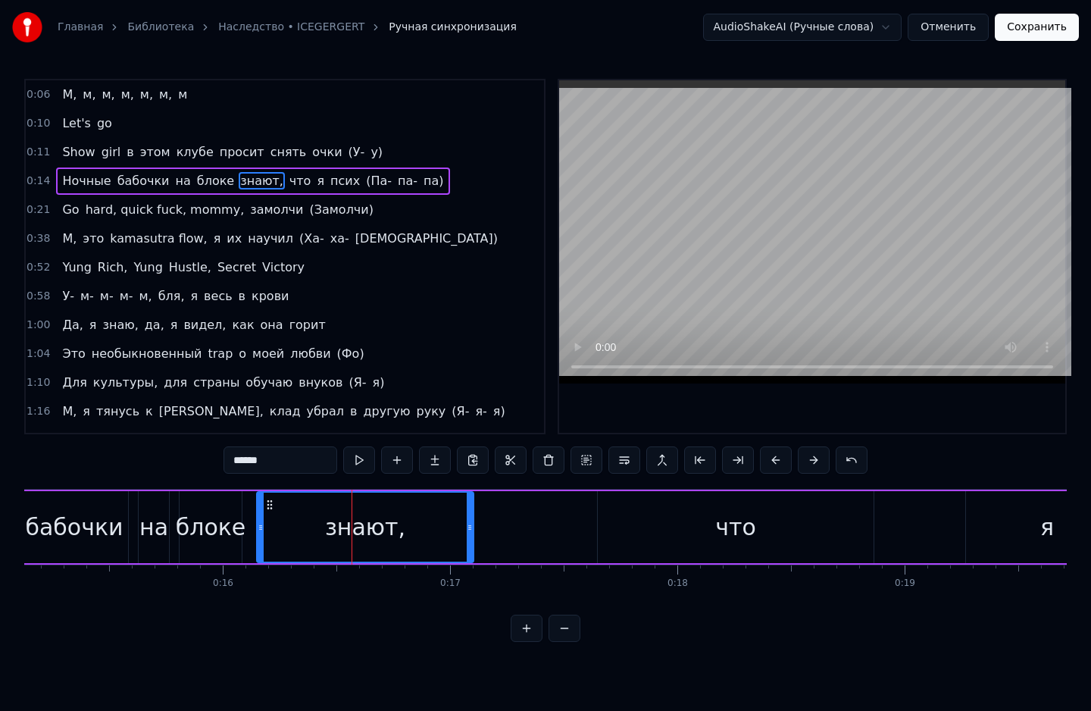
click at [192, 526] on div "блоке" at bounding box center [211, 527] width 70 height 34
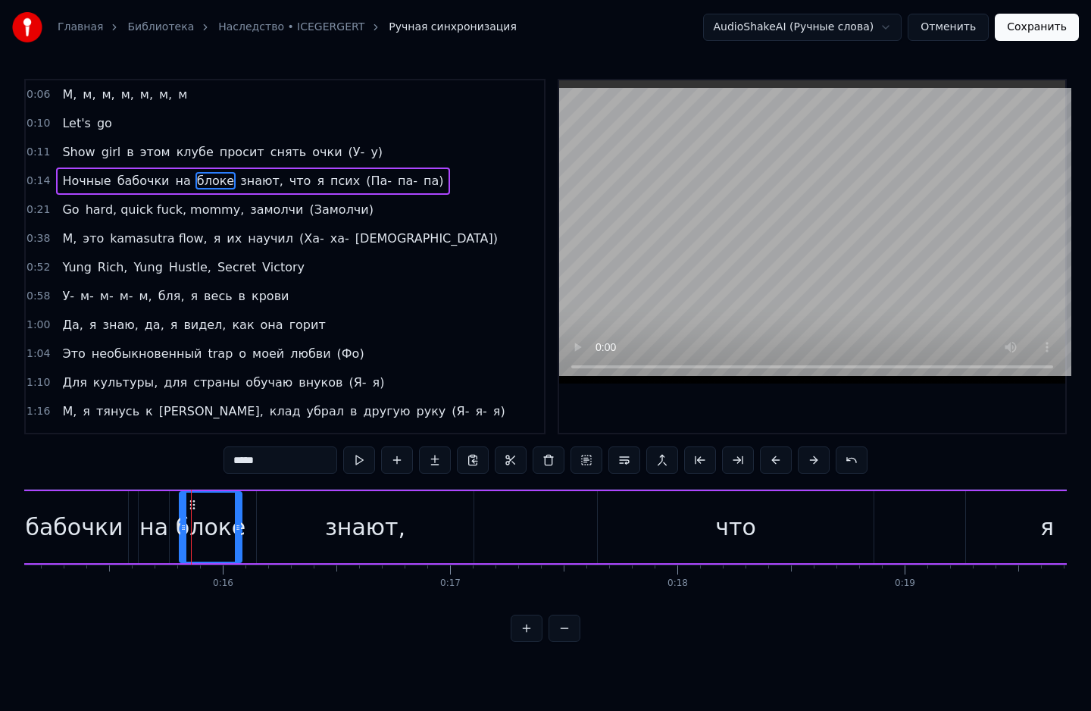
click at [160, 525] on div "на" at bounding box center [153, 527] width 29 height 34
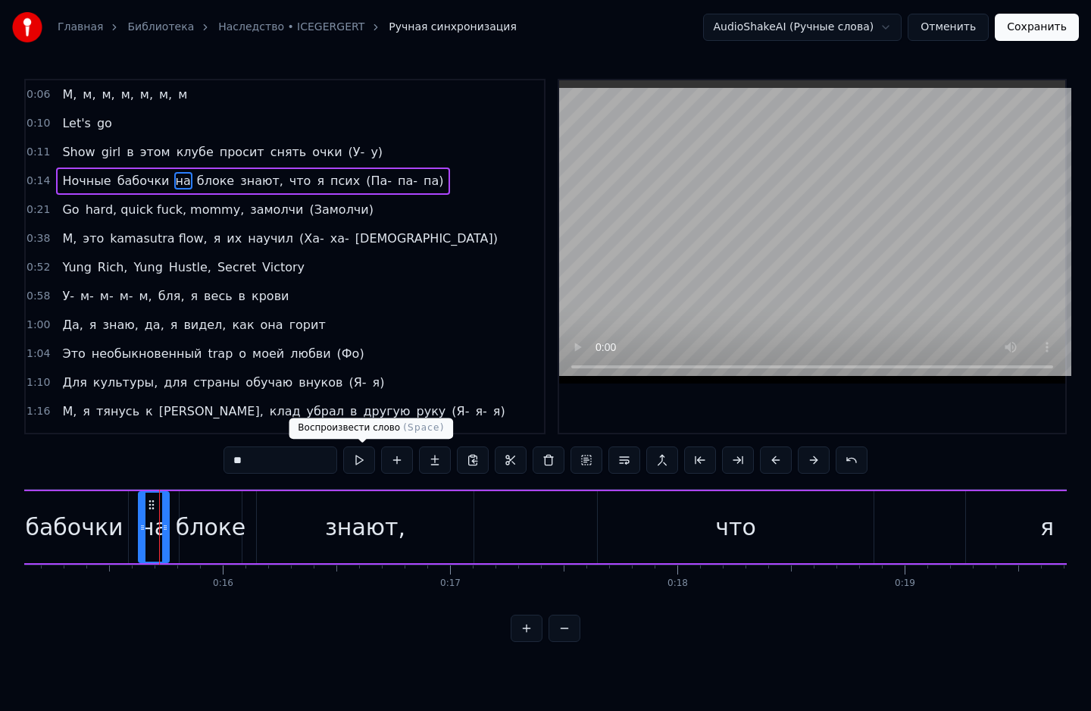
click at [365, 465] on button at bounding box center [359, 459] width 32 height 27
click at [210, 527] on div "блоке" at bounding box center [211, 527] width 70 height 34
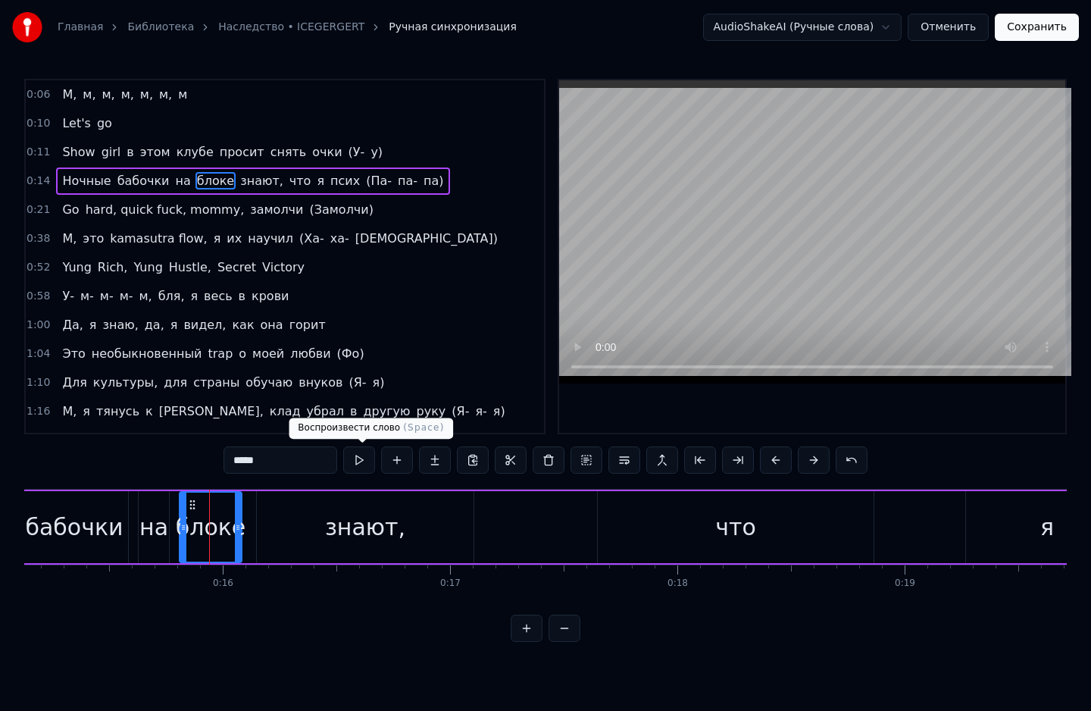
click at [371, 464] on button at bounding box center [359, 459] width 32 height 27
click at [302, 529] on div "знают," at bounding box center [365, 527] width 217 height 72
type input "******"
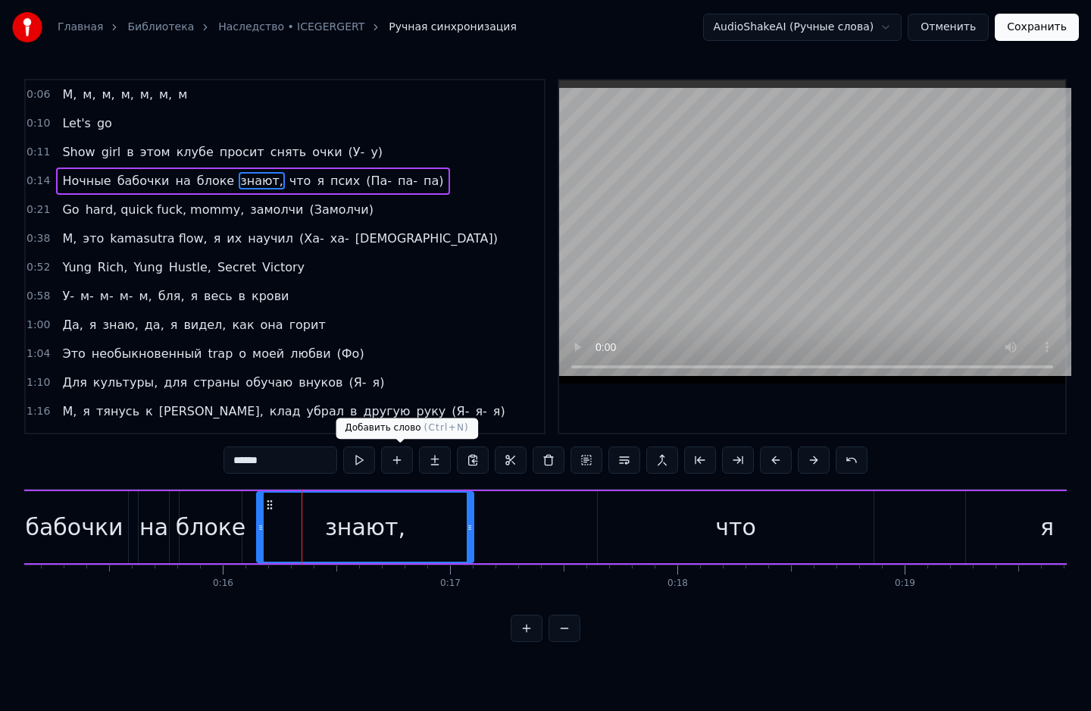
click at [362, 458] on button at bounding box center [359, 459] width 32 height 27
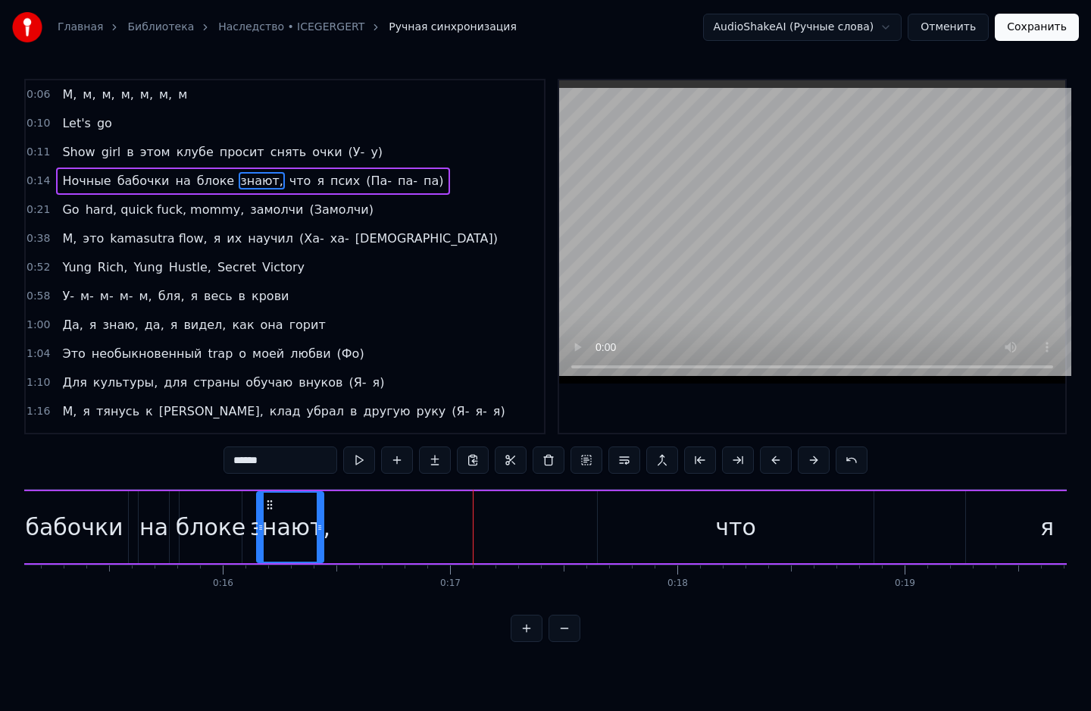
drag, startPoint x: 468, startPoint y: 530, endPoint x: 318, endPoint y: 536, distance: 150.2
click at [318, 536] on div at bounding box center [320, 527] width 6 height 69
click at [362, 464] on button at bounding box center [359, 459] width 32 height 27
drag, startPoint x: 641, startPoint y: 529, endPoint x: 530, endPoint y: 523, distance: 110.8
click at [400, 534] on div "Ночные бабочки на блоке знают, что я псих (Па- па- па)" at bounding box center [719, 526] width 1649 height 75
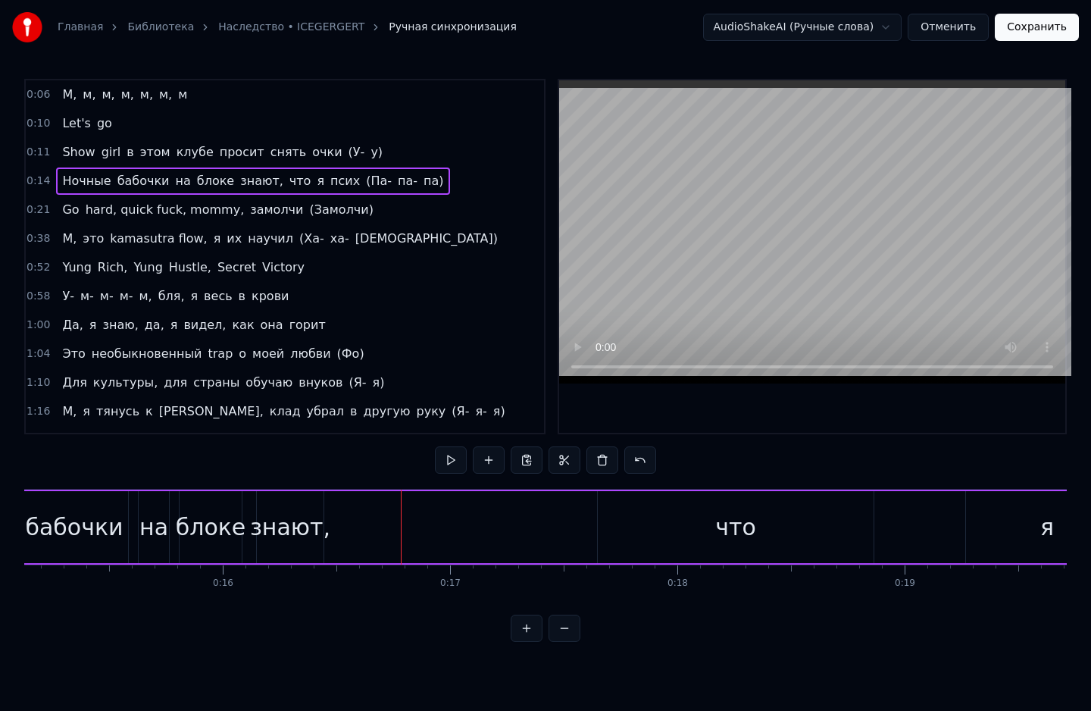
click at [629, 521] on div "что" at bounding box center [736, 527] width 276 height 72
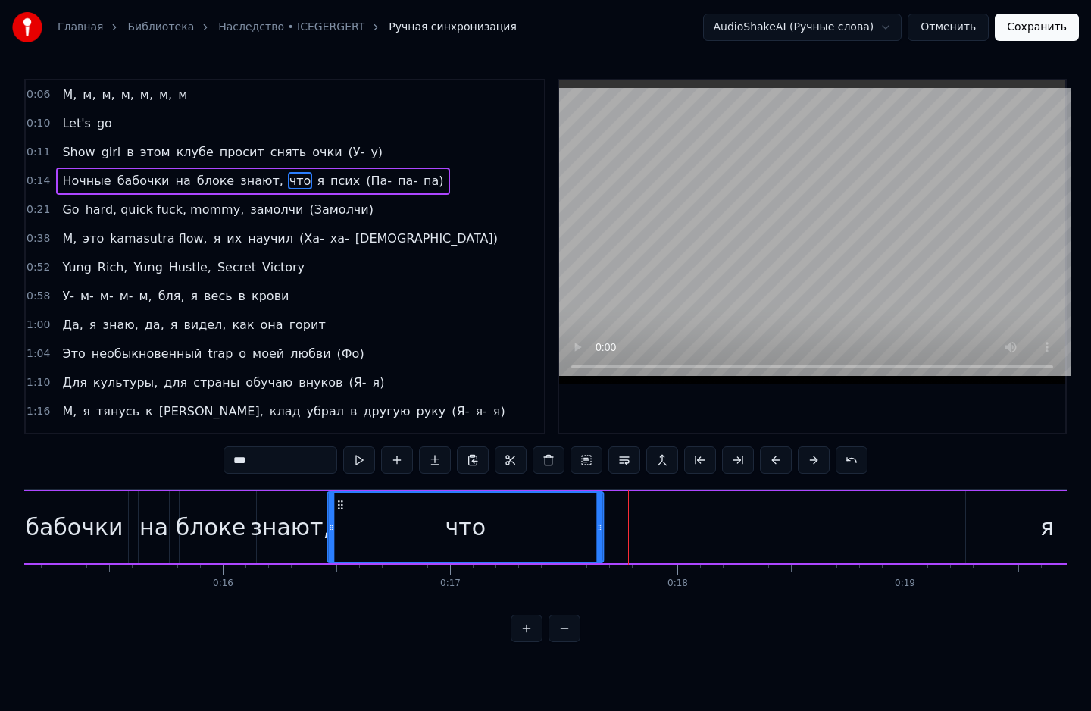
drag, startPoint x: 611, startPoint y: 506, endPoint x: 340, endPoint y: 521, distance: 270.9
click at [340, 521] on div "что" at bounding box center [465, 527] width 274 height 69
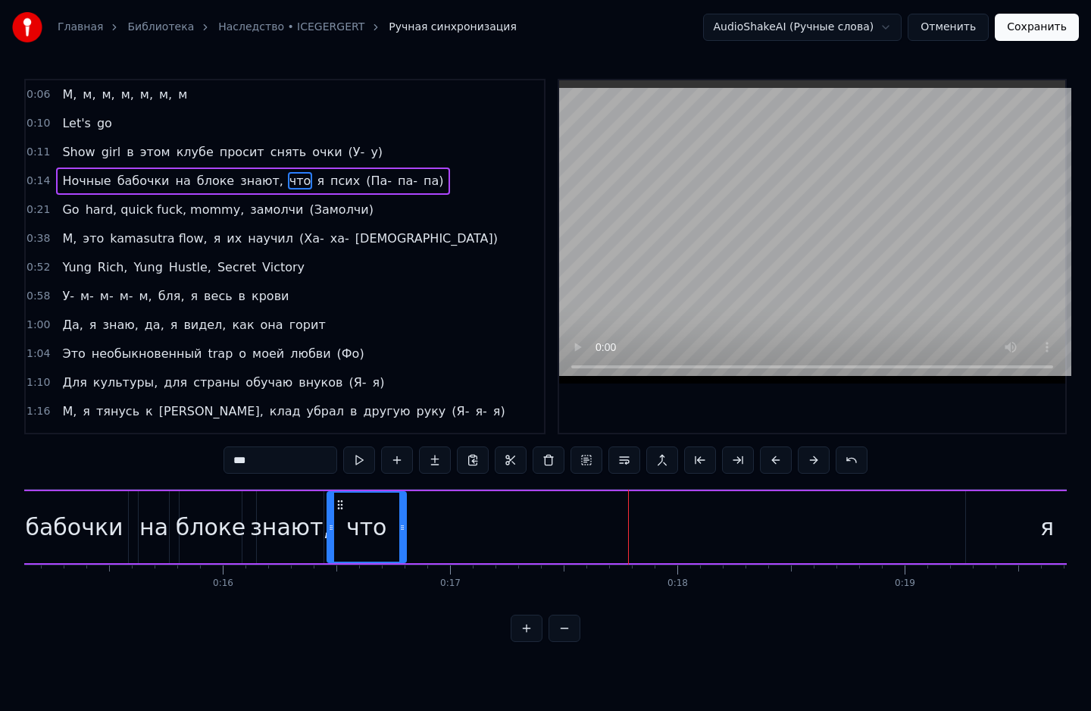
drag, startPoint x: 599, startPoint y: 530, endPoint x: 402, endPoint y: 531, distance: 197.0
click at [402, 531] on icon at bounding box center [402, 527] width 6 height 12
click at [359, 458] on button at bounding box center [359, 459] width 32 height 27
drag, startPoint x: 401, startPoint y: 508, endPoint x: 392, endPoint y: 512, distance: 9.2
click at [392, 512] on div at bounding box center [393, 527] width 6 height 69
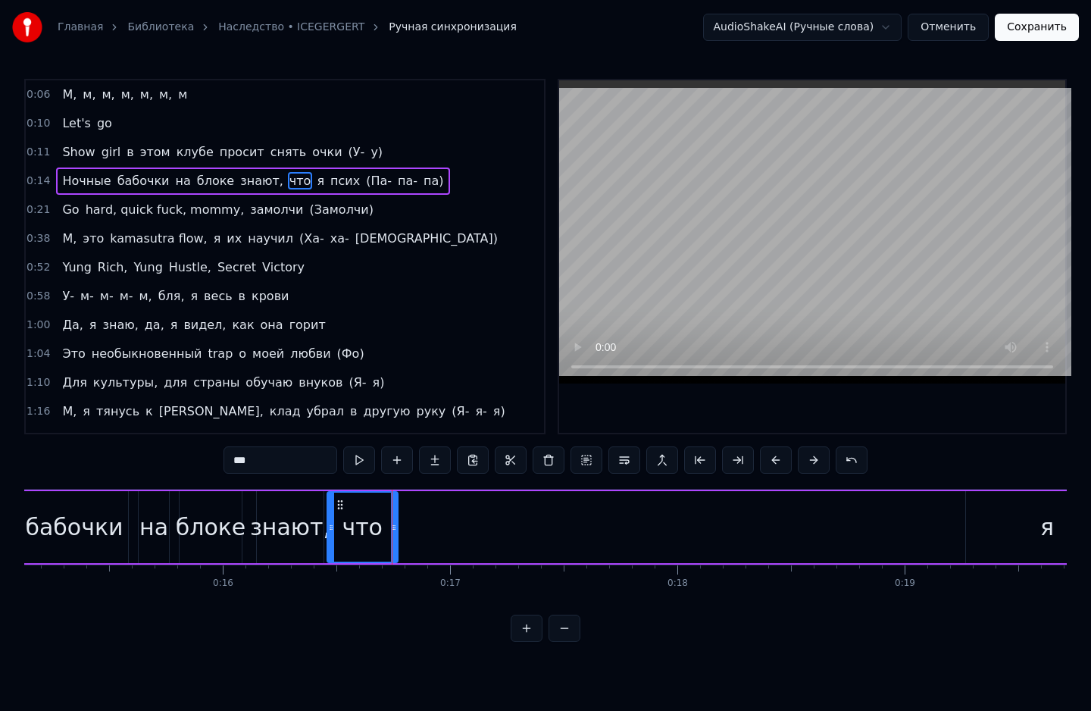
click at [756, 511] on div "Ночные бабочки на блоке знают, что я псих (Па- па- па)" at bounding box center [719, 526] width 1649 height 75
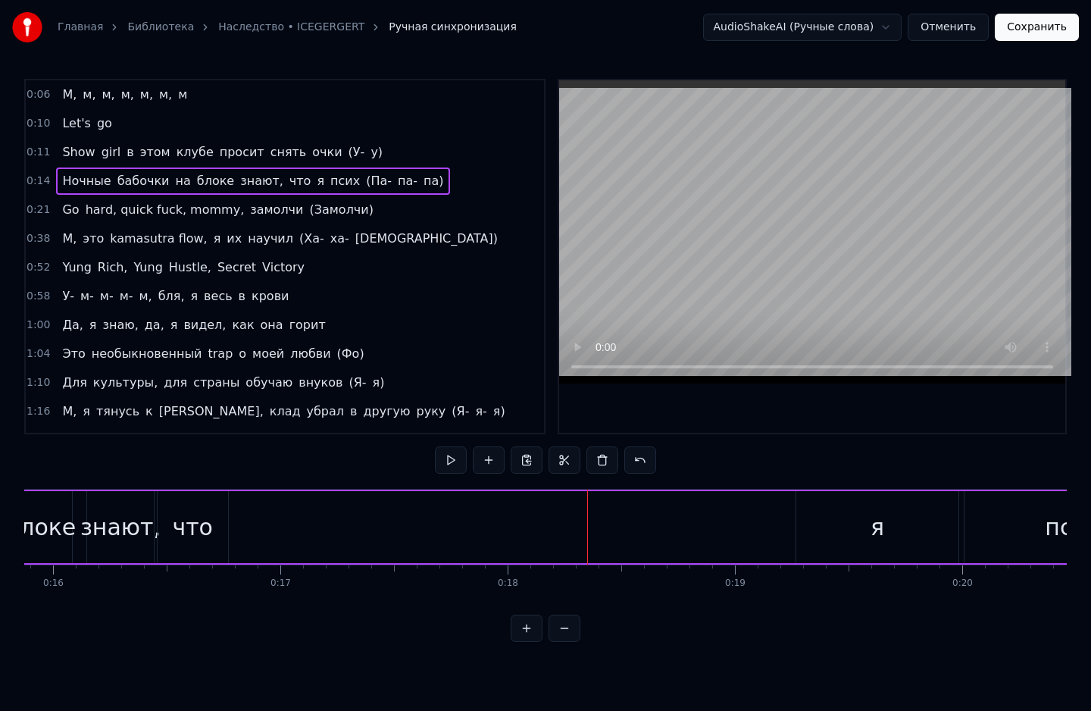
scroll to position [0, 3696]
drag, startPoint x: 782, startPoint y: 519, endPoint x: 294, endPoint y: 534, distance: 488.2
click at [294, 534] on div "Ночные бабочки на блоке знают, что я псих (Па- па- па)" at bounding box center [462, 526] width 1649 height 75
click at [802, 532] on div "я" at bounding box center [789, 527] width 162 height 72
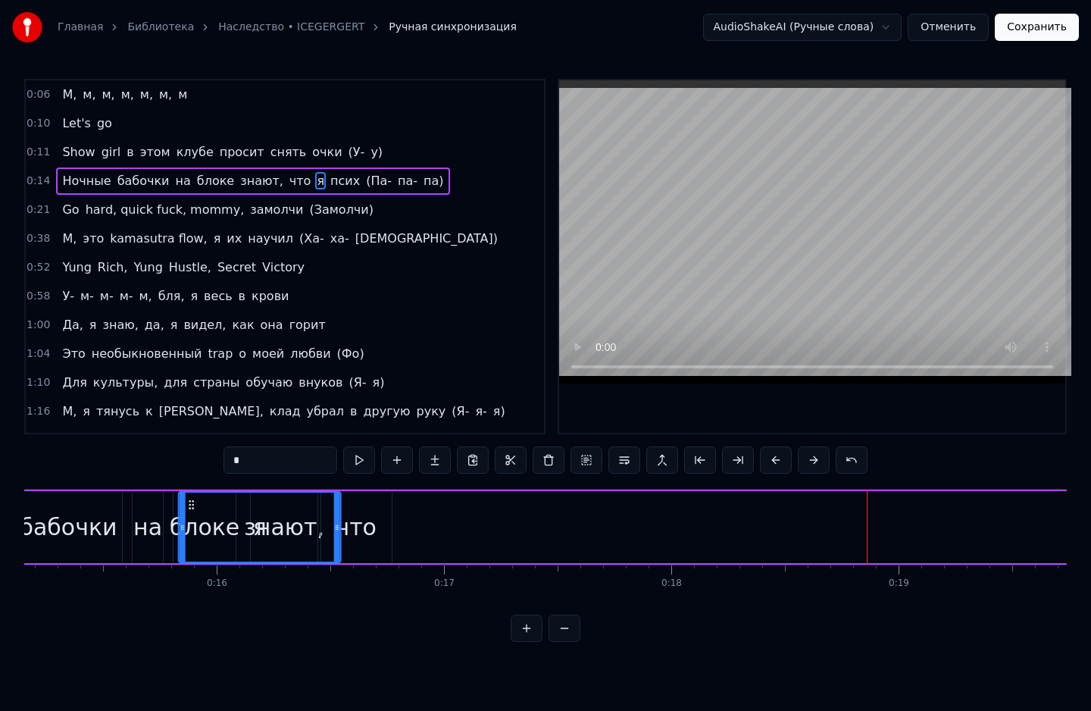
scroll to position [0, 3439]
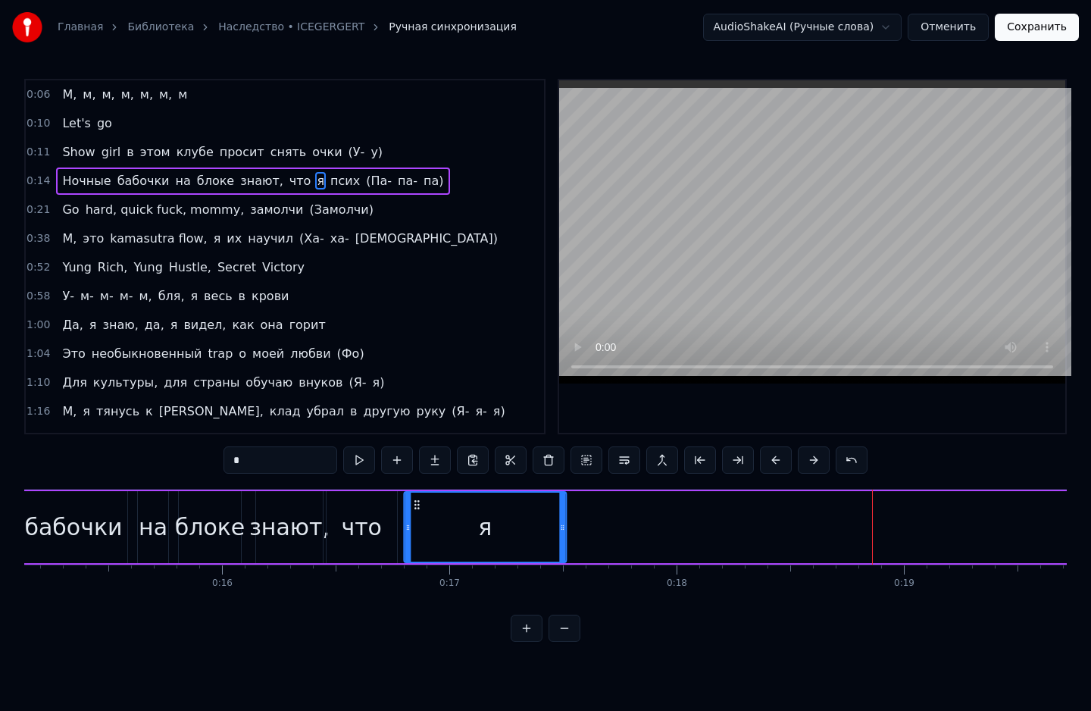
drag, startPoint x: 720, startPoint y: 502, endPoint x: 415, endPoint y: 508, distance: 304.7
click at [415, 508] on icon at bounding box center [417, 505] width 12 height 12
drag, startPoint x: 564, startPoint y: 518, endPoint x: 452, endPoint y: 518, distance: 112.1
click at [448, 518] on div at bounding box center [445, 527] width 6 height 69
click at [416, 507] on icon at bounding box center [416, 505] width 12 height 12
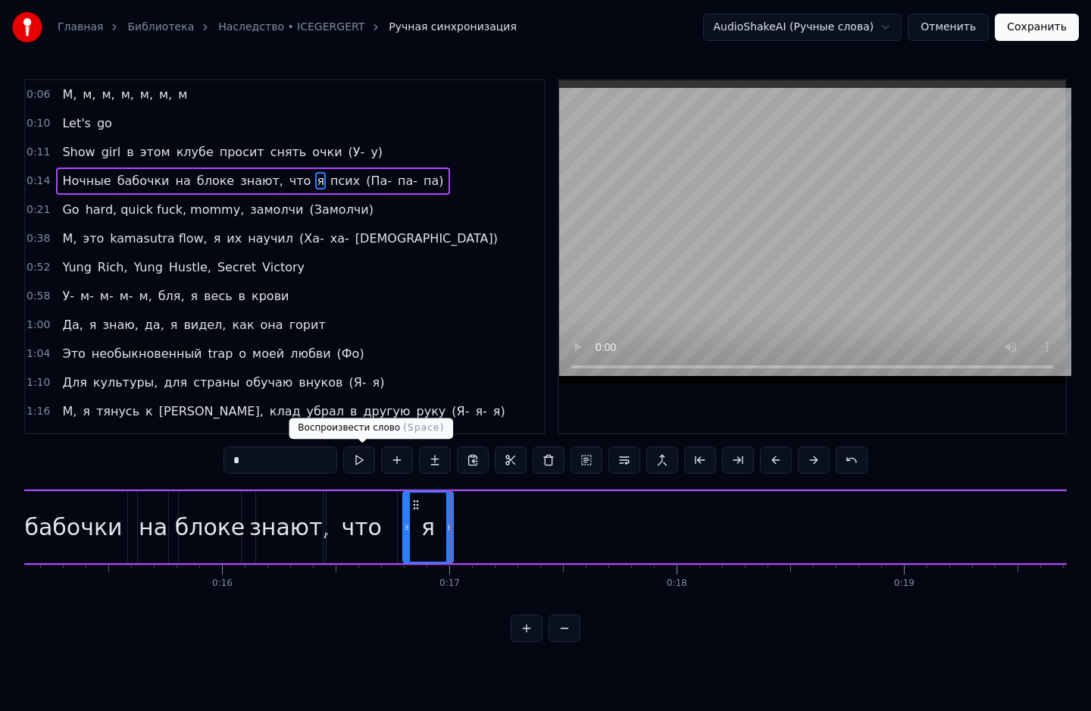
click at [368, 462] on button at bounding box center [359, 459] width 32 height 27
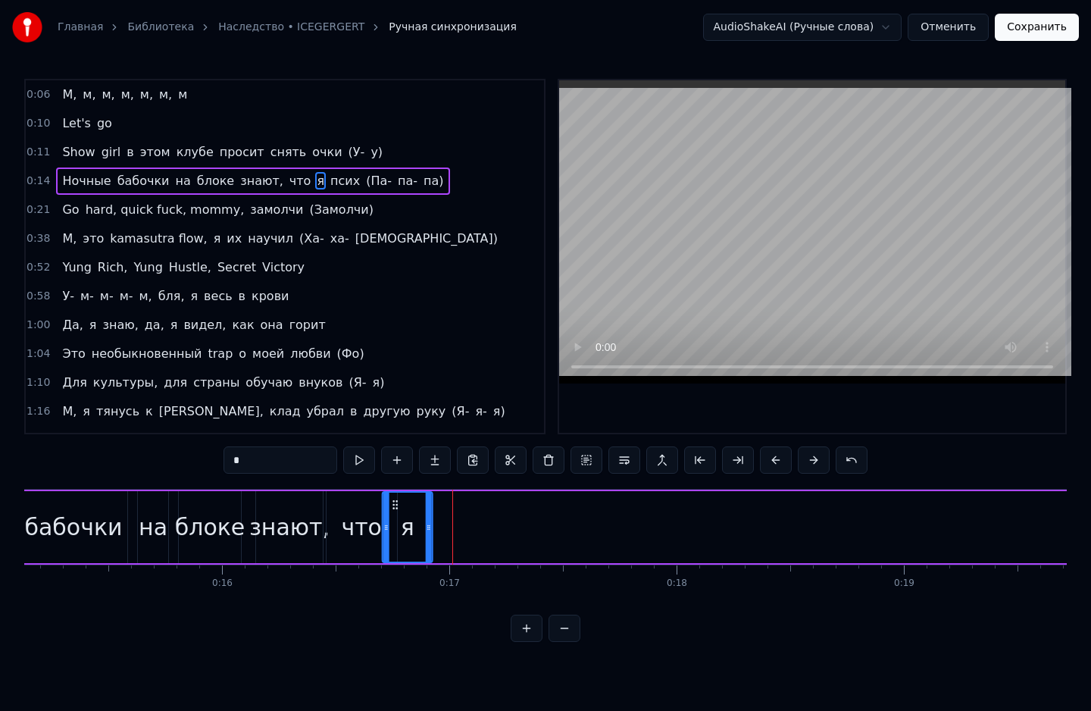
drag, startPoint x: 414, startPoint y: 505, endPoint x: 392, endPoint y: 508, distance: 21.6
click at [392, 508] on icon at bounding box center [395, 505] width 12 height 12
click at [362, 459] on button at bounding box center [359, 459] width 32 height 27
click at [389, 504] on circle at bounding box center [388, 504] width 1 height 1
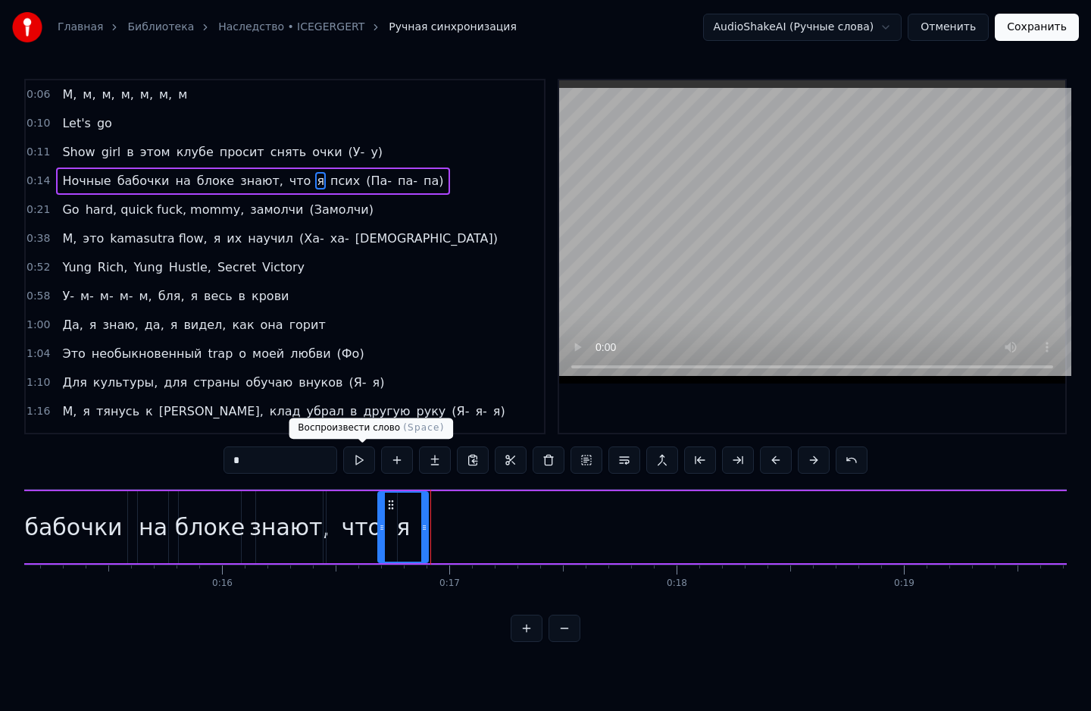
click at [366, 467] on button at bounding box center [359, 459] width 32 height 27
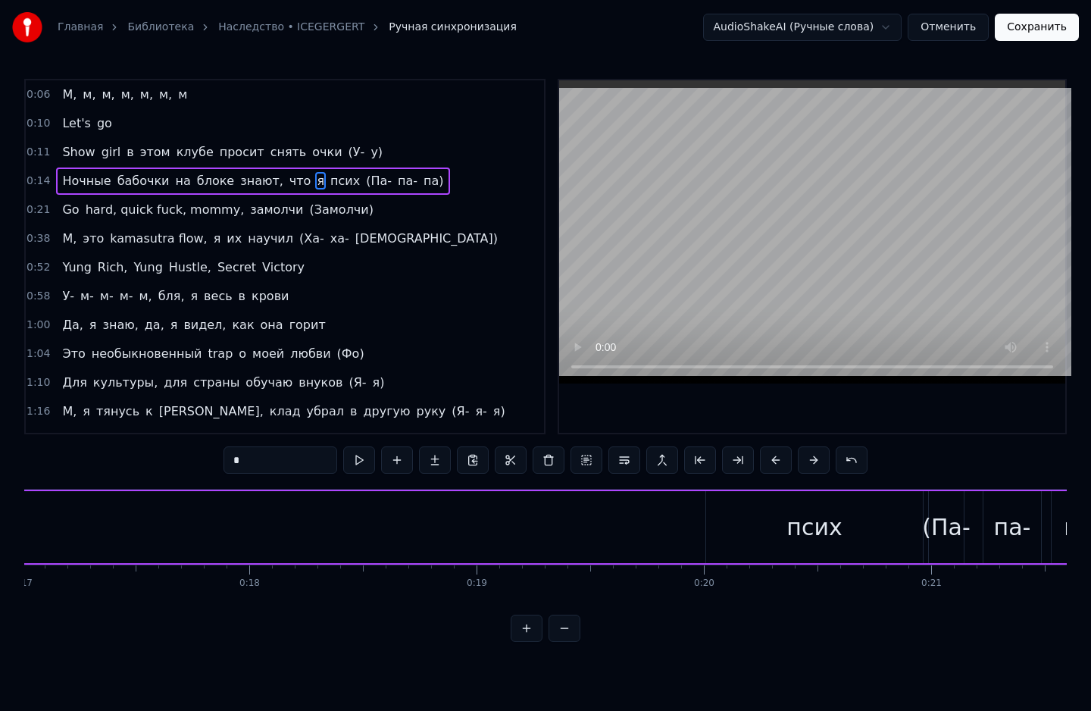
scroll to position [0, 3875]
click at [733, 522] on div "псих" at bounding box center [806, 527] width 217 height 72
type input "****"
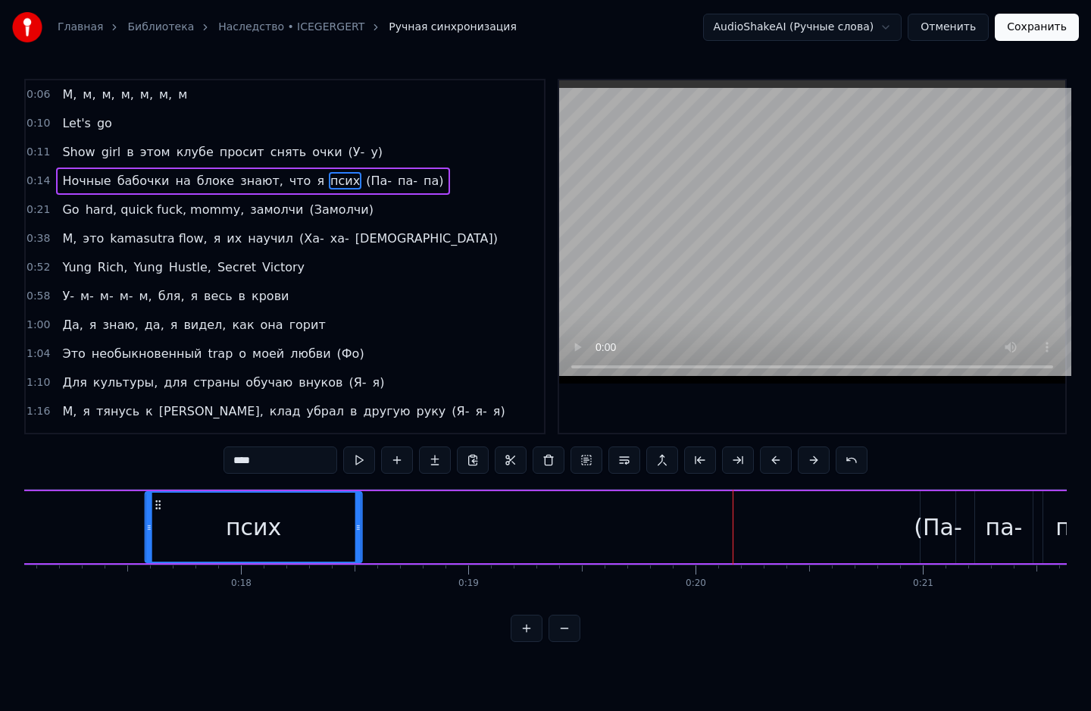
drag, startPoint x: 710, startPoint y: 502, endPoint x: 171, endPoint y: 508, distance: 538.8
click at [171, 508] on div "псих" at bounding box center [253, 527] width 215 height 69
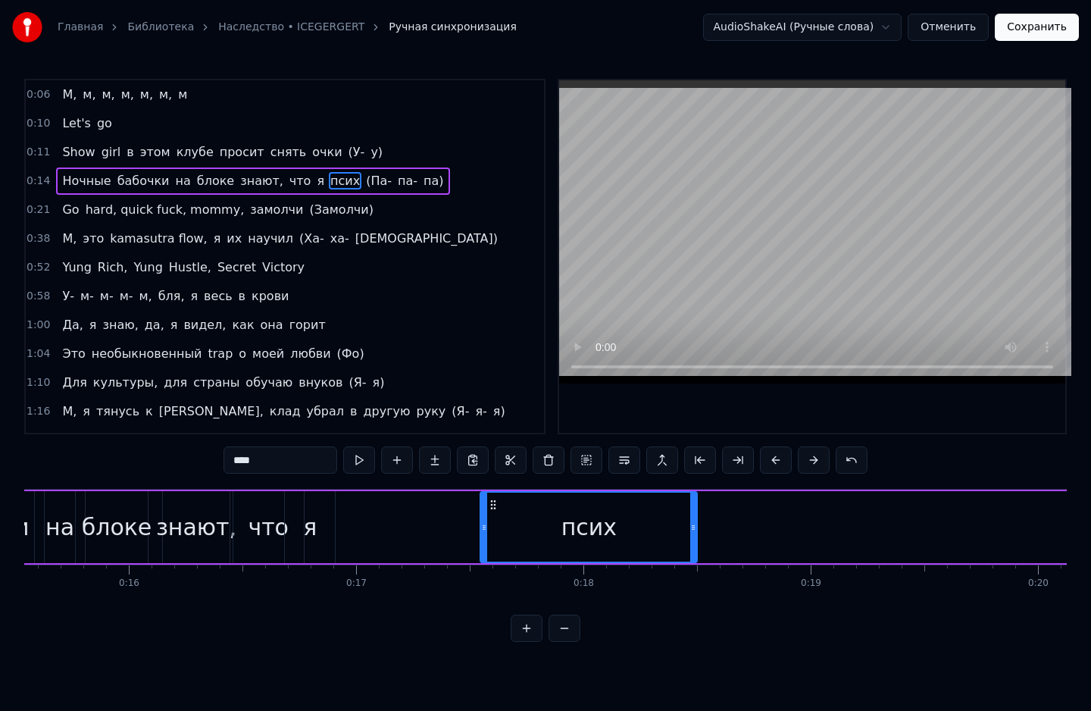
scroll to position [0, 3533]
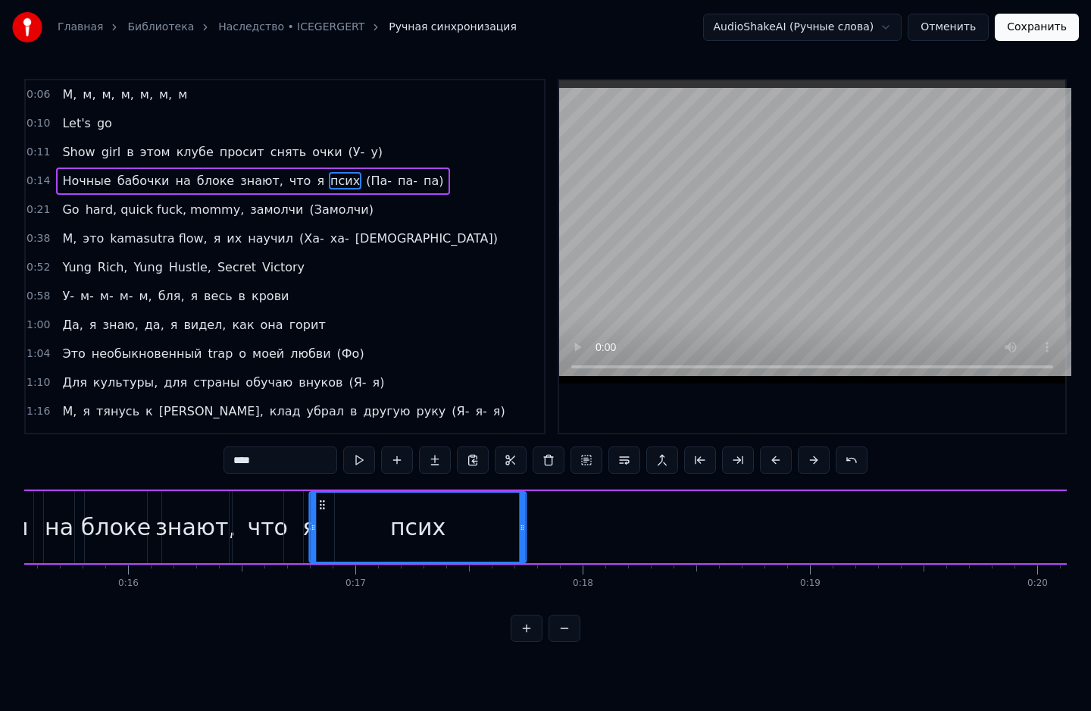
drag, startPoint x: 489, startPoint y: 502, endPoint x: 318, endPoint y: 514, distance: 171.7
click at [318, 514] on div "псих" at bounding box center [418, 527] width 215 height 69
drag, startPoint x: 520, startPoint y: 527, endPoint x: 376, endPoint y: 534, distance: 144.1
click at [376, 534] on div at bounding box center [377, 527] width 6 height 69
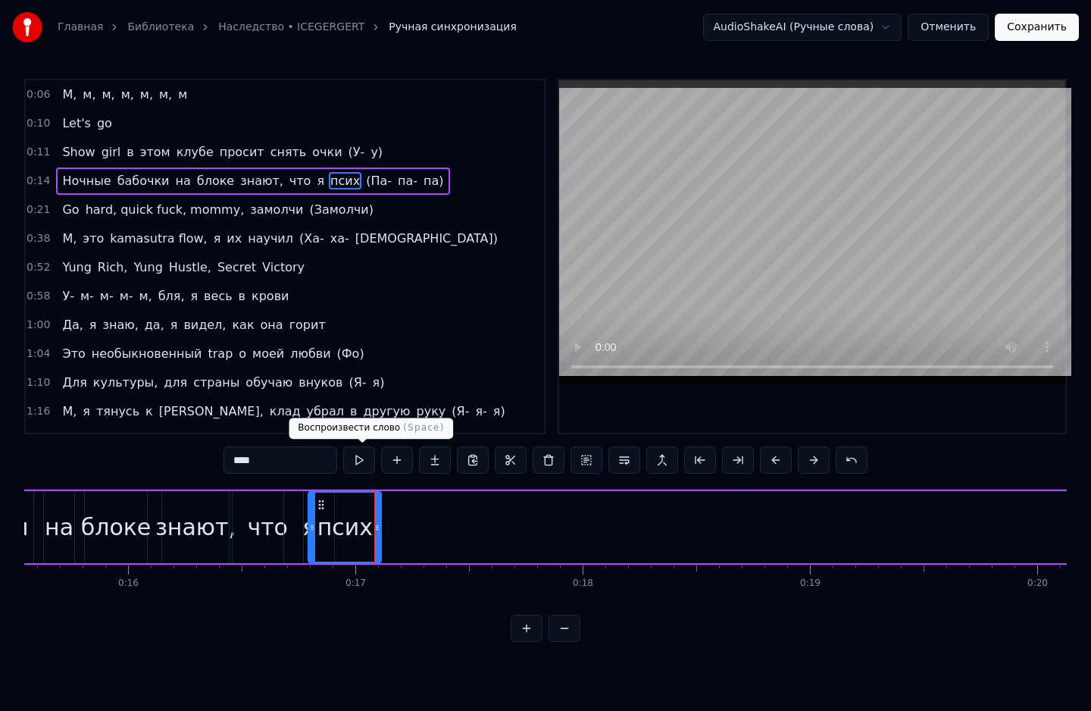
click at [364, 447] on button at bounding box center [359, 459] width 32 height 27
click at [359, 453] on button at bounding box center [359, 459] width 32 height 27
click at [357, 458] on button at bounding box center [359, 459] width 32 height 27
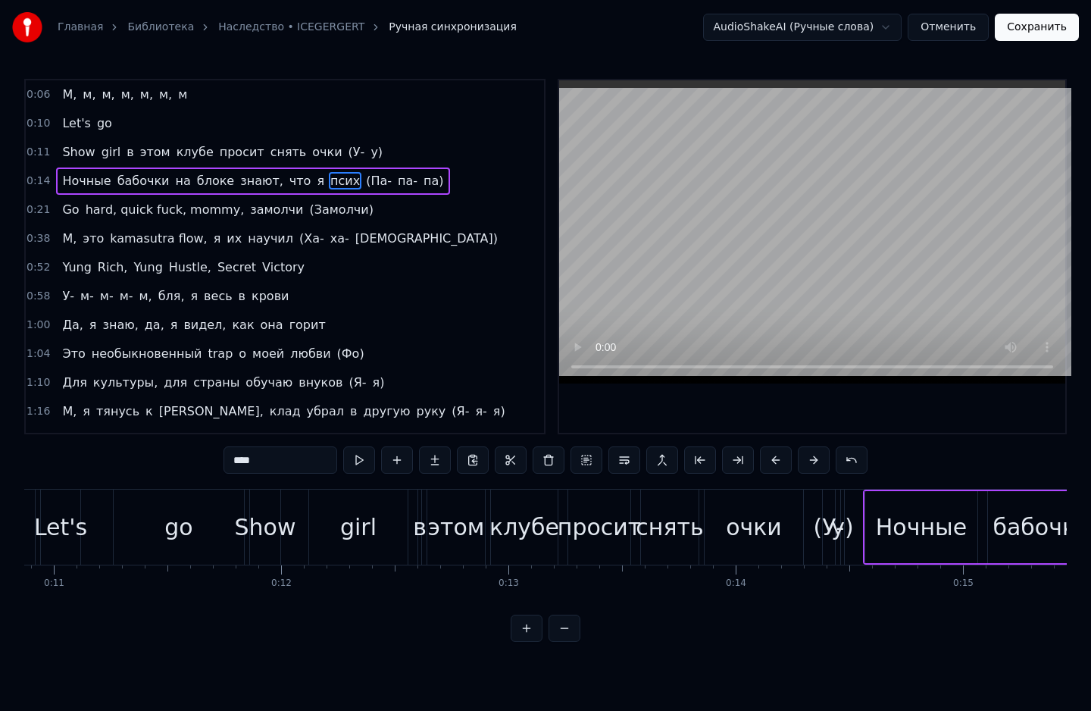
scroll to position [0, 2254]
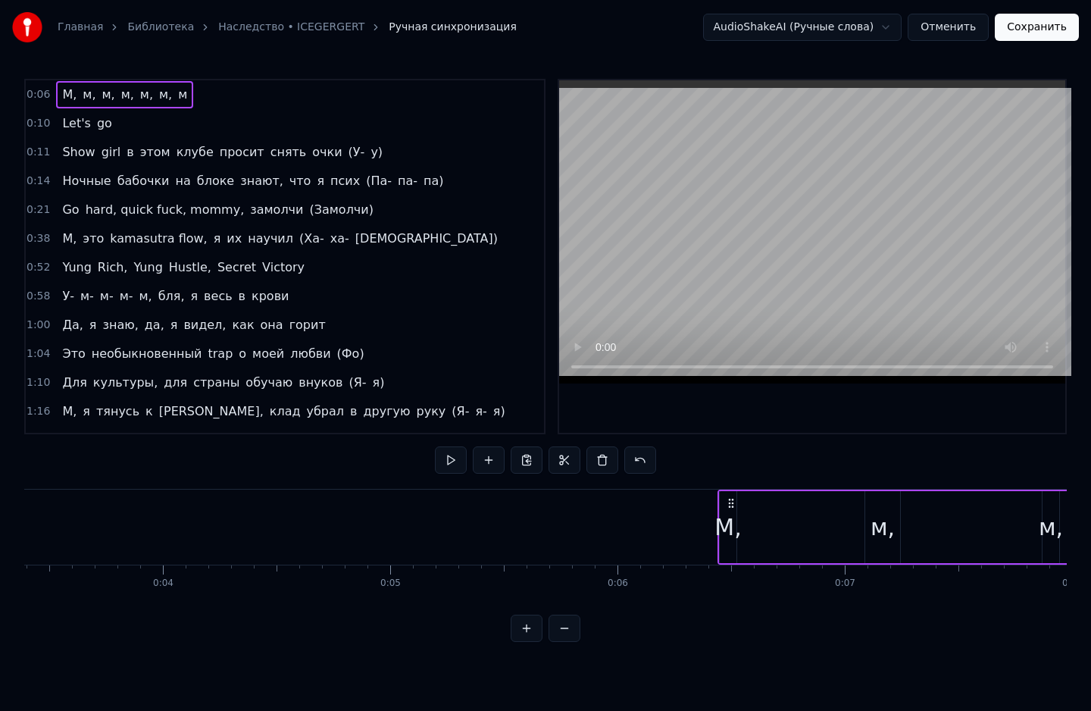
scroll to position [0, 775]
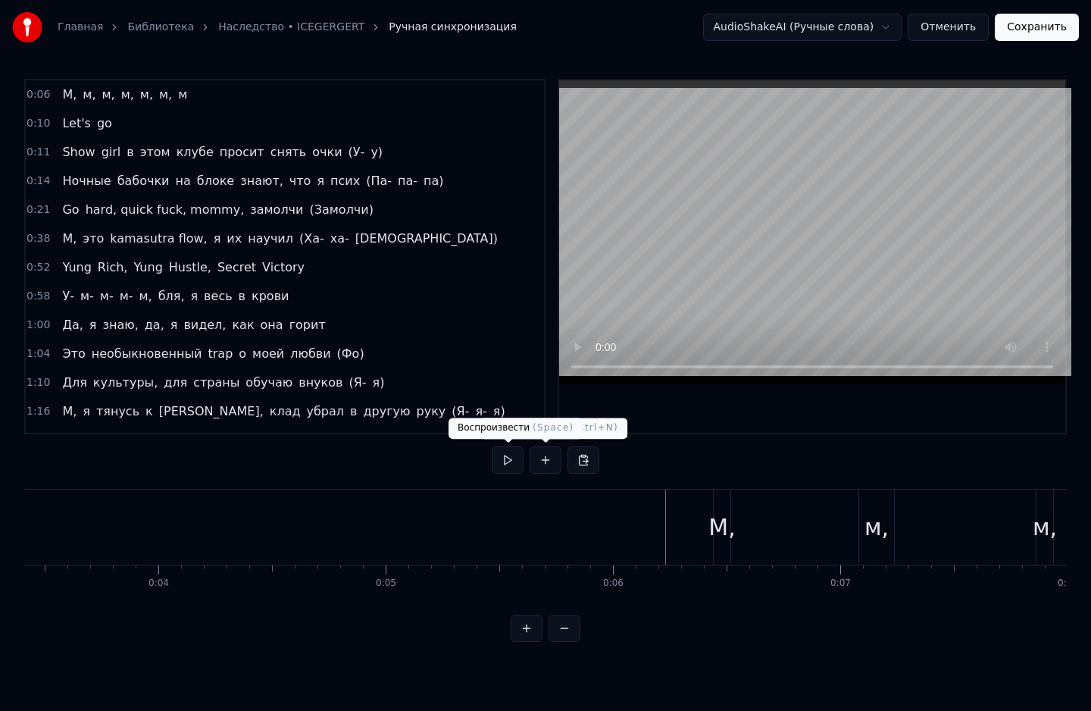
click at [510, 453] on button at bounding box center [508, 459] width 32 height 27
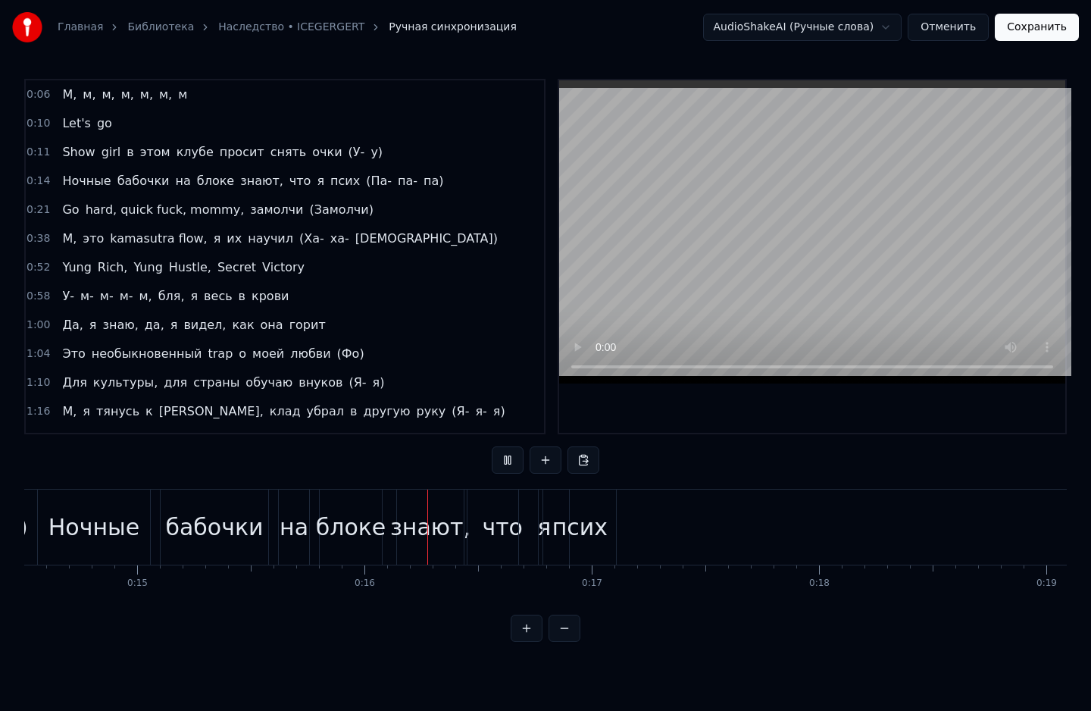
scroll to position [0, 3509]
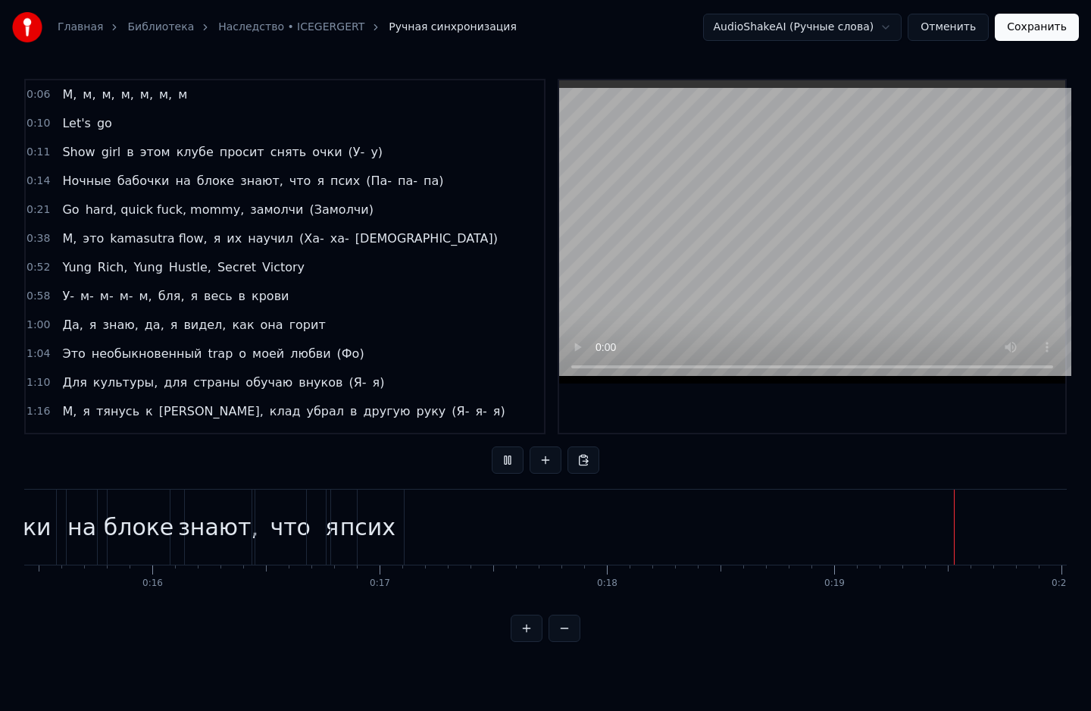
click at [466, 536] on div "Ночные бабочки на блоке знают, что я псих (Па- па- па)" at bounding box center [649, 526] width 1649 height 75
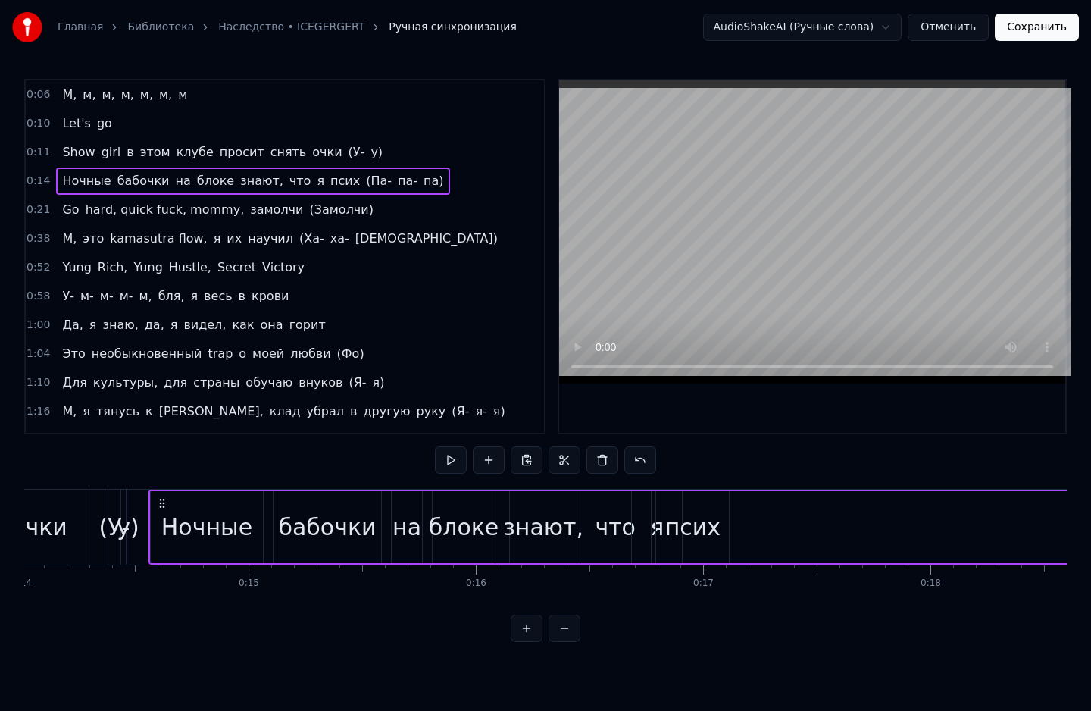
scroll to position [0, 3177]
click at [708, 507] on div "псих" at bounding box center [701, 527] width 73 height 72
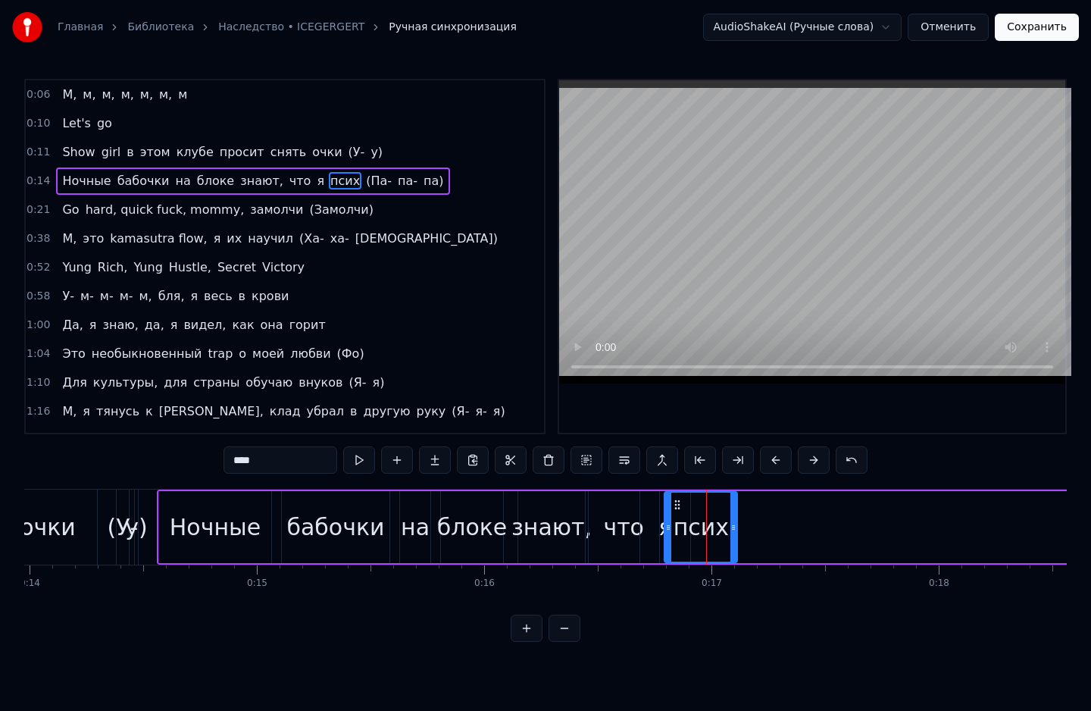
drag, startPoint x: 267, startPoint y: 463, endPoint x: 124, endPoint y: 467, distance: 143.3
click at [124, 467] on div "0:06 М, м, м, м, м, м, м 0:10 Let's go 0:11 Show girl в этом клубе просит снять…" at bounding box center [545, 360] width 1043 height 563
type input "****"
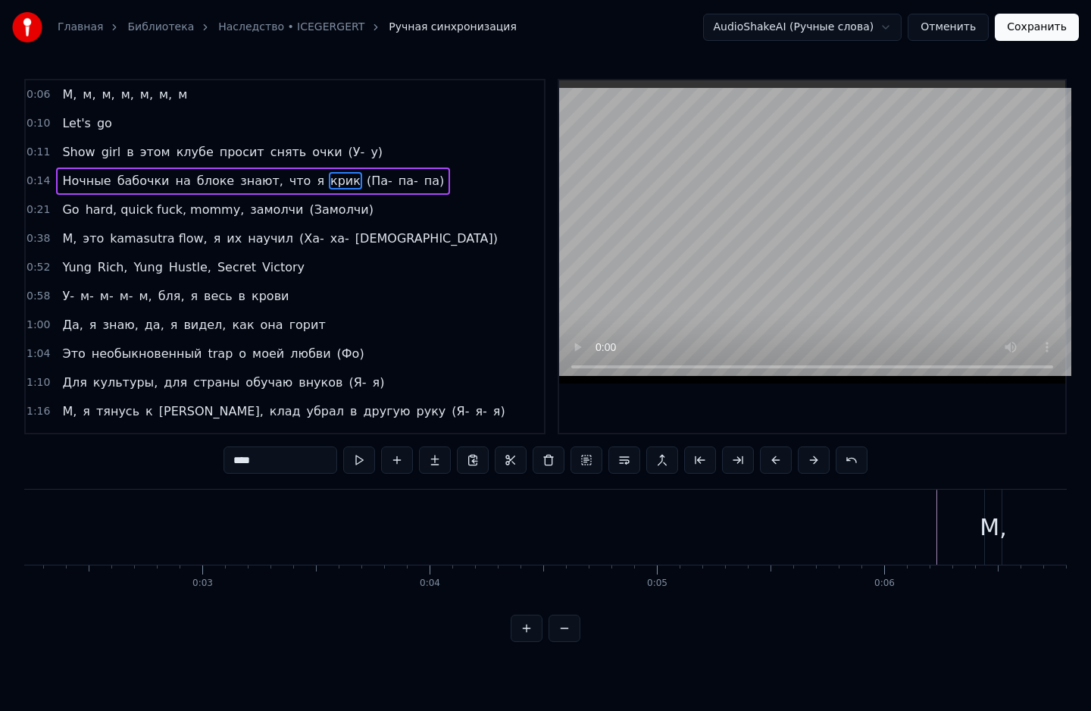
scroll to position [0, 282]
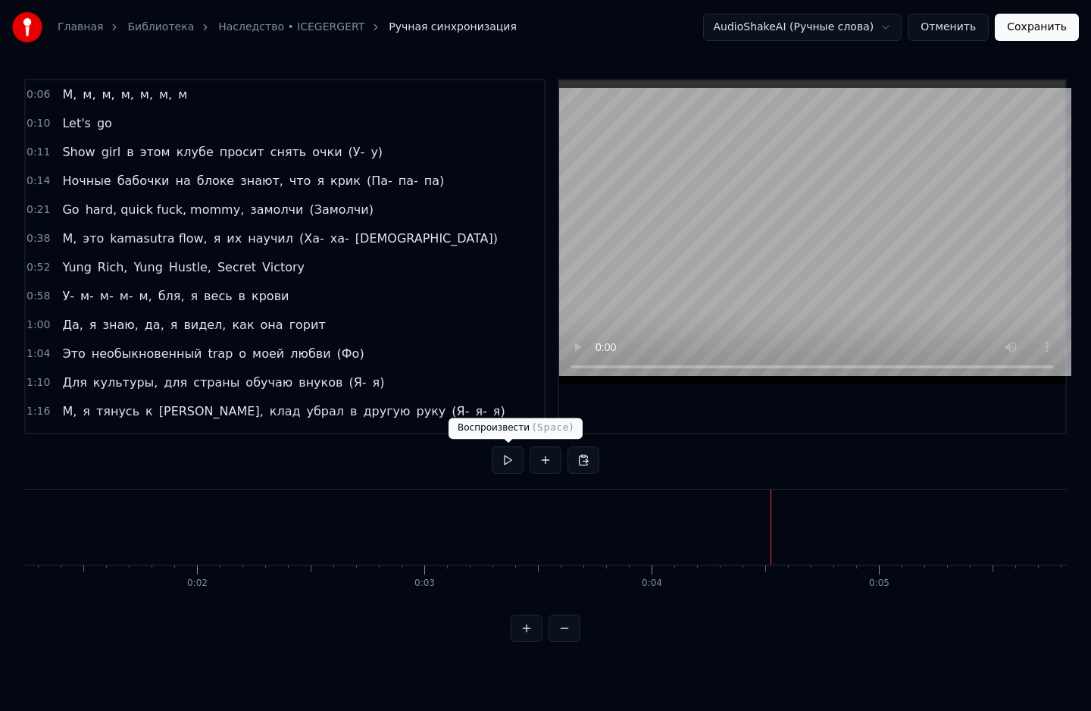
click at [508, 464] on button at bounding box center [508, 459] width 32 height 27
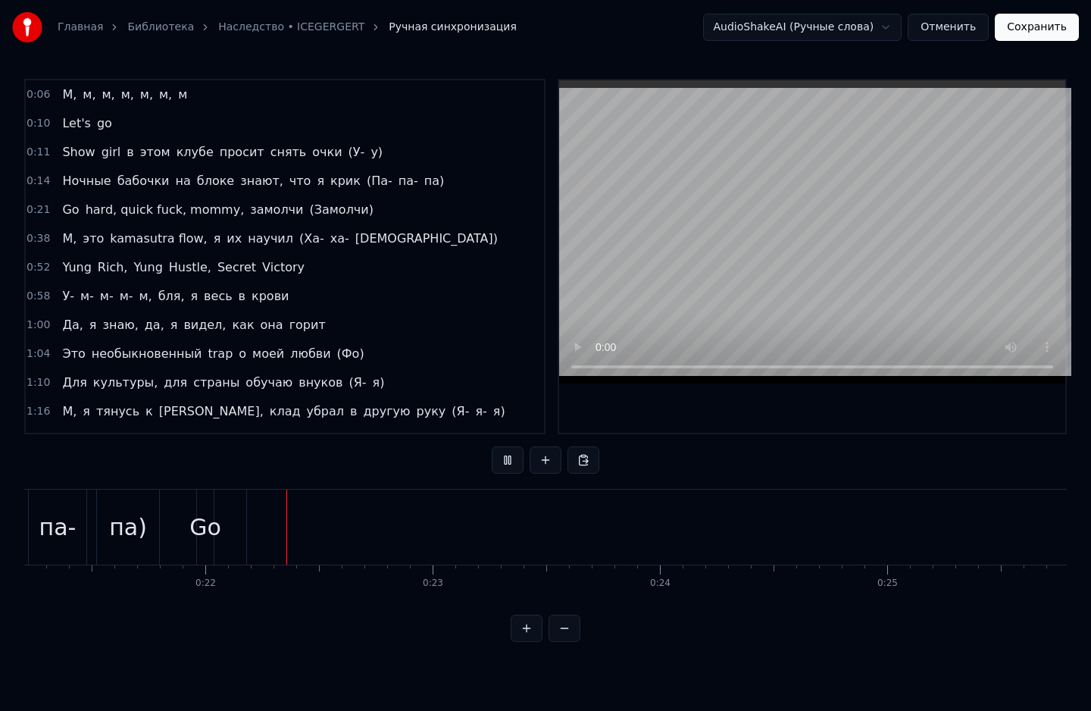
scroll to position [0, 4872]
click at [1058, 33] on button "Сохранить" at bounding box center [1037, 27] width 84 height 27
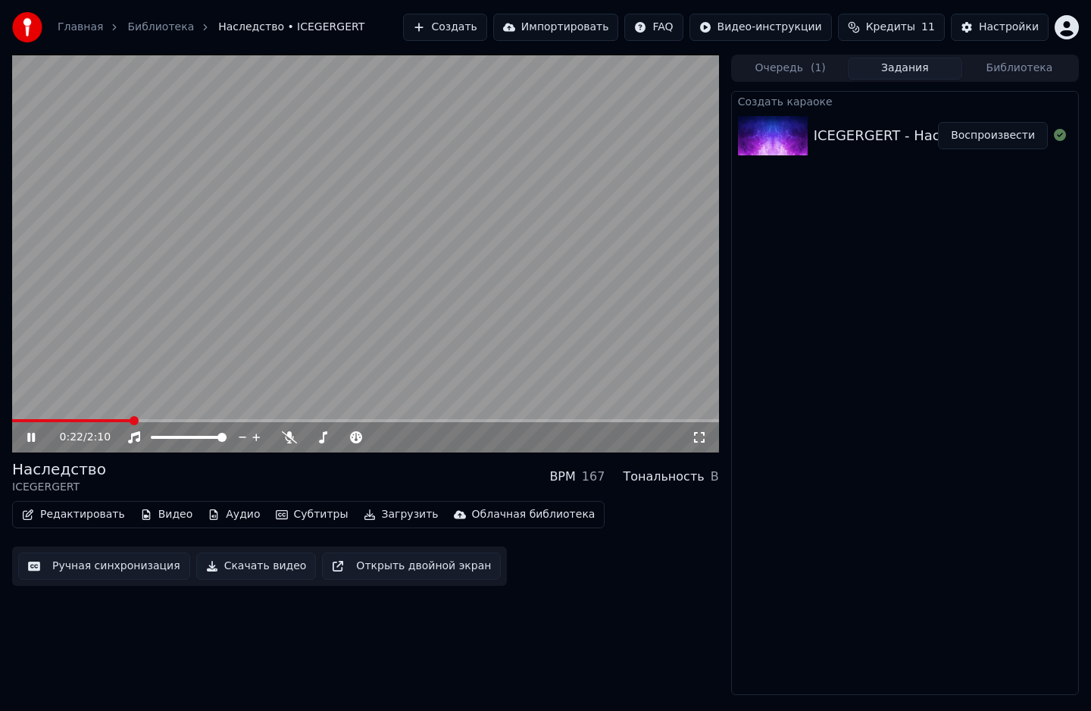
click at [345, 320] on video at bounding box center [365, 254] width 707 height 398
click at [18, 422] on div "0:22 / 2:10" at bounding box center [365, 437] width 707 height 30
click at [17, 417] on video at bounding box center [365, 254] width 707 height 398
click at [17, 415] on video at bounding box center [365, 254] width 707 height 398
click at [17, 419] on span at bounding box center [14, 420] width 5 height 3
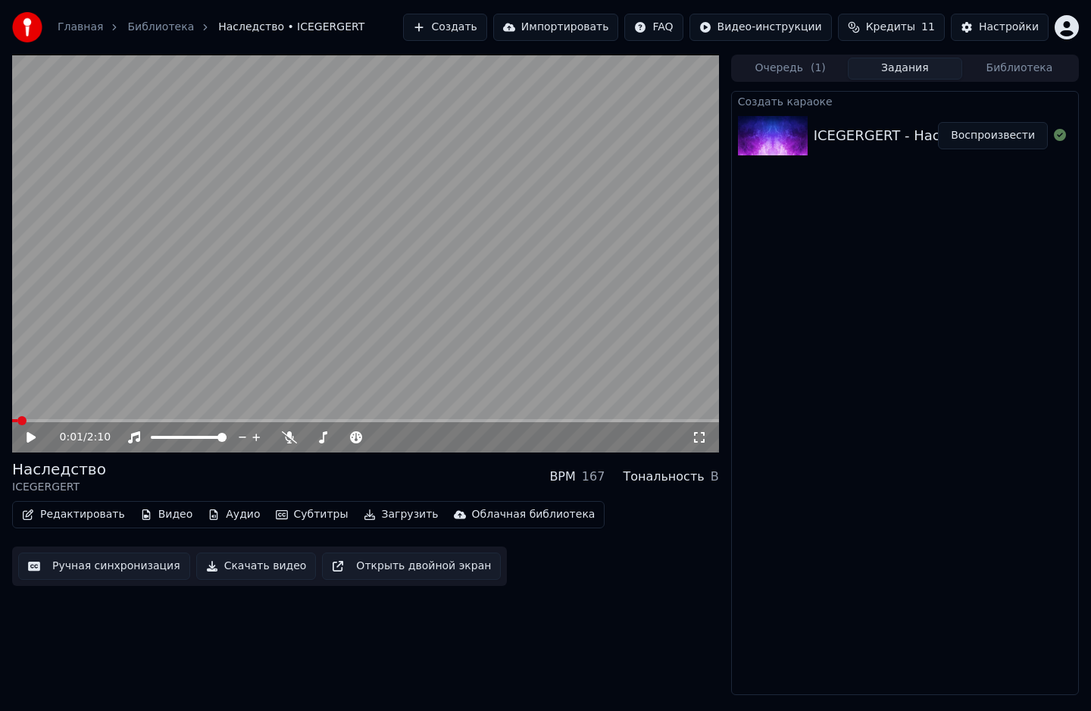
click at [29, 433] on icon at bounding box center [31, 437] width 9 height 11
